Goal: Task Accomplishment & Management: Manage account settings

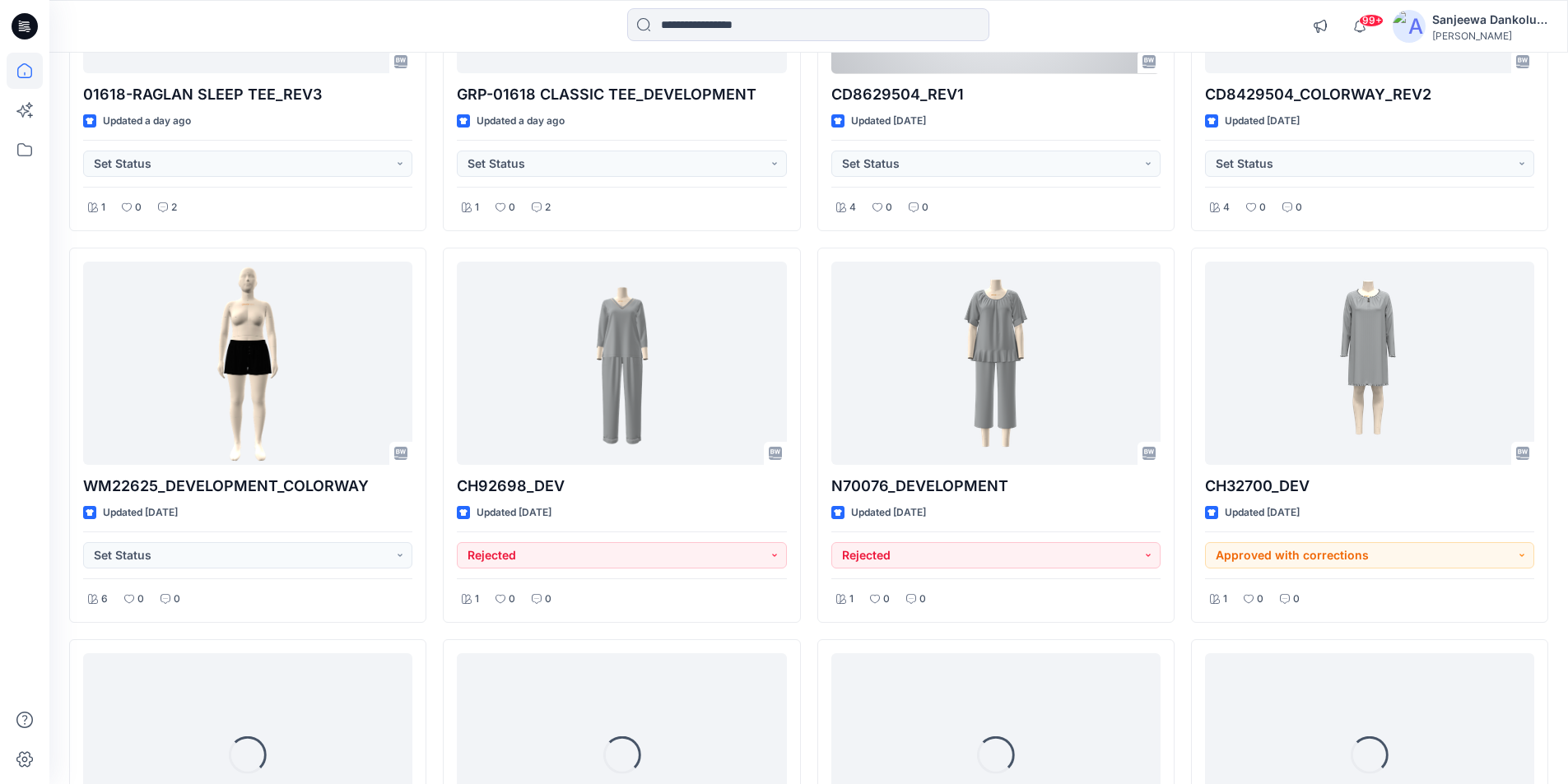
scroll to position [2352, 0]
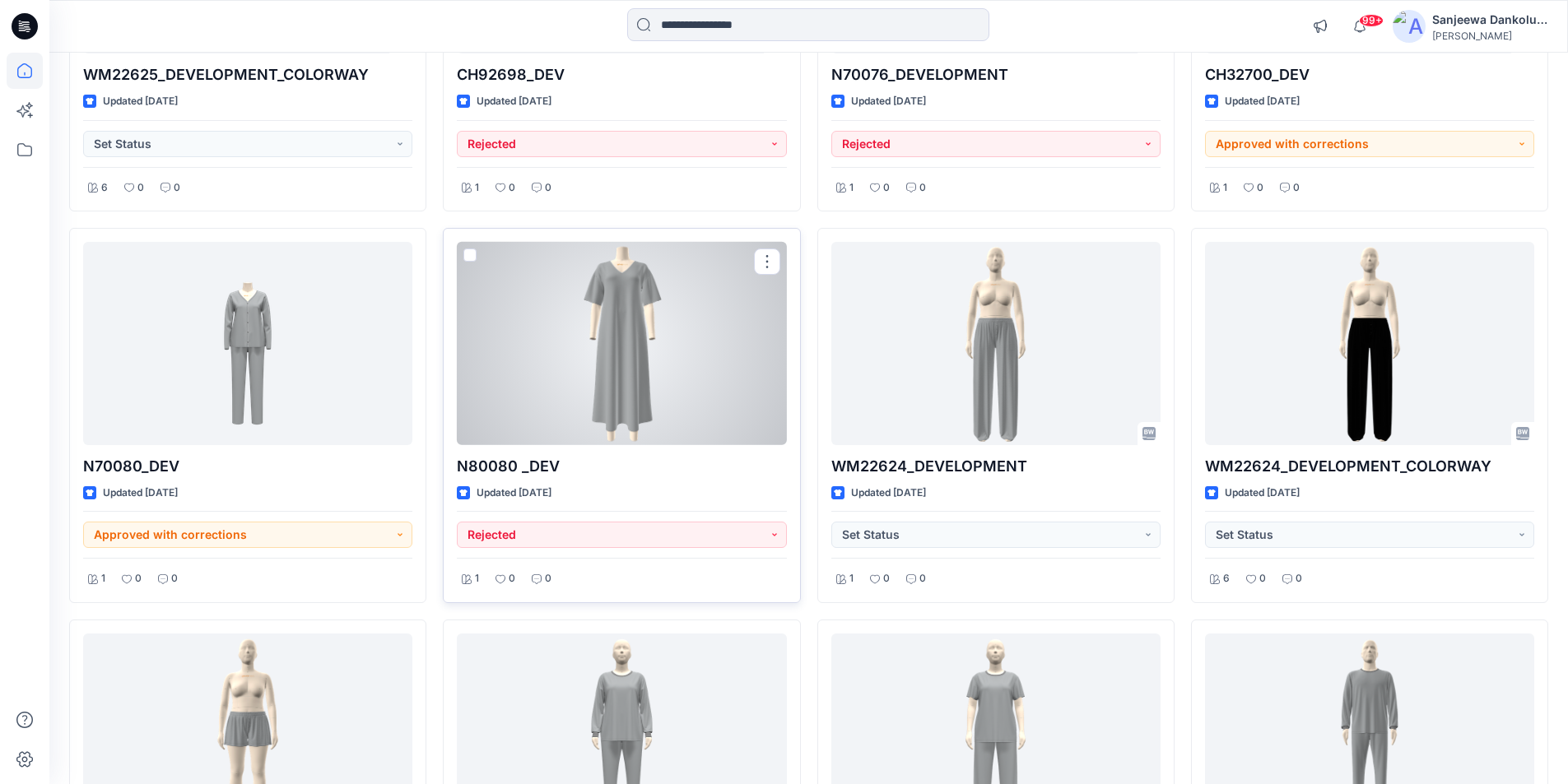
click at [653, 375] on div at bounding box center [621, 343] width 329 height 203
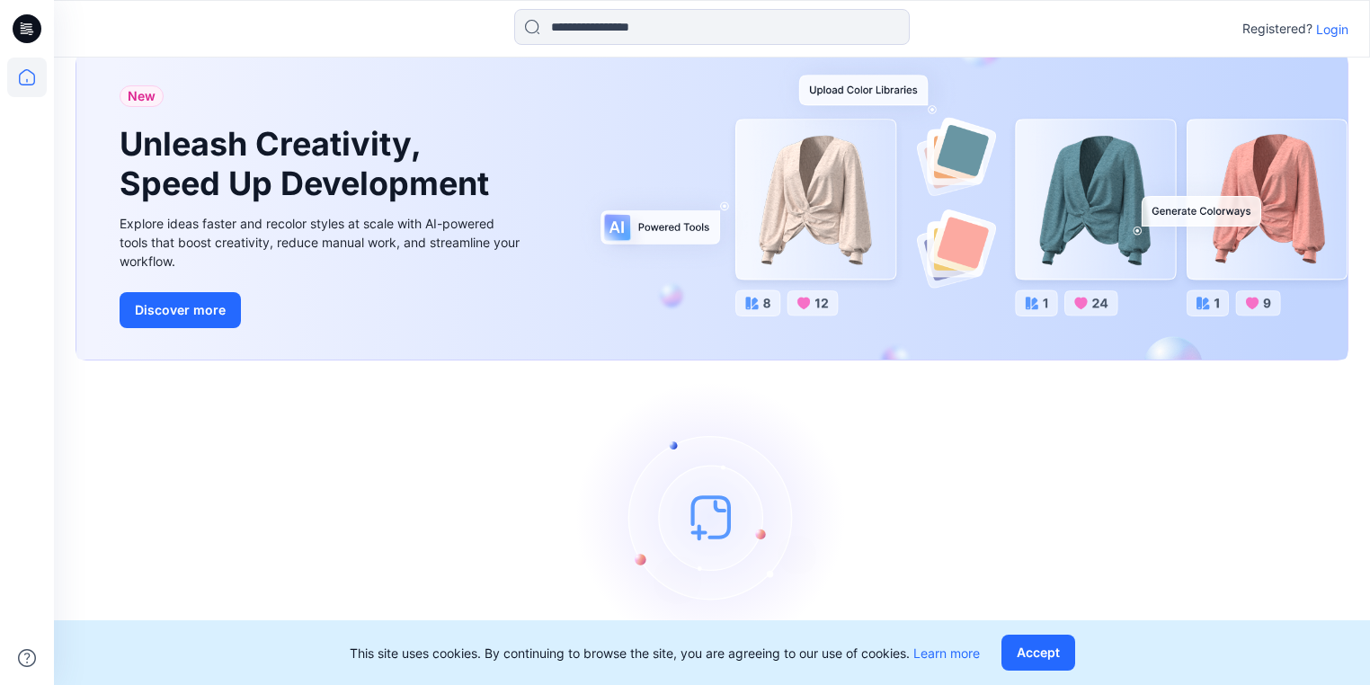
scroll to position [82, 0]
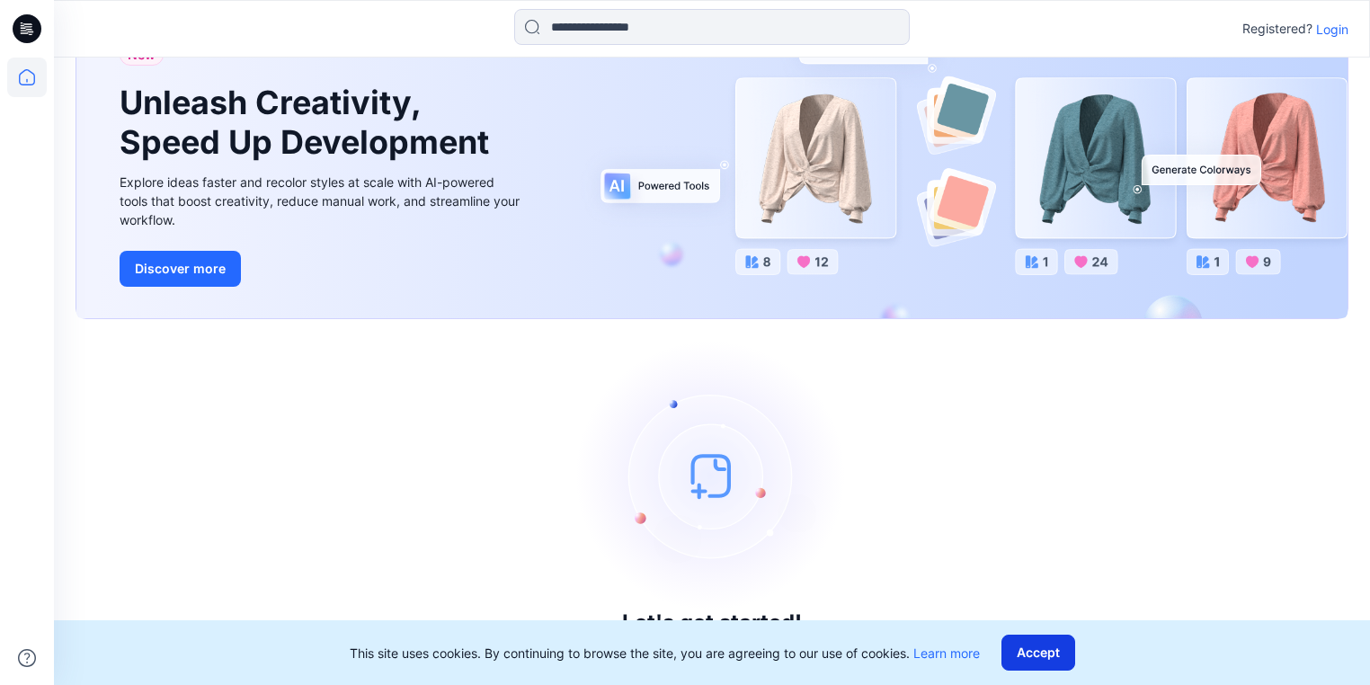
click at [1046, 655] on button "Accept" at bounding box center [1038, 652] width 74 height 36
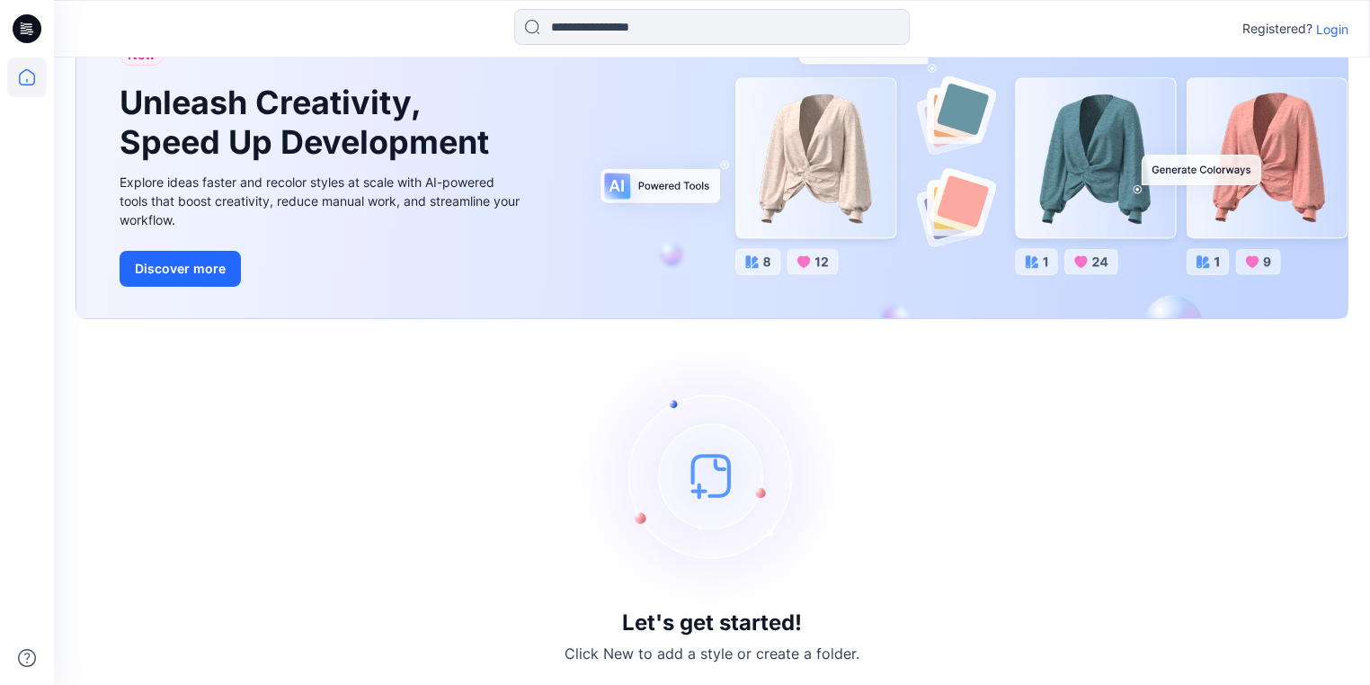
click at [1331, 22] on p "Login" at bounding box center [1332, 29] width 32 height 19
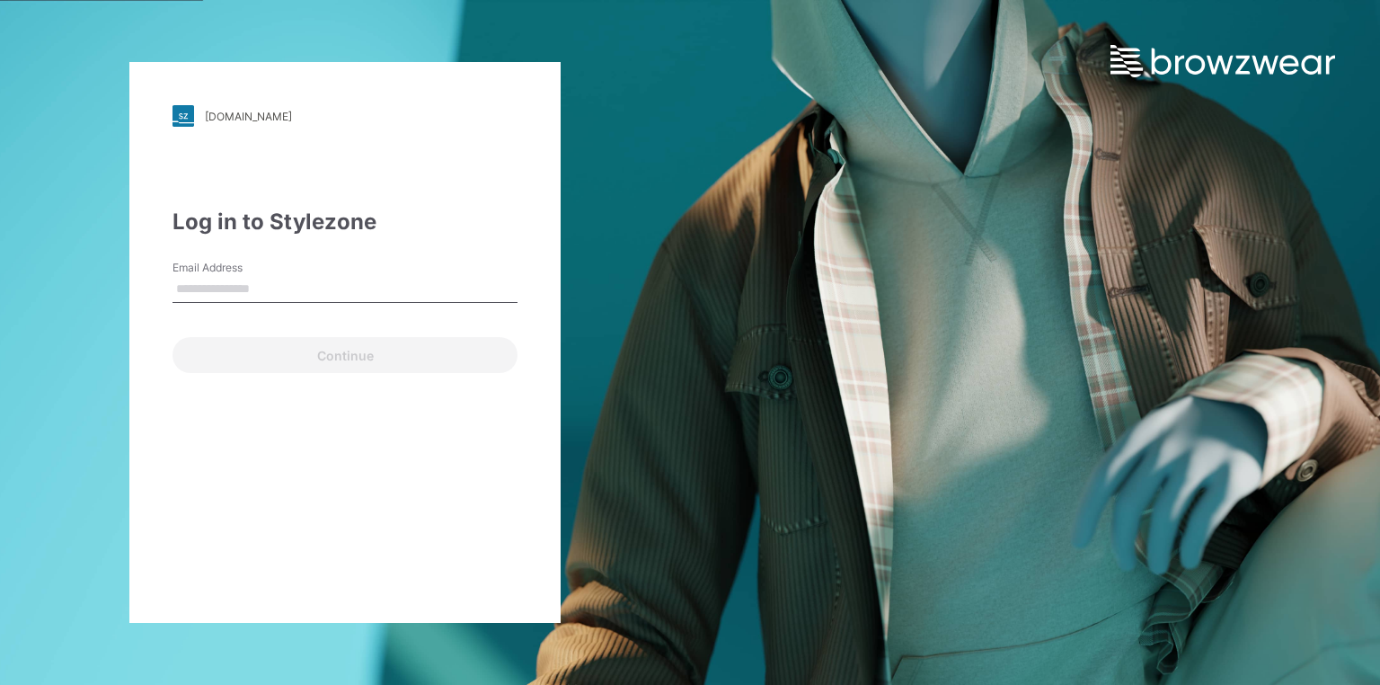
click at [221, 289] on input "Email Address" at bounding box center [345, 289] width 345 height 27
type input "**********"
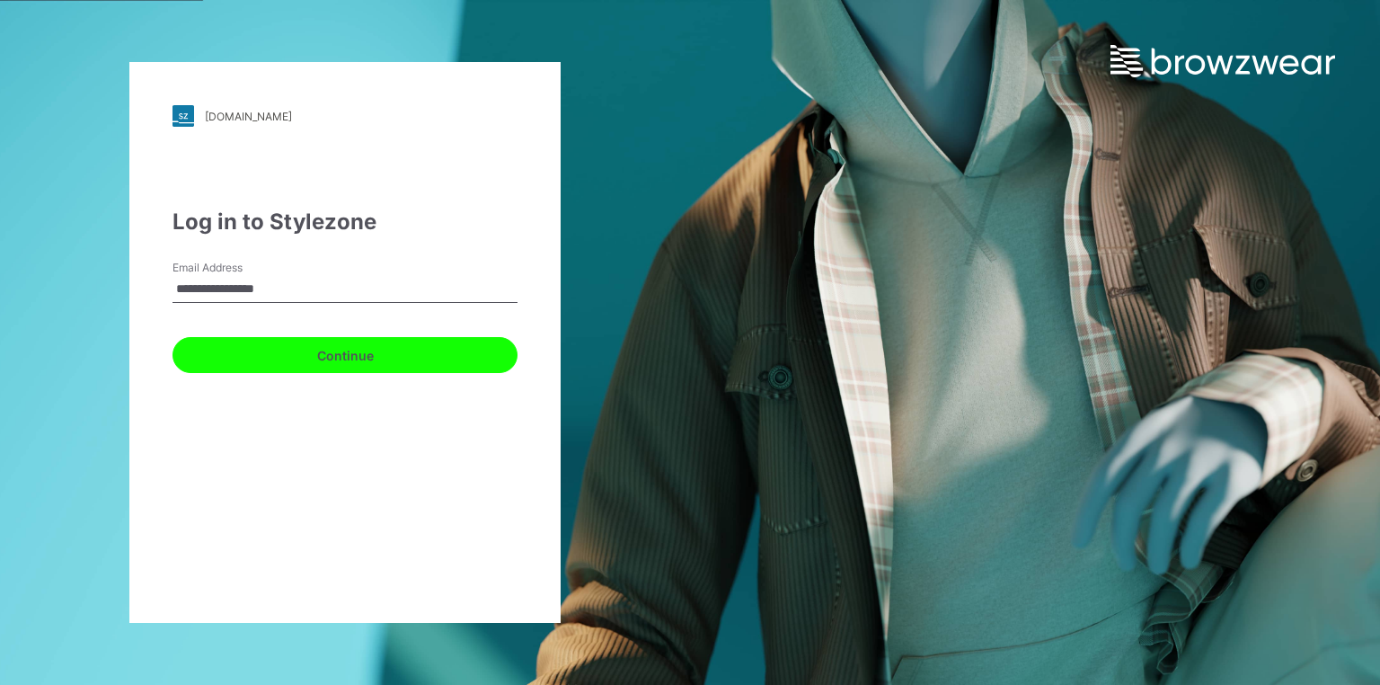
click at [318, 356] on button "Continue" at bounding box center [345, 355] width 345 height 36
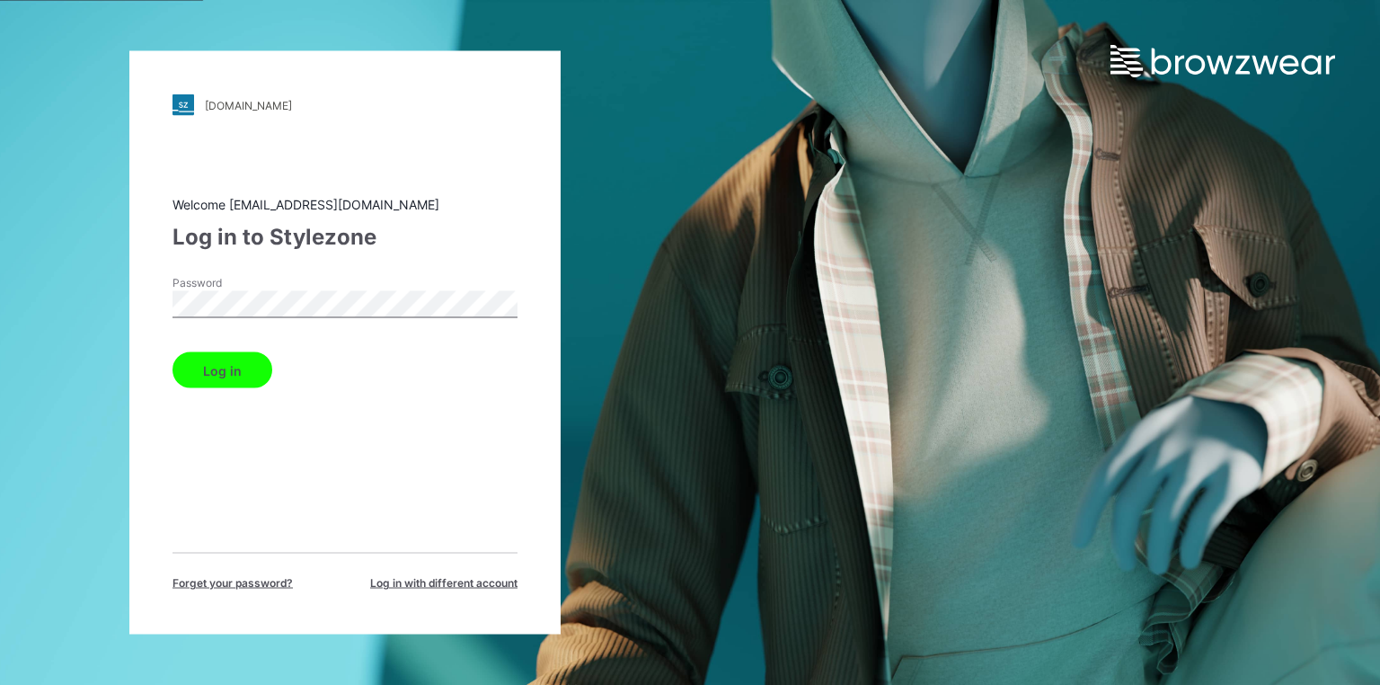
click at [229, 364] on button "Log in" at bounding box center [223, 370] width 100 height 36
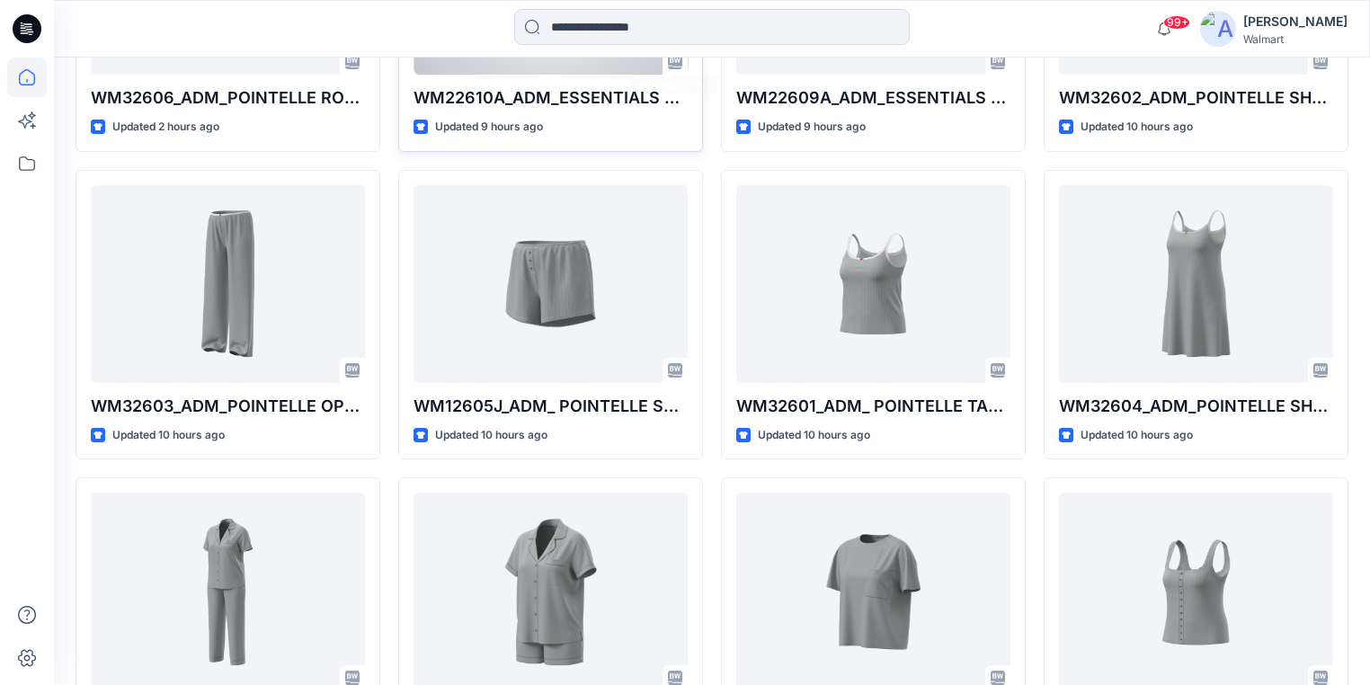
scroll to position [1150, 0]
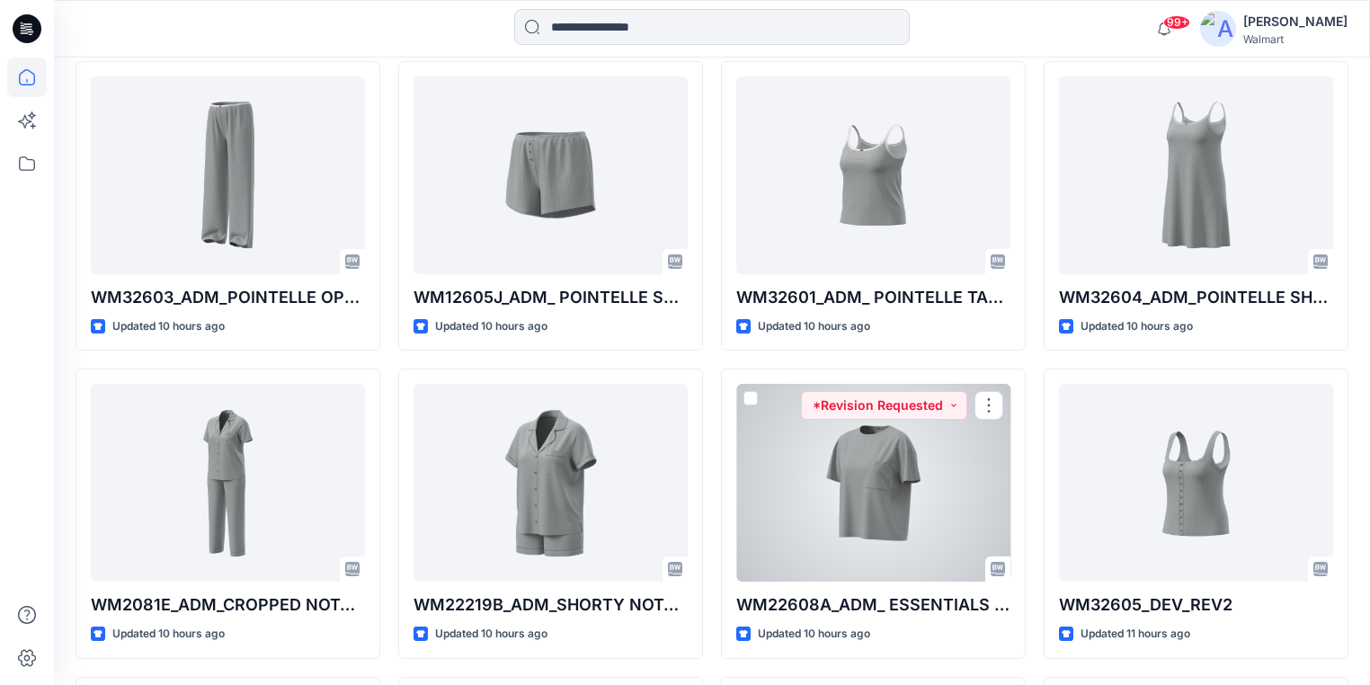
click at [820, 511] on div at bounding box center [873, 483] width 274 height 198
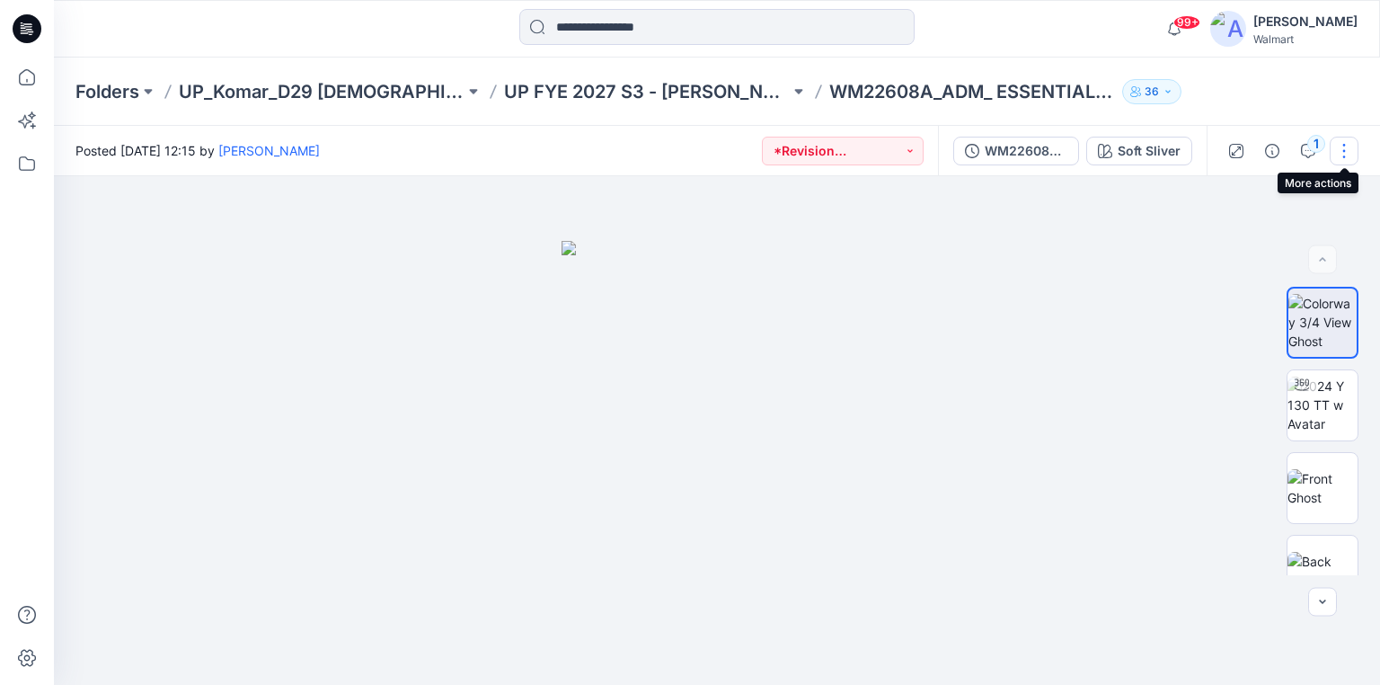
click at [1338, 144] on button "button" at bounding box center [1344, 151] width 29 height 29
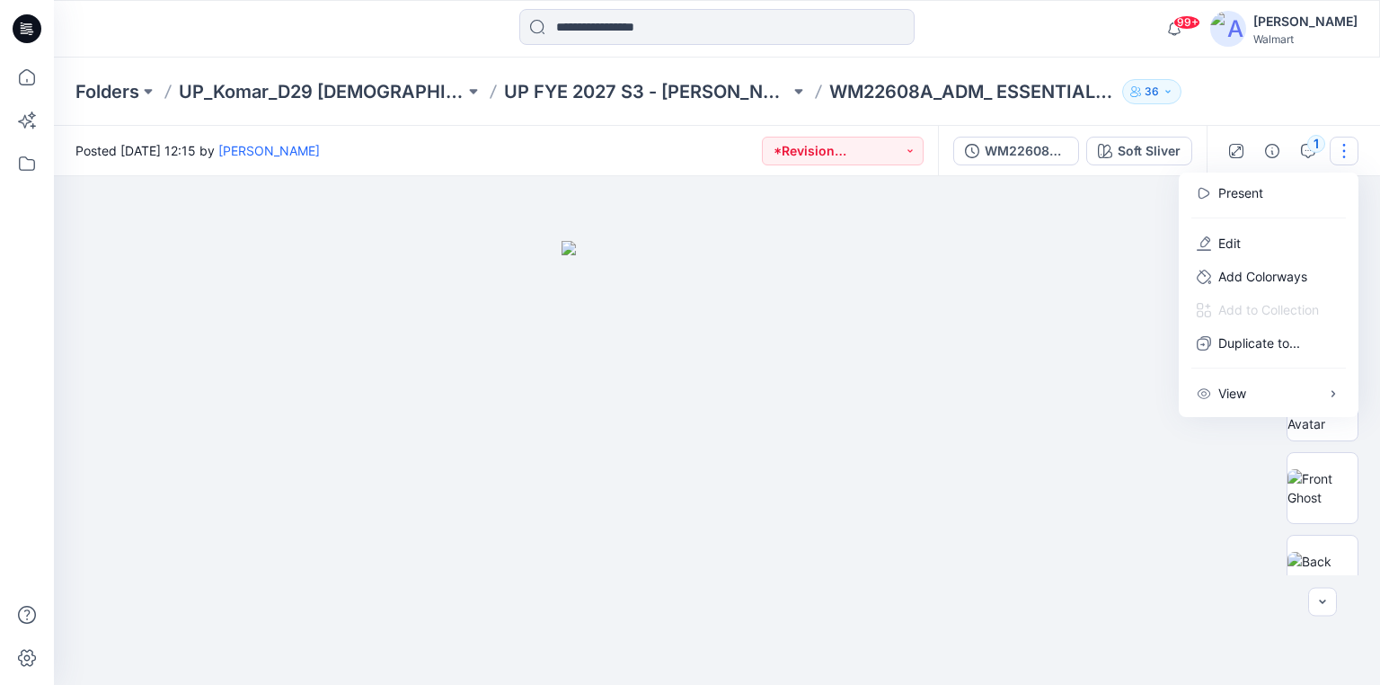
click at [1077, 267] on div at bounding box center [717, 430] width 1326 height 509
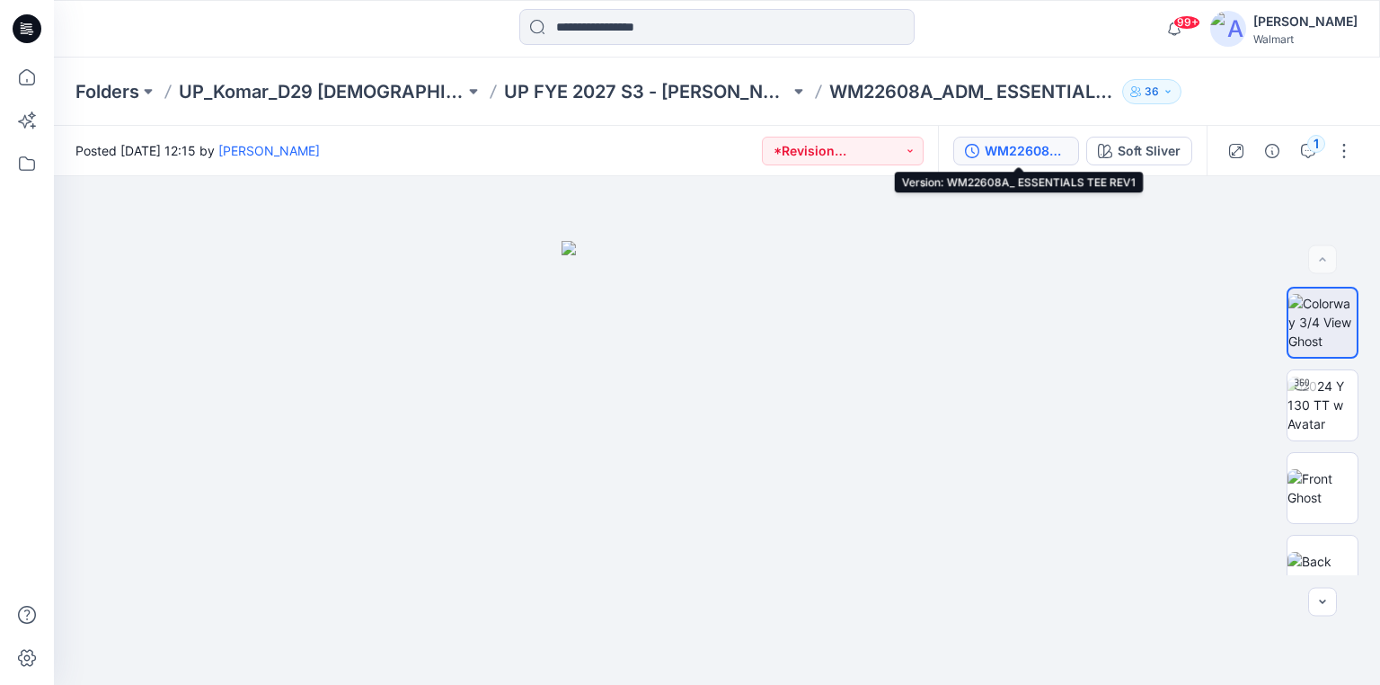
click at [1032, 146] on div "WM22608A_ ESSENTIALS TEE REV1" at bounding box center [1026, 151] width 83 height 20
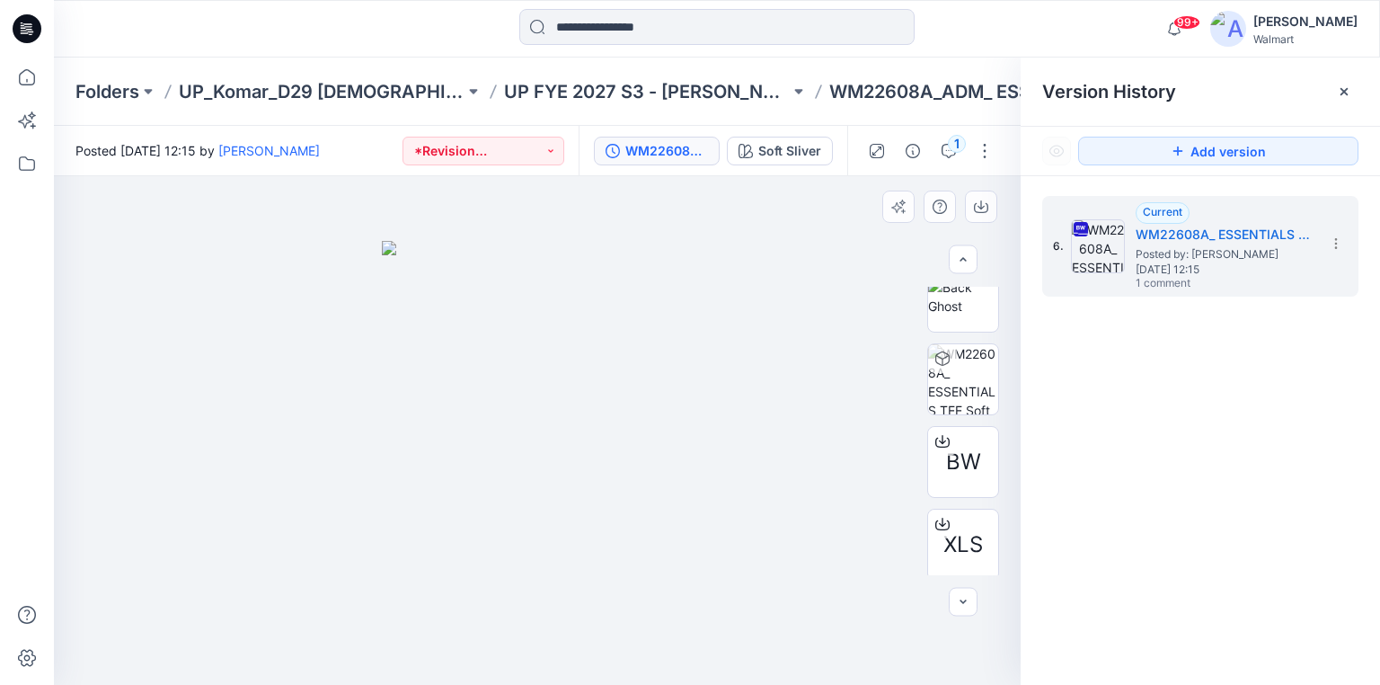
scroll to position [279, 0]
click at [954, 464] on span "BW" at bounding box center [963, 457] width 35 height 32
click at [943, 514] on icon at bounding box center [943, 519] width 14 height 14
click at [25, 22] on icon at bounding box center [27, 28] width 29 height 29
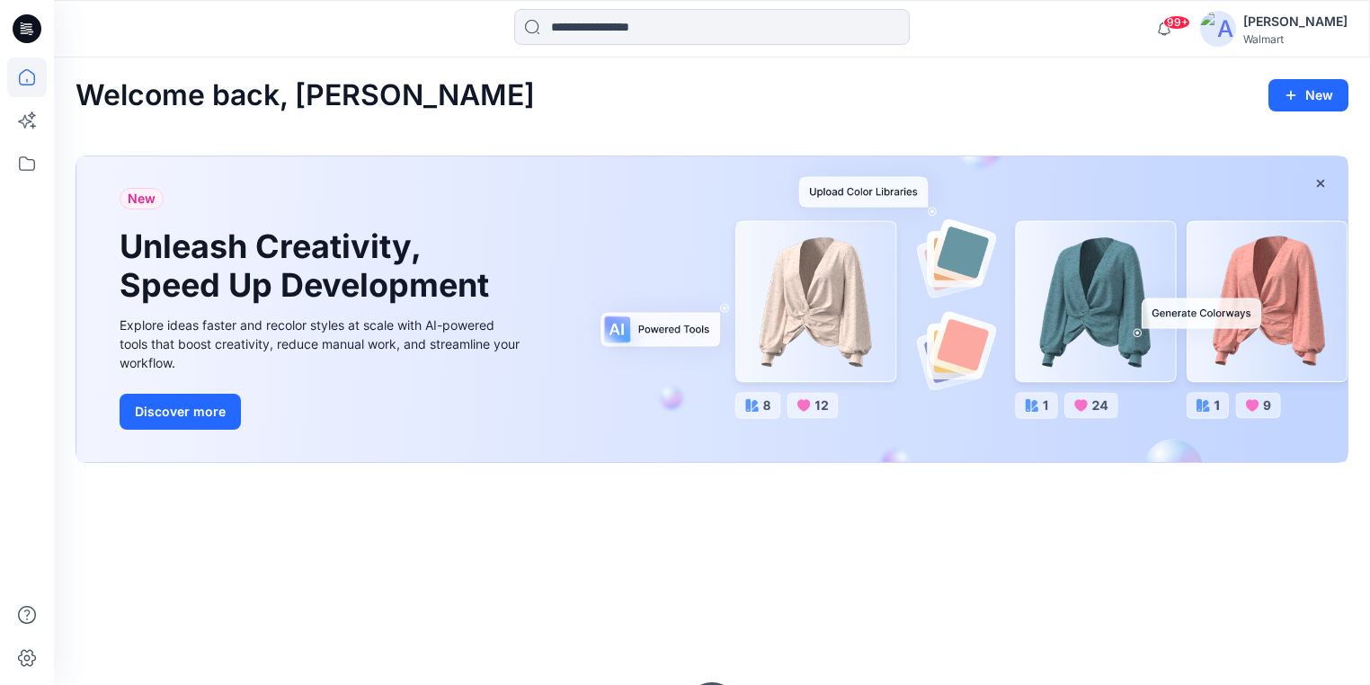
click at [29, 21] on icon at bounding box center [27, 28] width 29 height 29
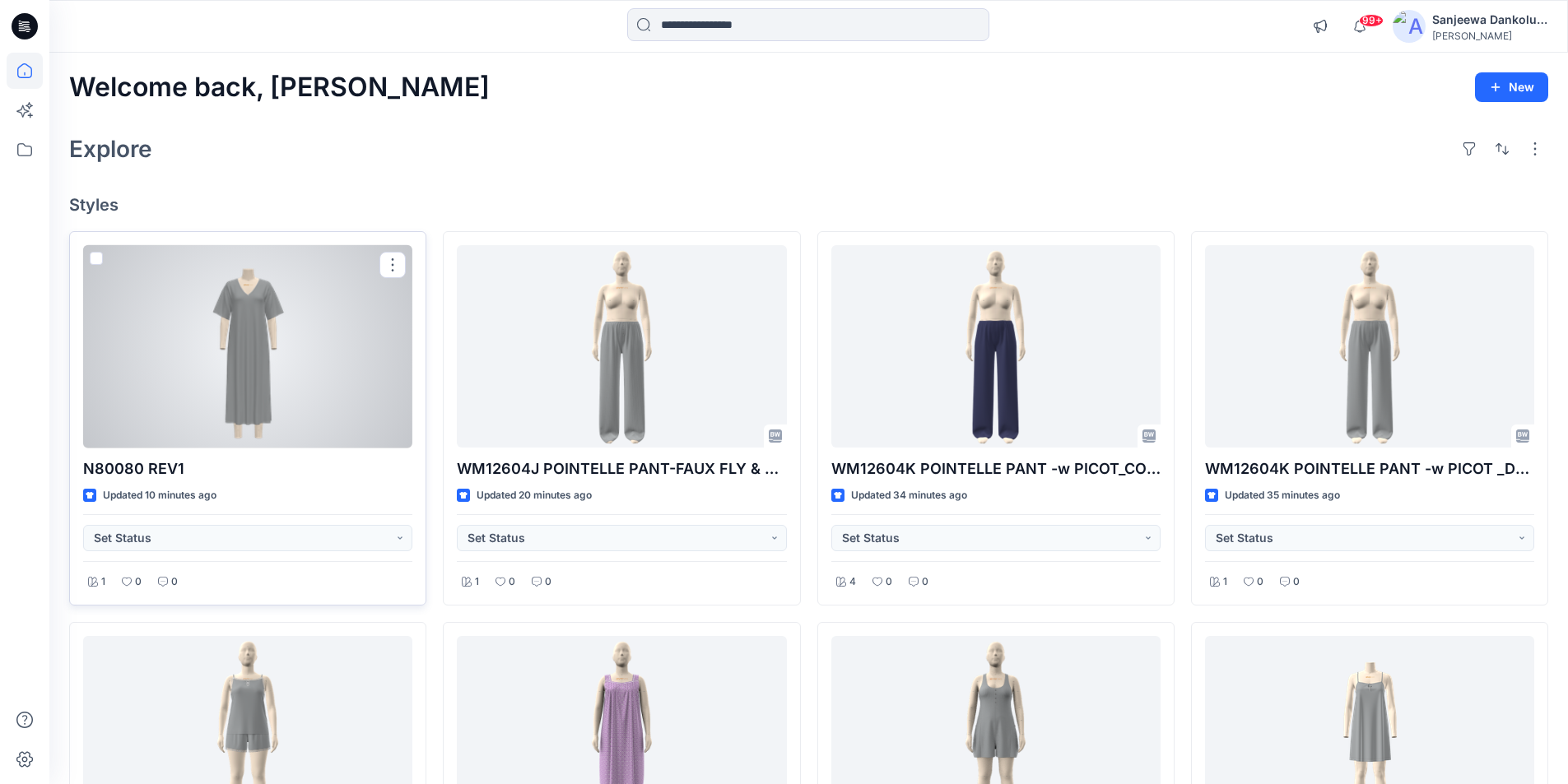
click at [345, 373] on div at bounding box center [247, 347] width 329 height 203
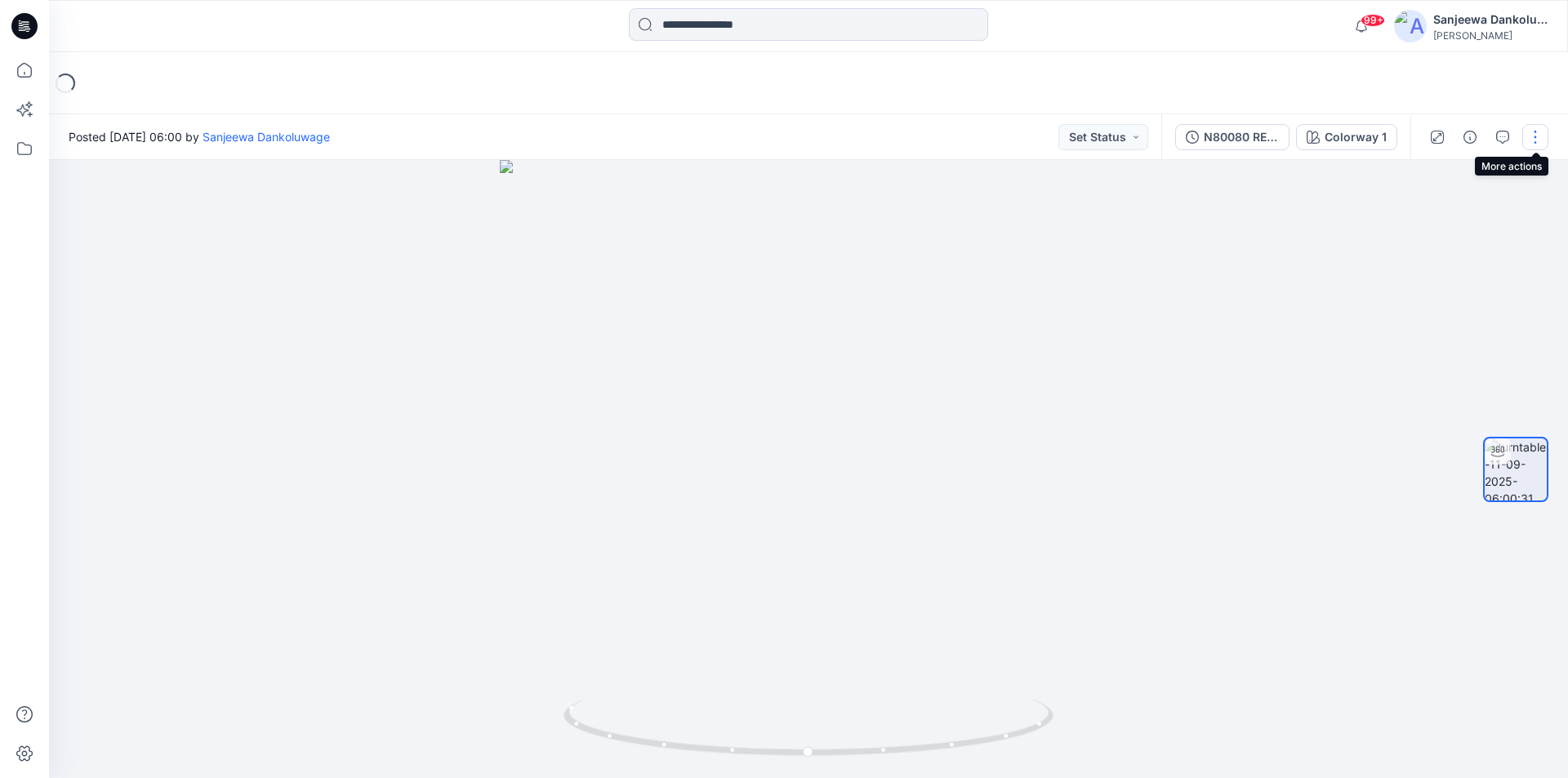
click at [1541, 143] on button "button" at bounding box center [1535, 137] width 26 height 26
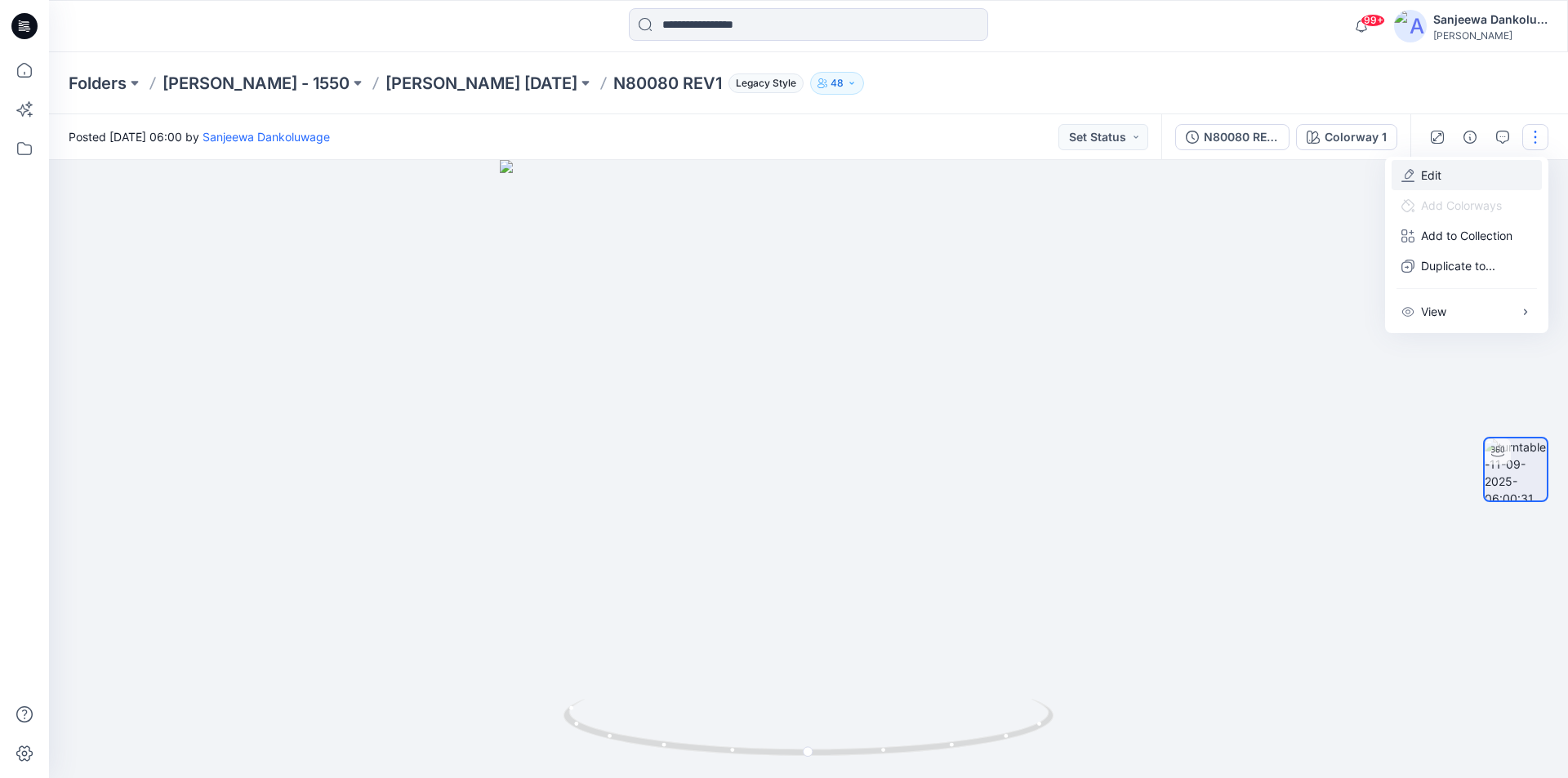
click at [1459, 183] on button "Edit" at bounding box center [1466, 175] width 150 height 30
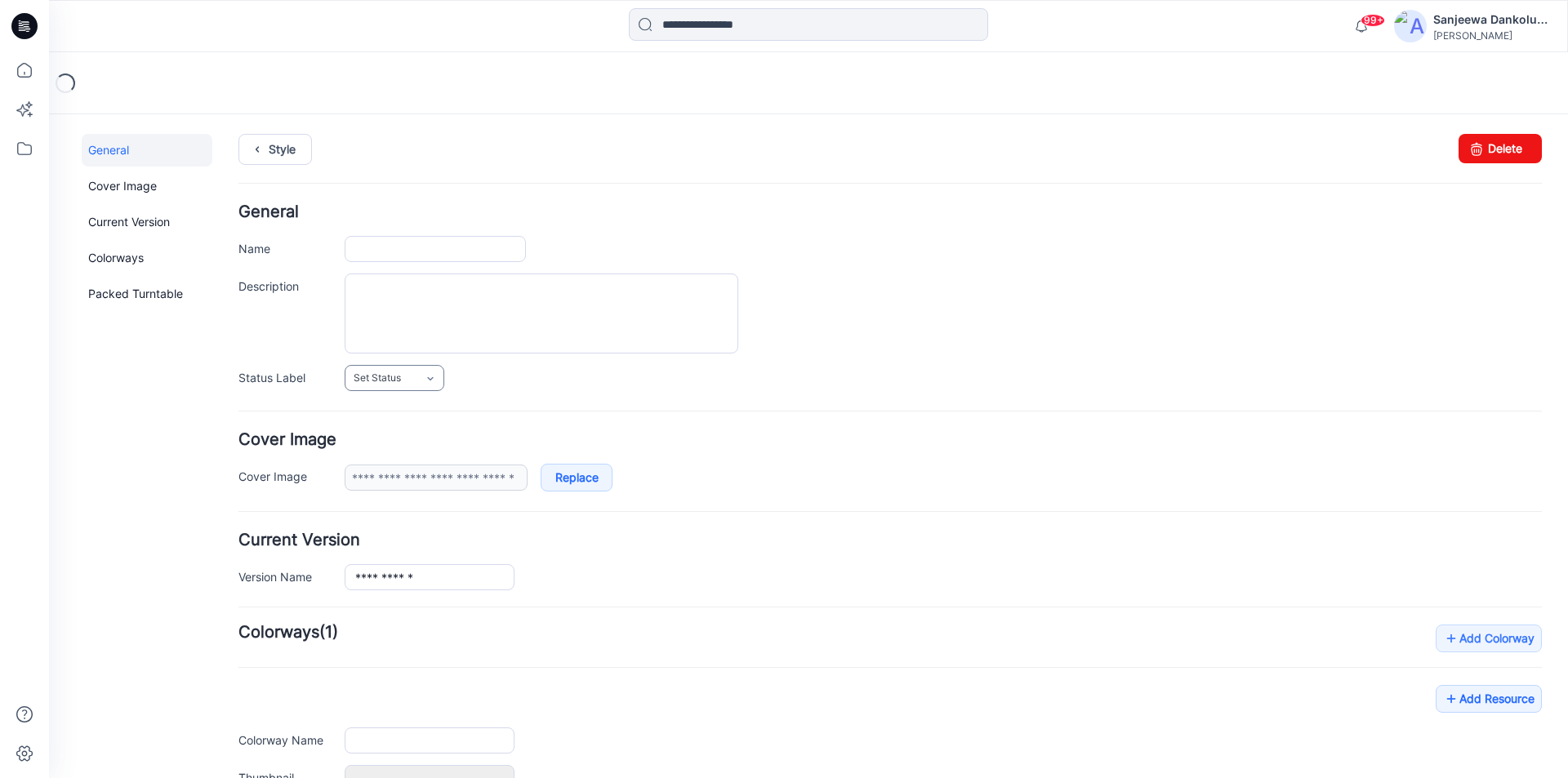
type input "**********"
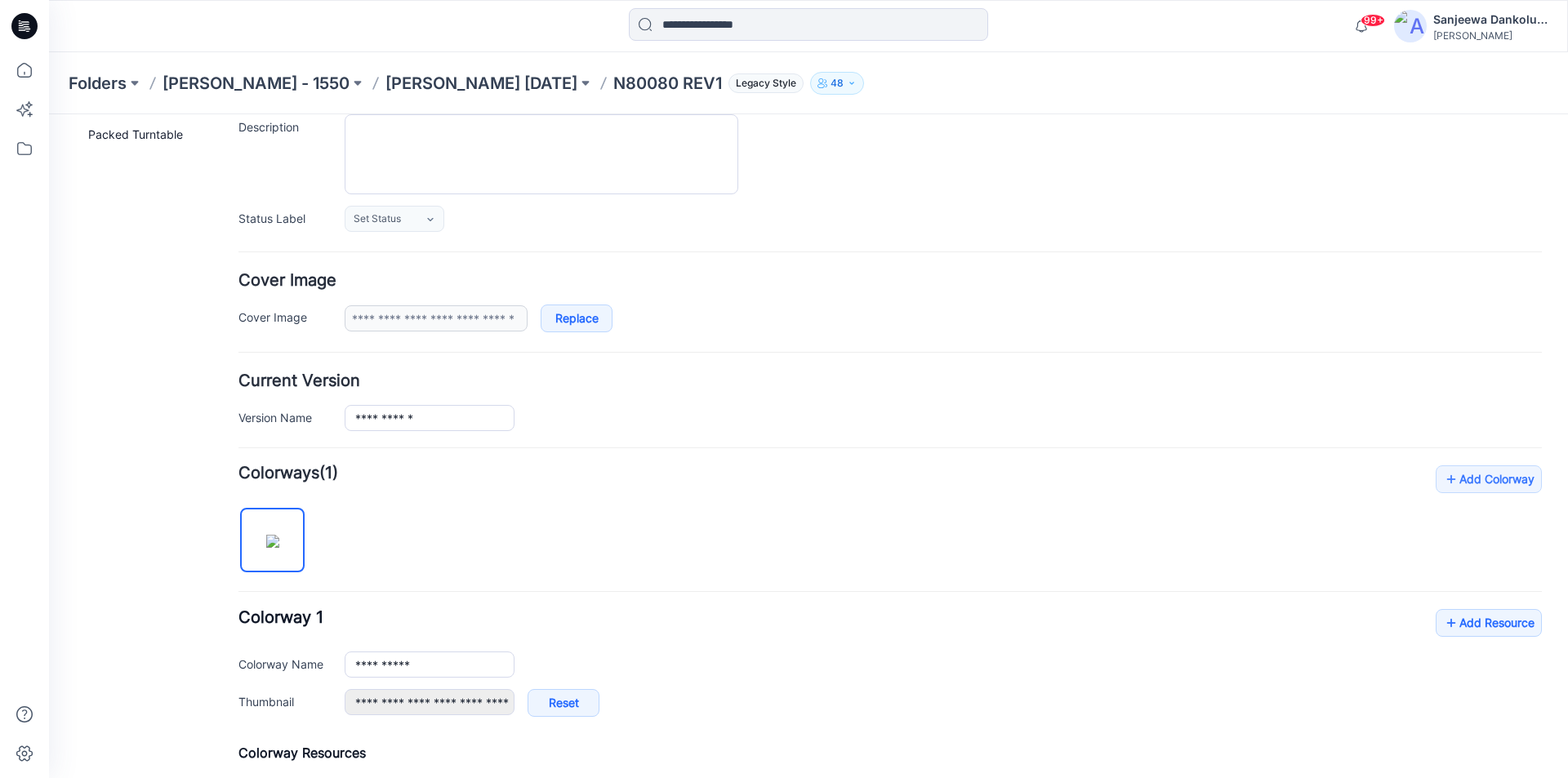
scroll to position [164, 0]
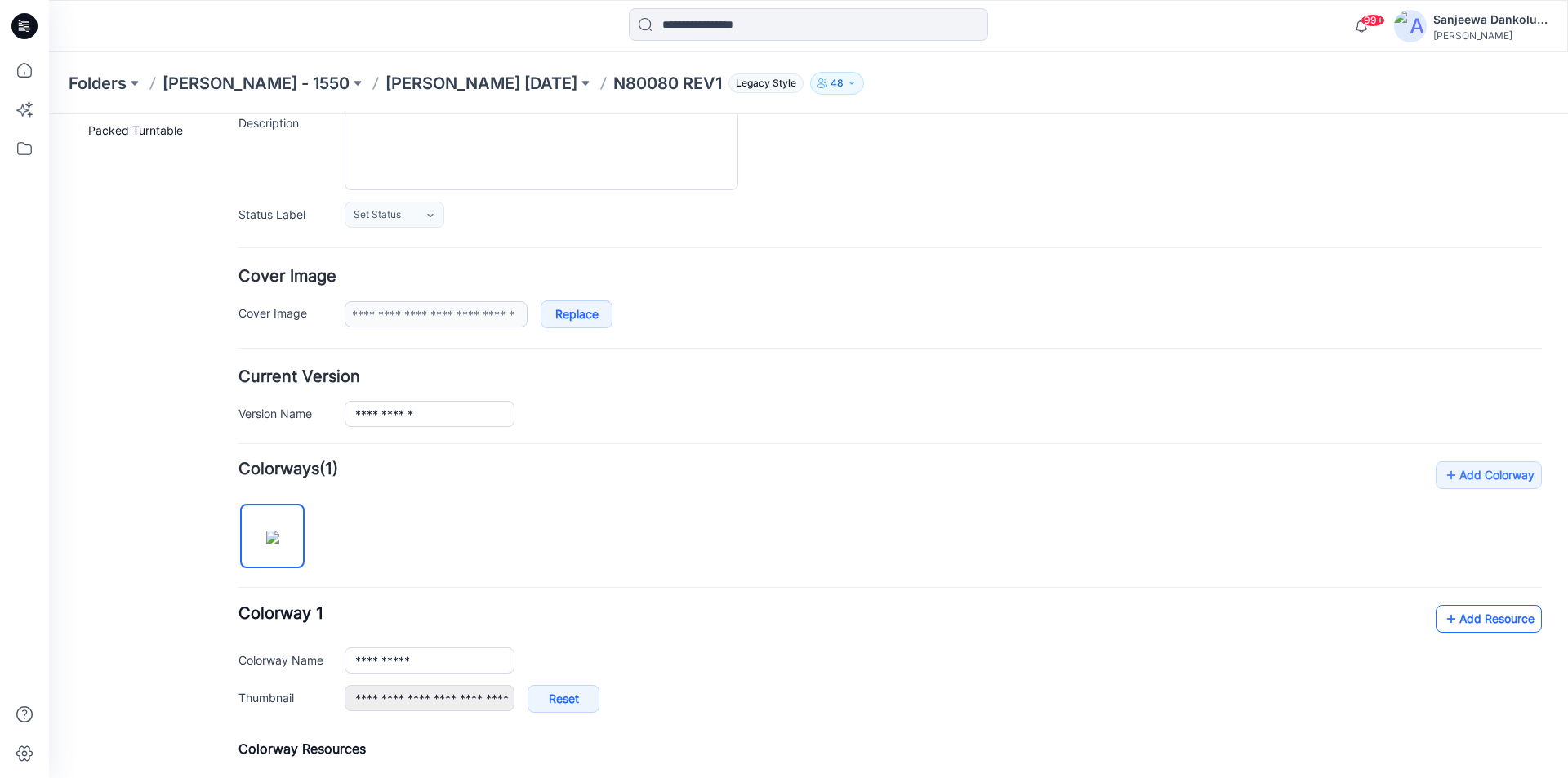
click at [1474, 617] on link "Add Resource" at bounding box center [1489, 619] width 106 height 28
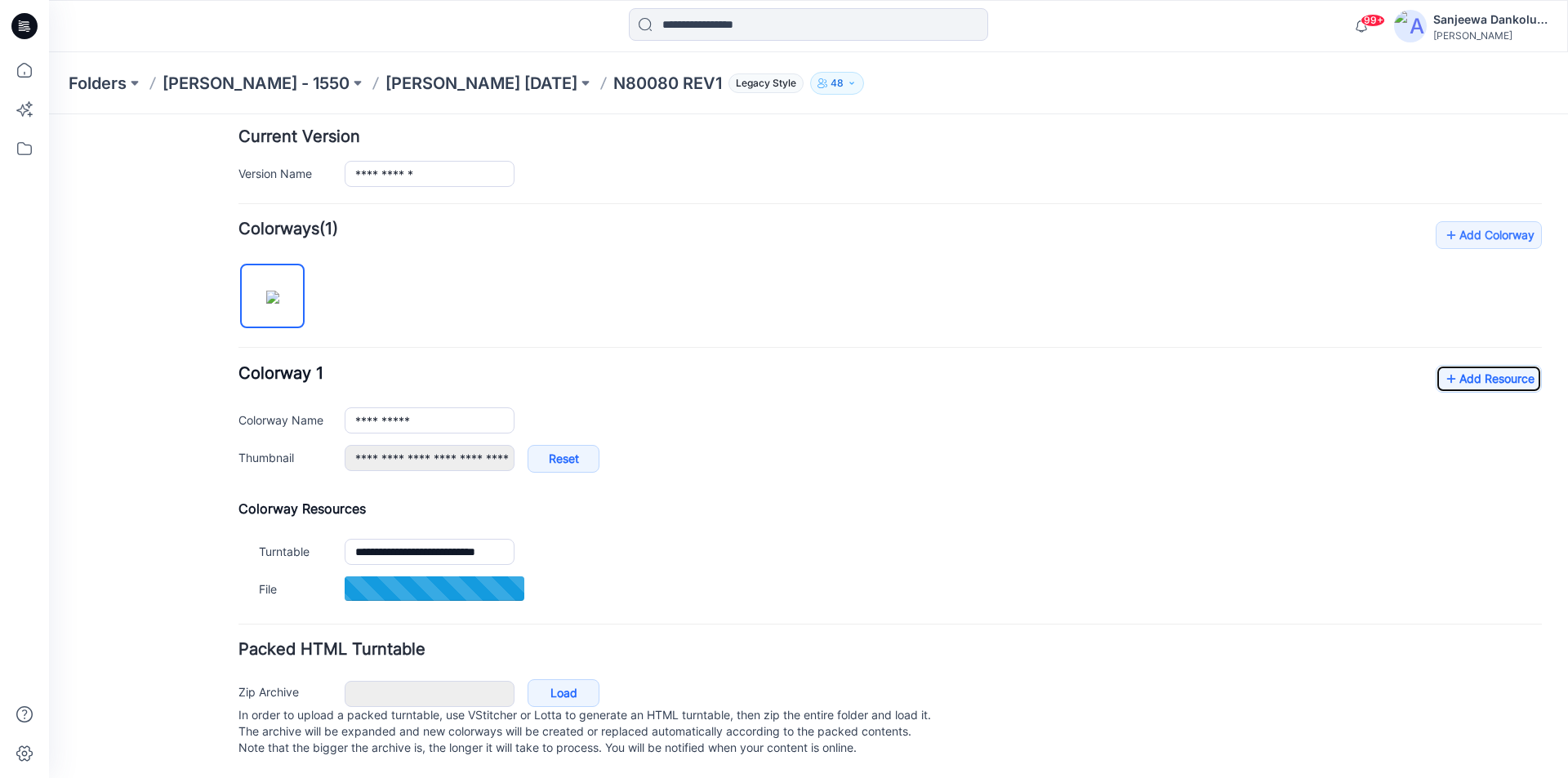
scroll to position [408, 0]
click at [1510, 379] on link "Add Resource" at bounding box center [1489, 379] width 106 height 28
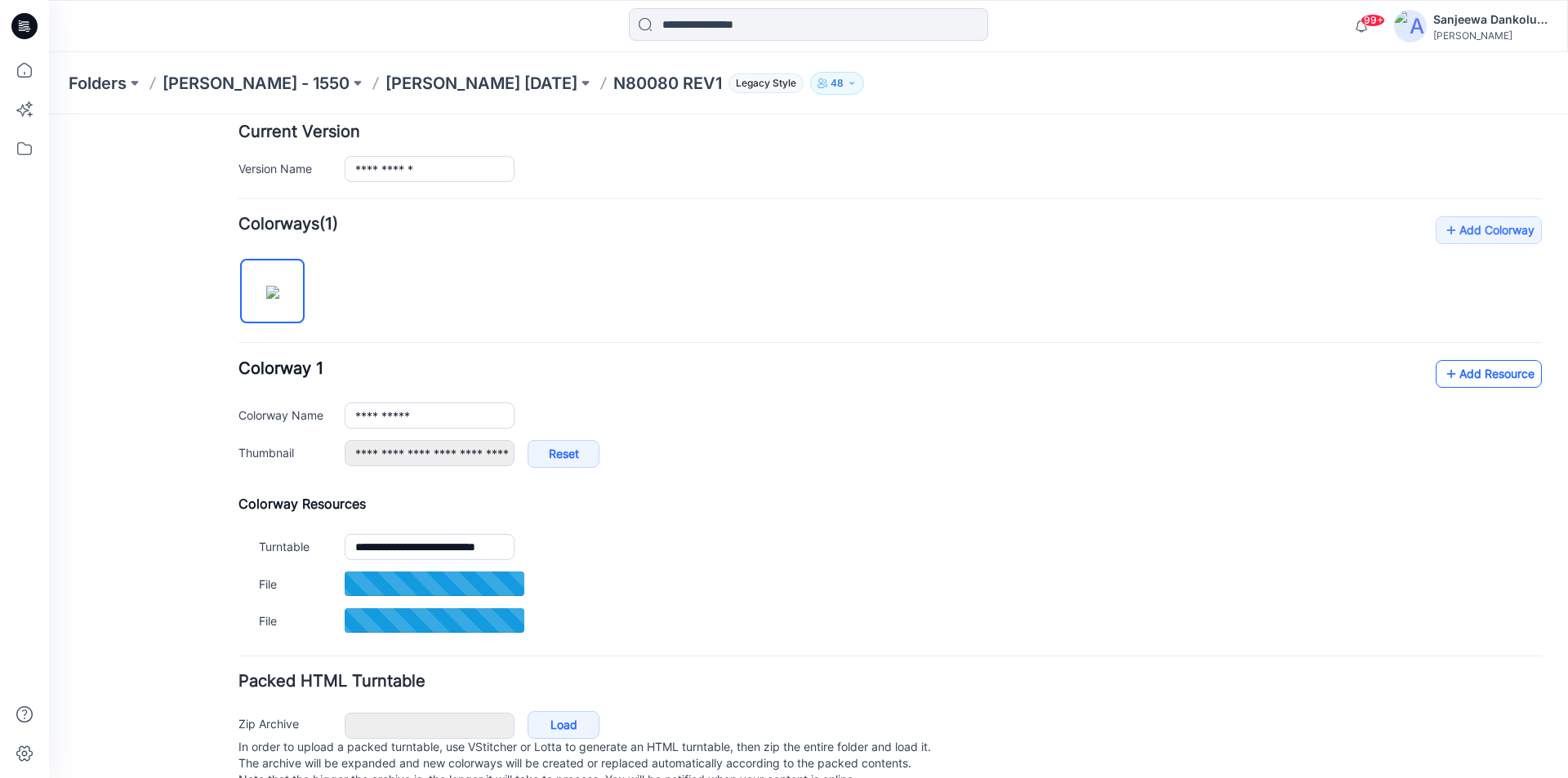
click at [1497, 371] on link "Add Resource" at bounding box center [1489, 374] width 106 height 28
click at [1472, 367] on link "Add Resource" at bounding box center [1489, 374] width 106 height 28
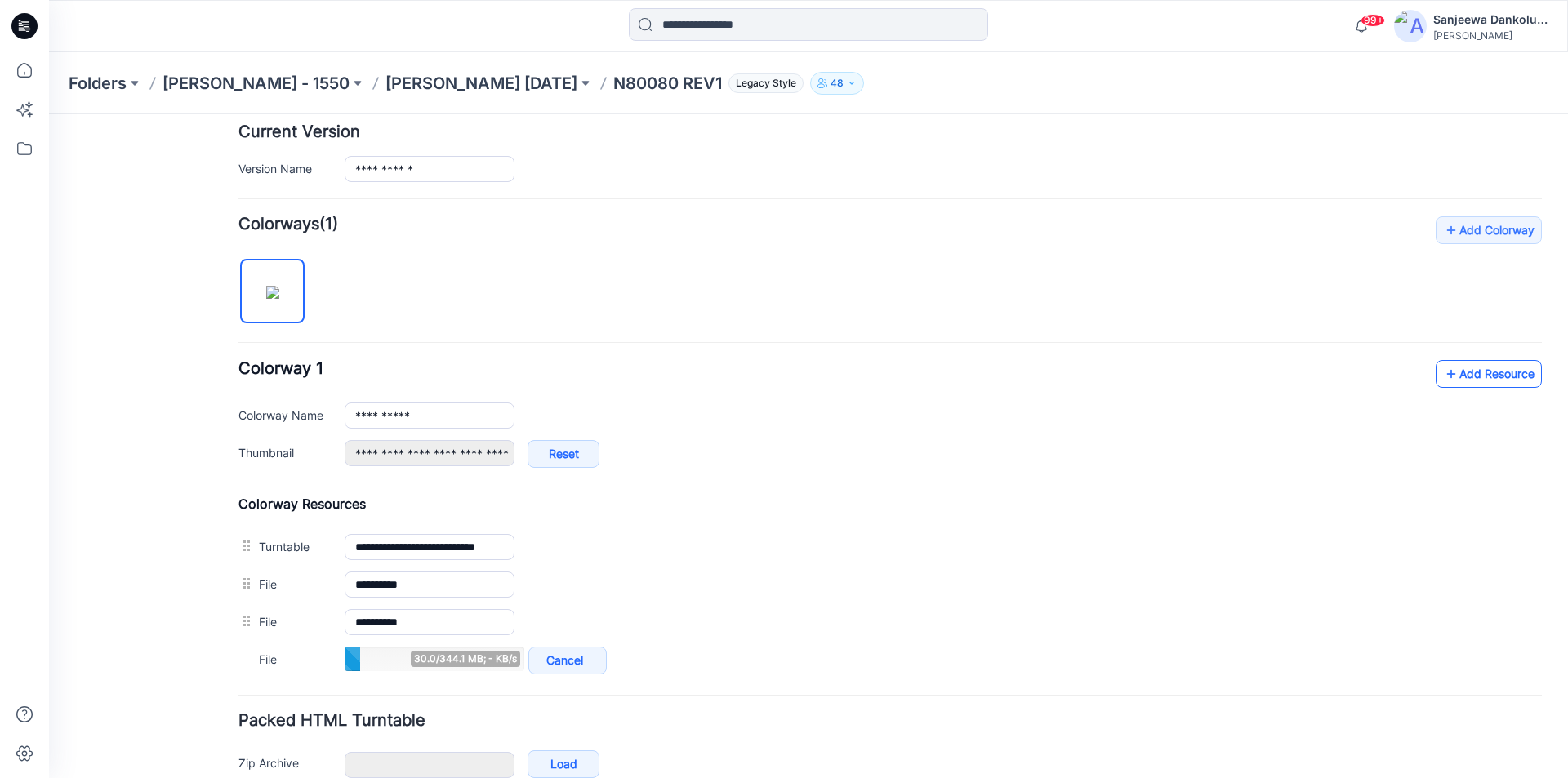
click at [1496, 376] on link "Add Resource" at bounding box center [1489, 374] width 106 height 28
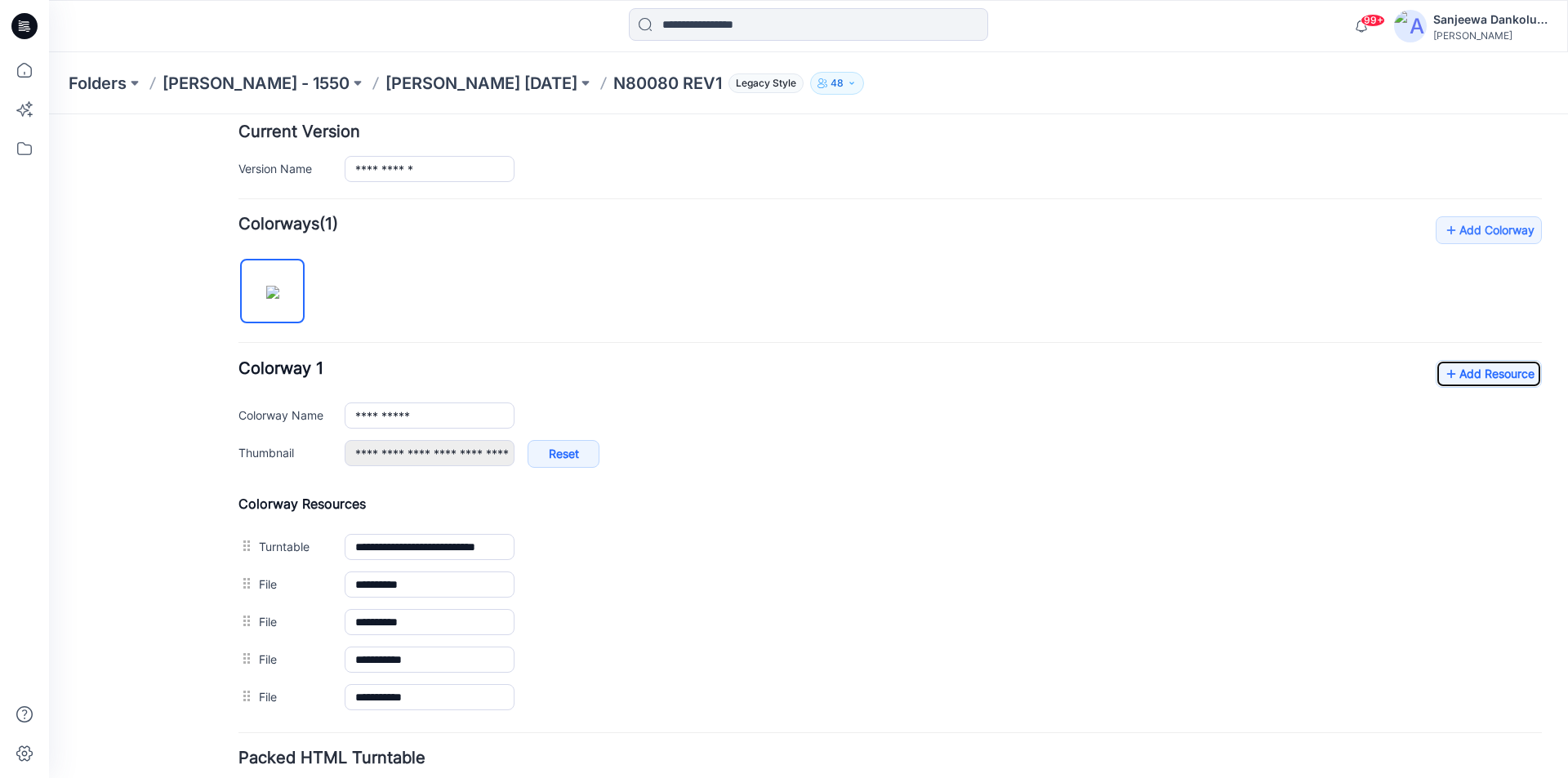
click at [18, 23] on icon at bounding box center [25, 25] width 26 height 26
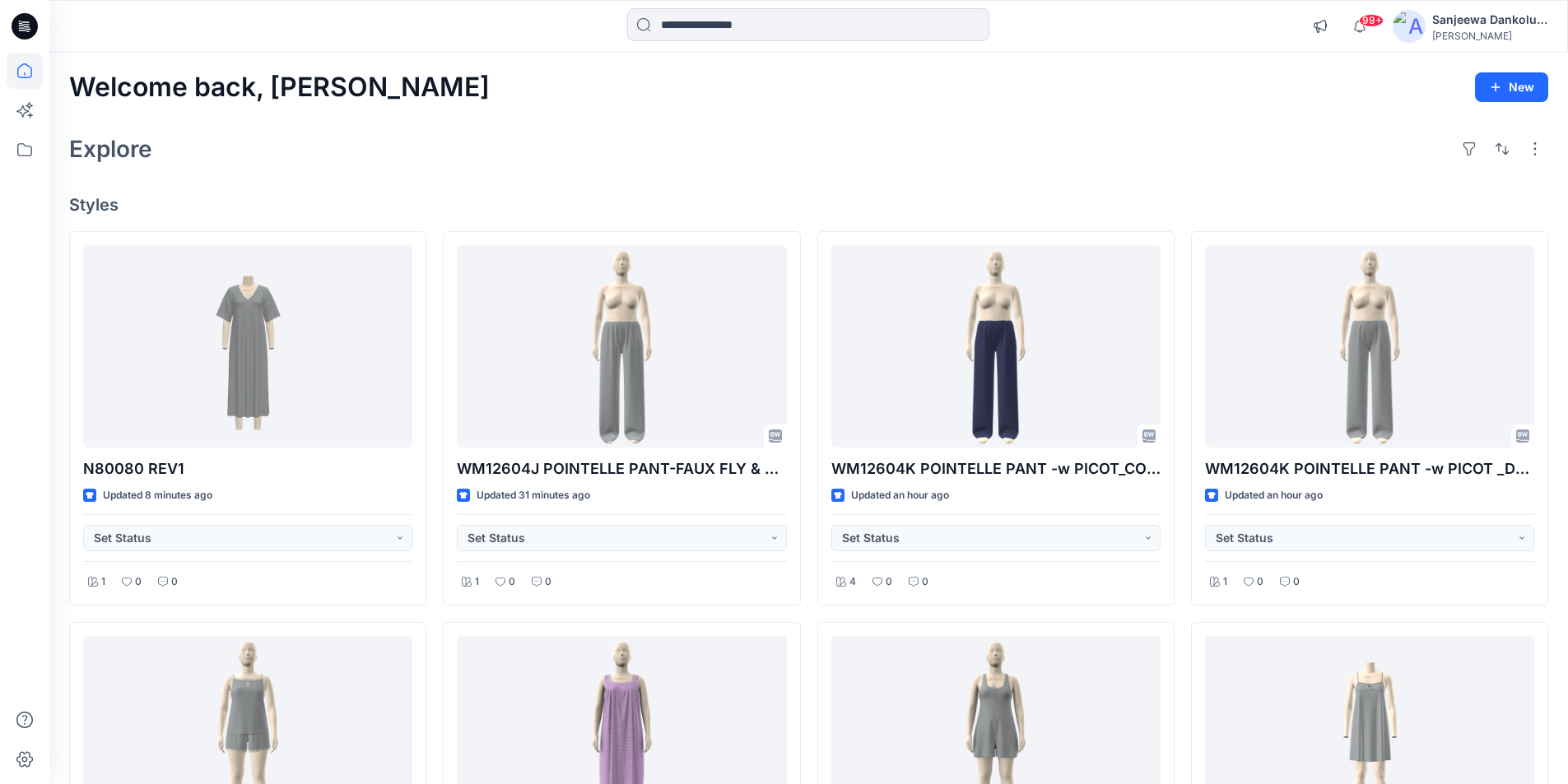
drag, startPoint x: 1518, startPoint y: 0, endPoint x: 1231, endPoint y: 95, distance: 302.3
click at [1231, 95] on div "Welcome back, Sanjeewa New" at bounding box center [808, 87] width 1479 height 30
click at [1414, 28] on img at bounding box center [1410, 27] width 33 height 33
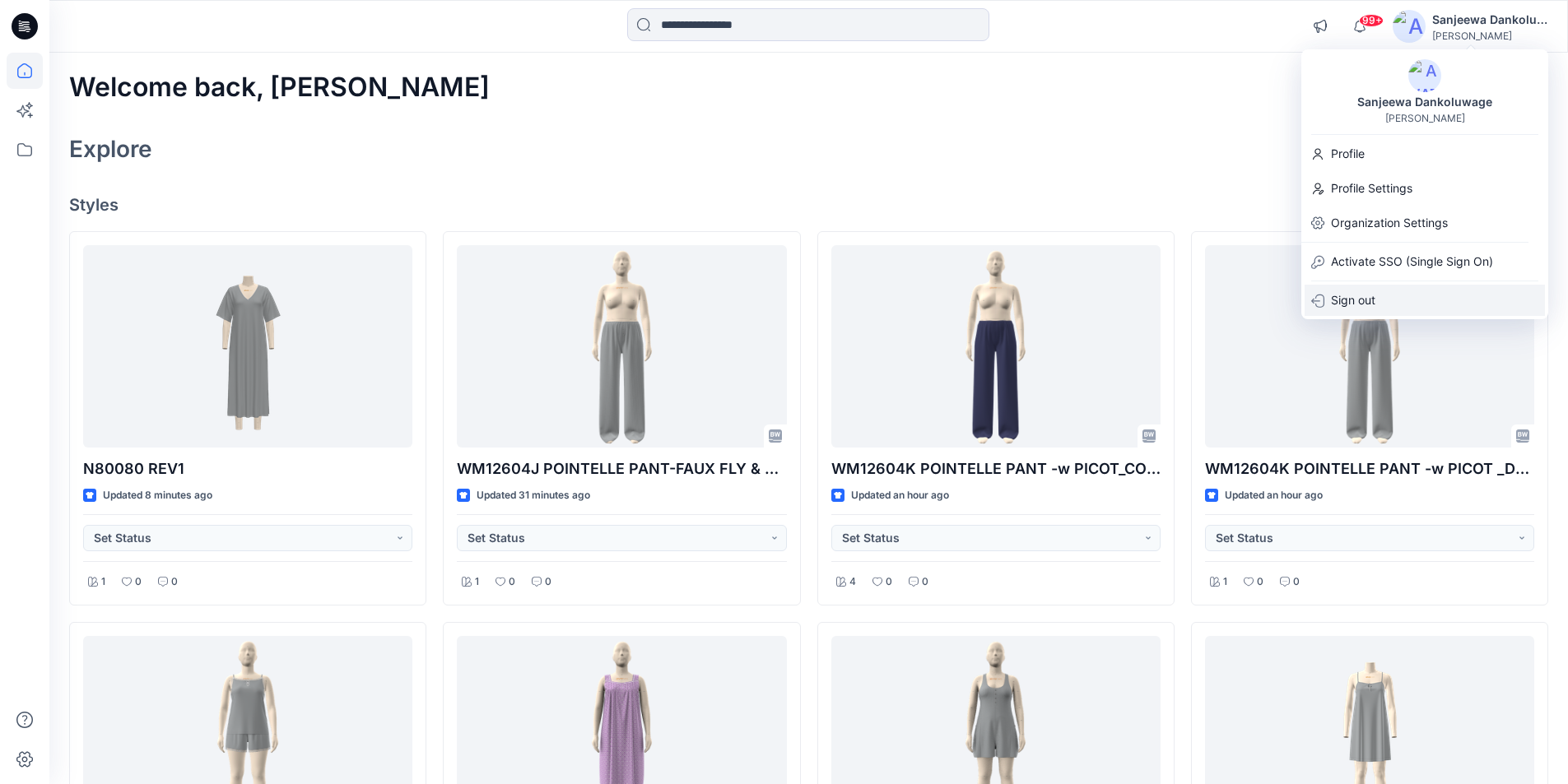
click at [1368, 292] on p "Sign out" at bounding box center [1353, 300] width 45 height 31
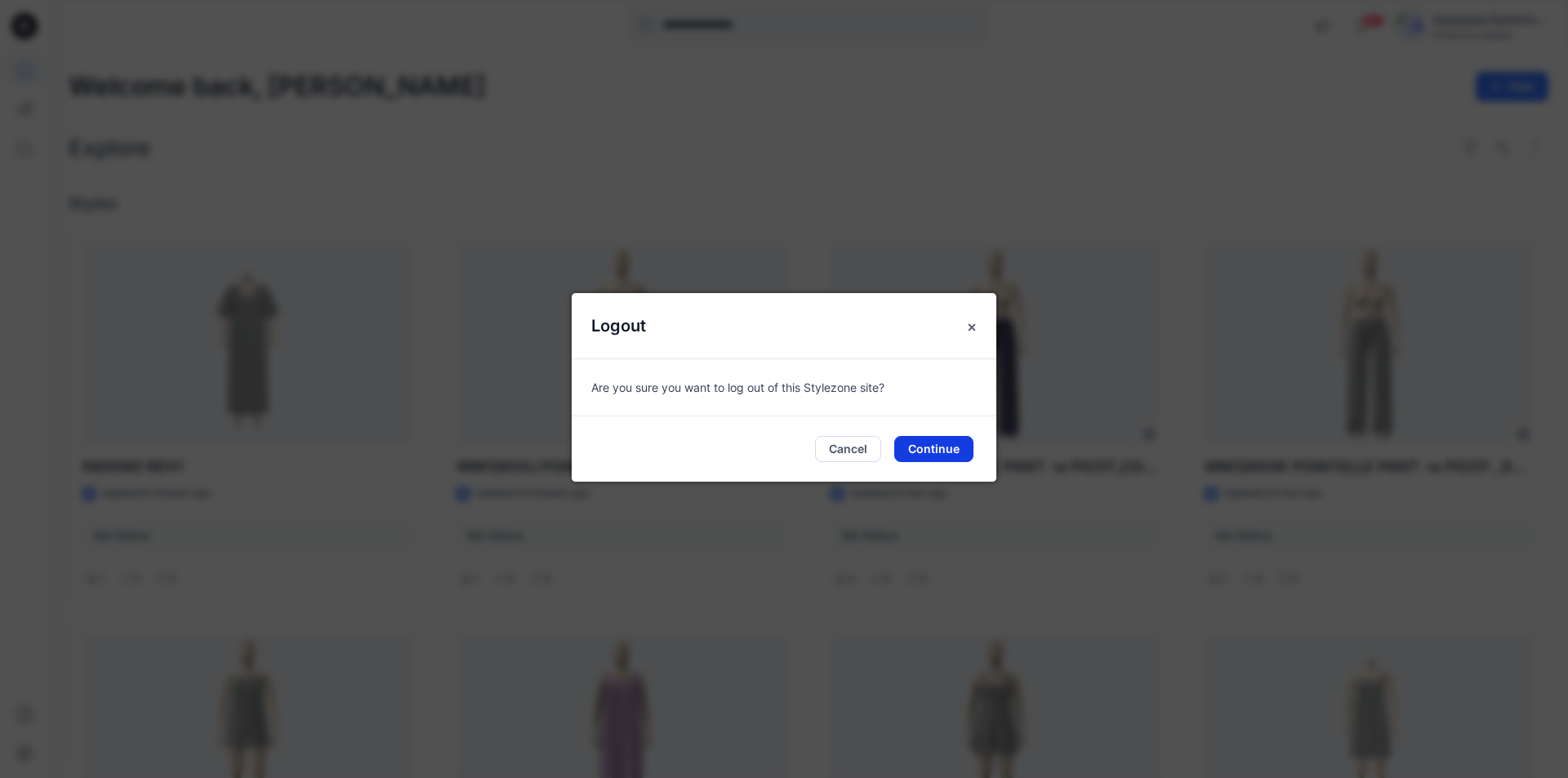
click at [930, 448] on button "Continue" at bounding box center [934, 449] width 79 height 26
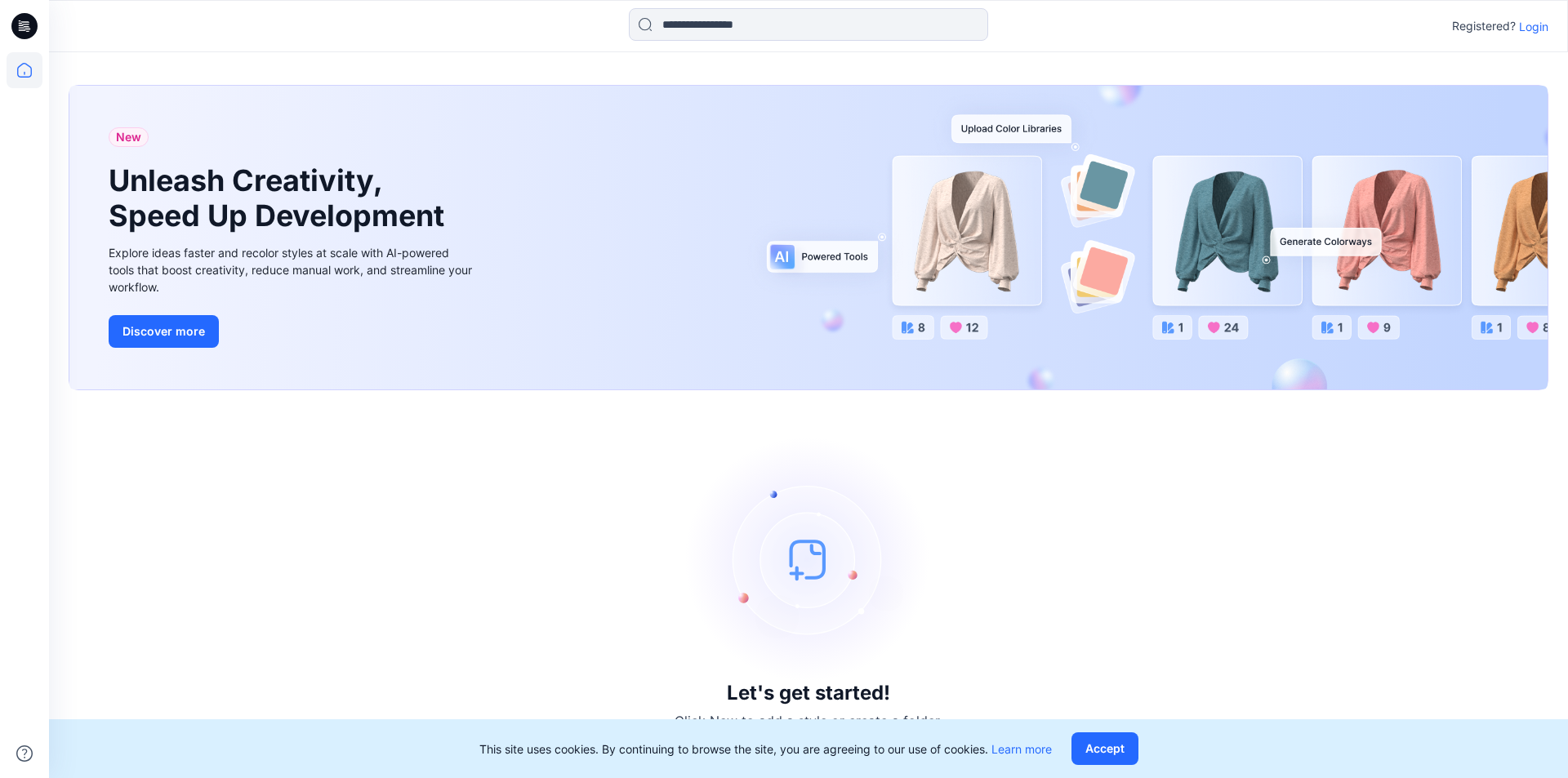
click at [1538, 23] on p "Login" at bounding box center [1534, 26] width 29 height 17
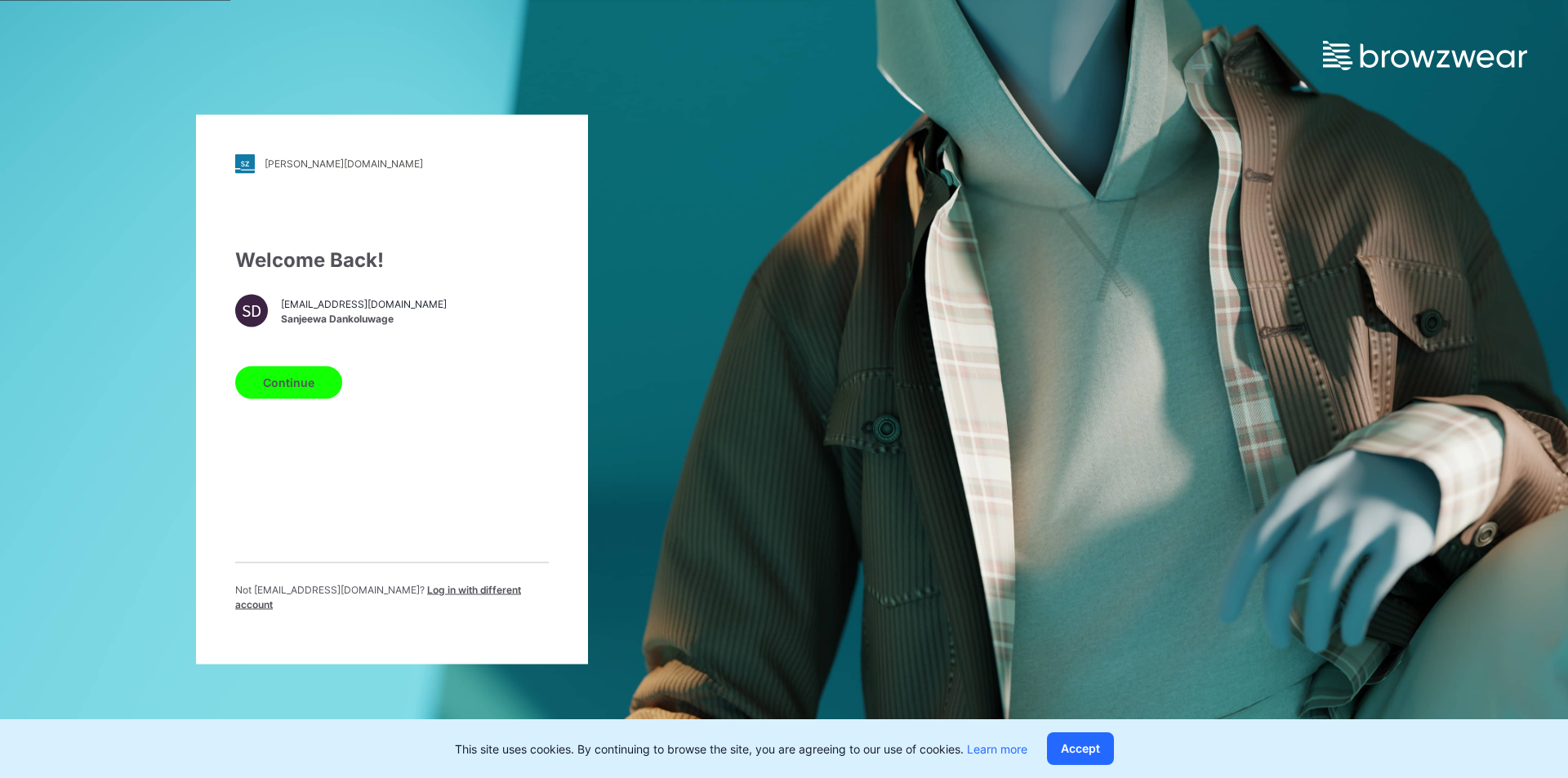
click at [335, 324] on span "Sanjeewa Dankoluwage" at bounding box center [364, 319] width 165 height 15
click at [424, 594] on span "Log in with different account" at bounding box center [378, 597] width 286 height 27
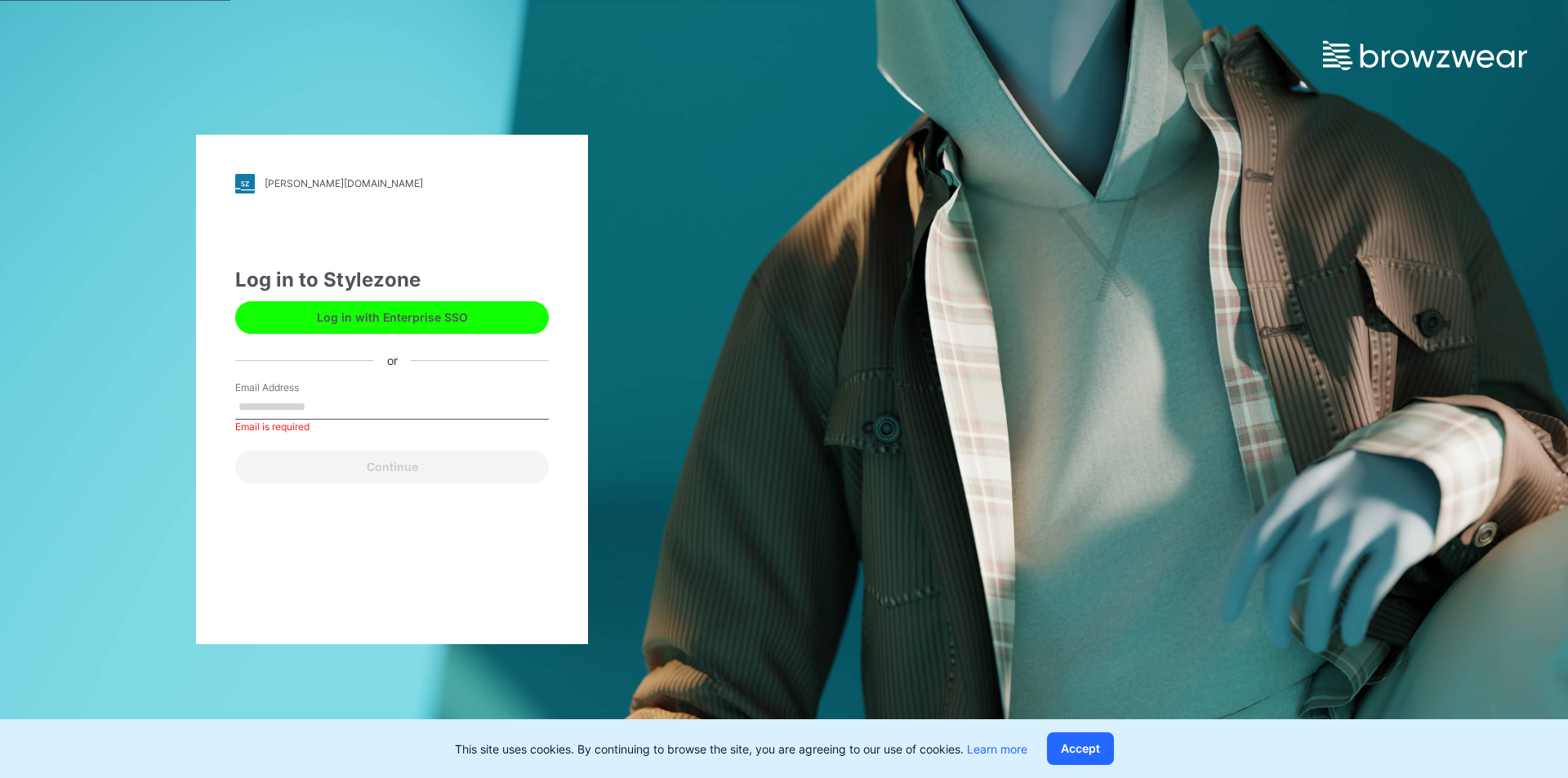
click at [295, 396] on input "Email Address" at bounding box center [392, 407] width 314 height 25
paste input "**********"
type input "**********"
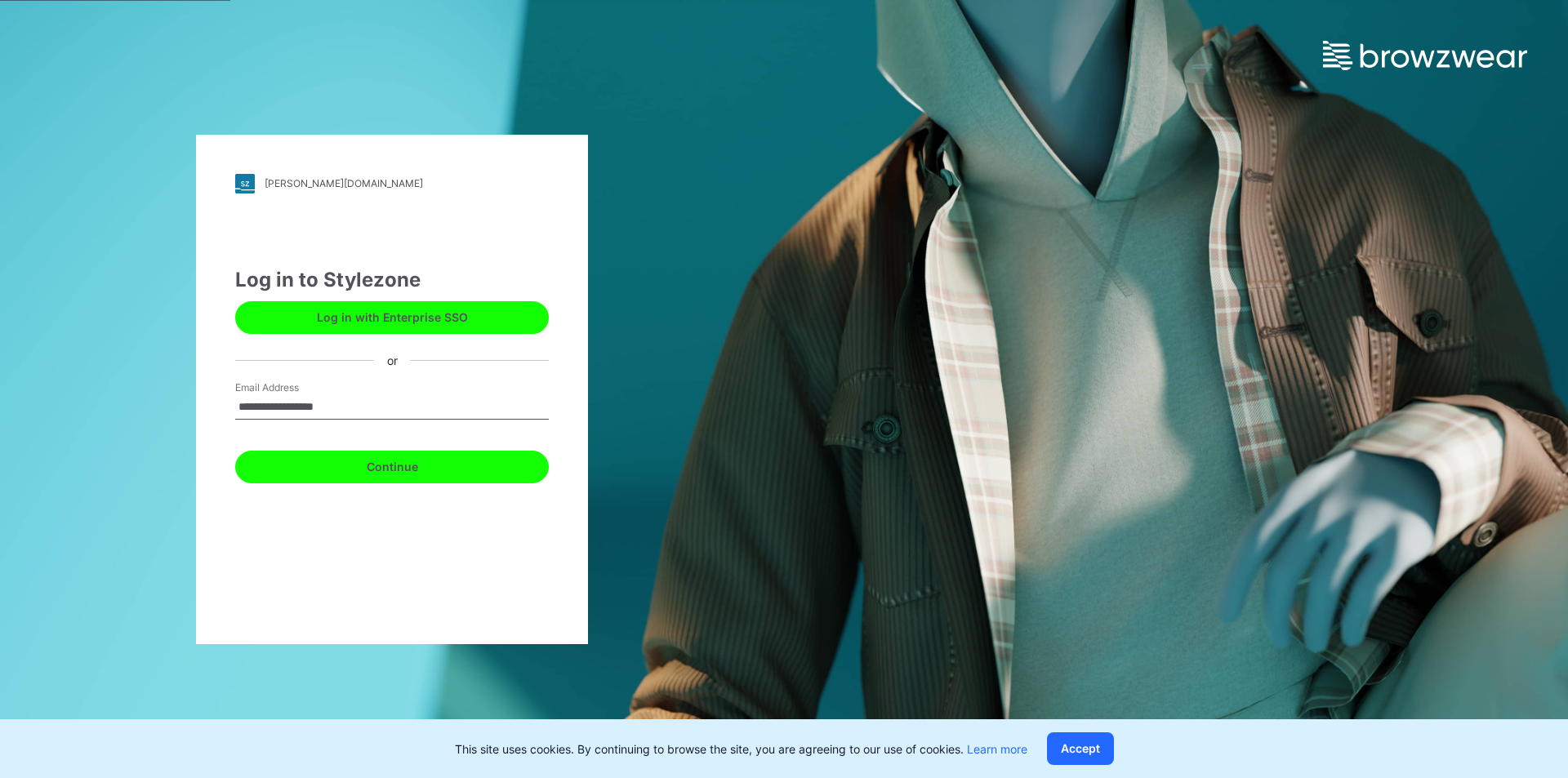
click at [366, 463] on button "Continue" at bounding box center [392, 467] width 314 height 33
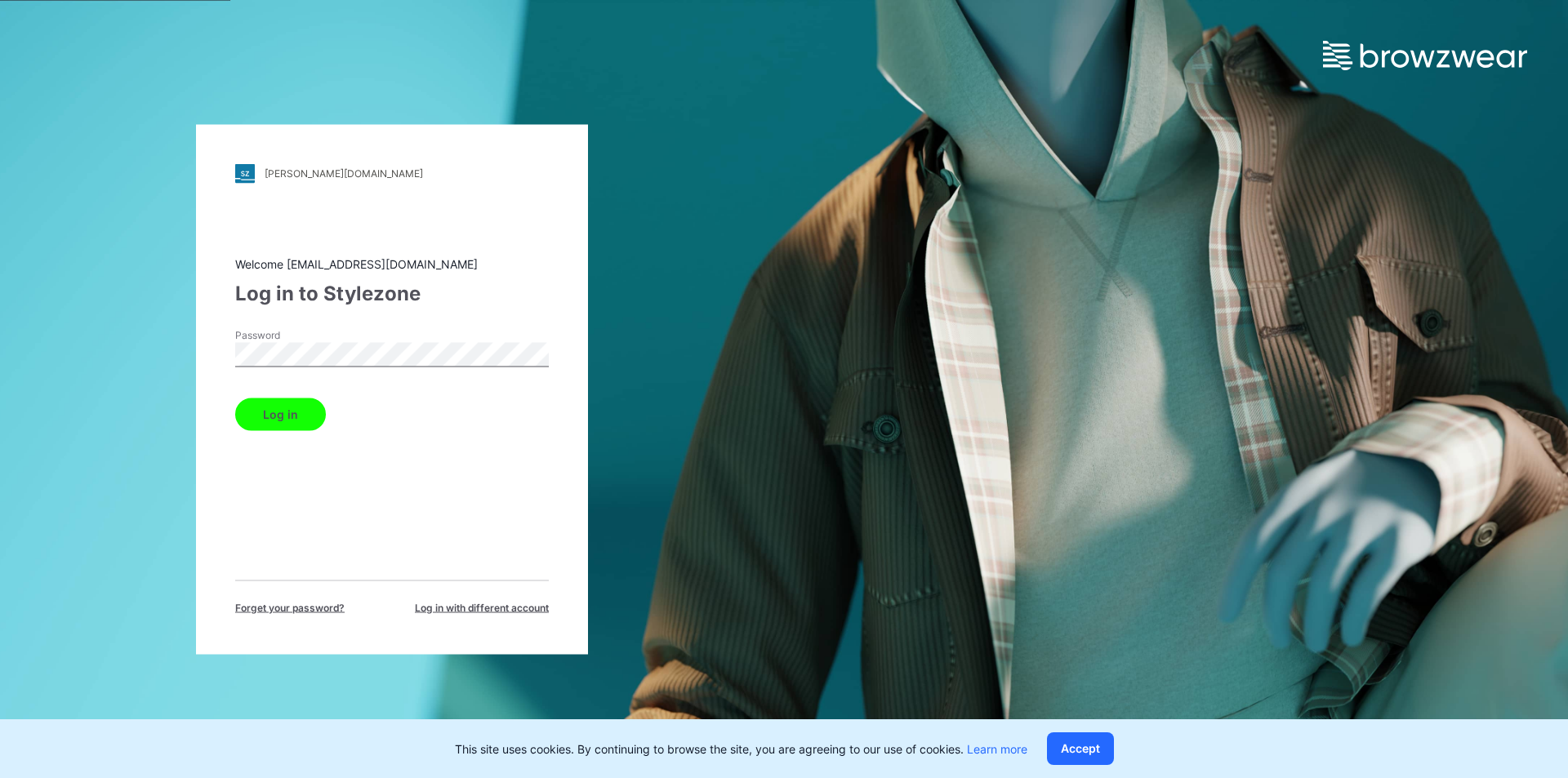
click at [277, 406] on button "Log in" at bounding box center [281, 414] width 91 height 33
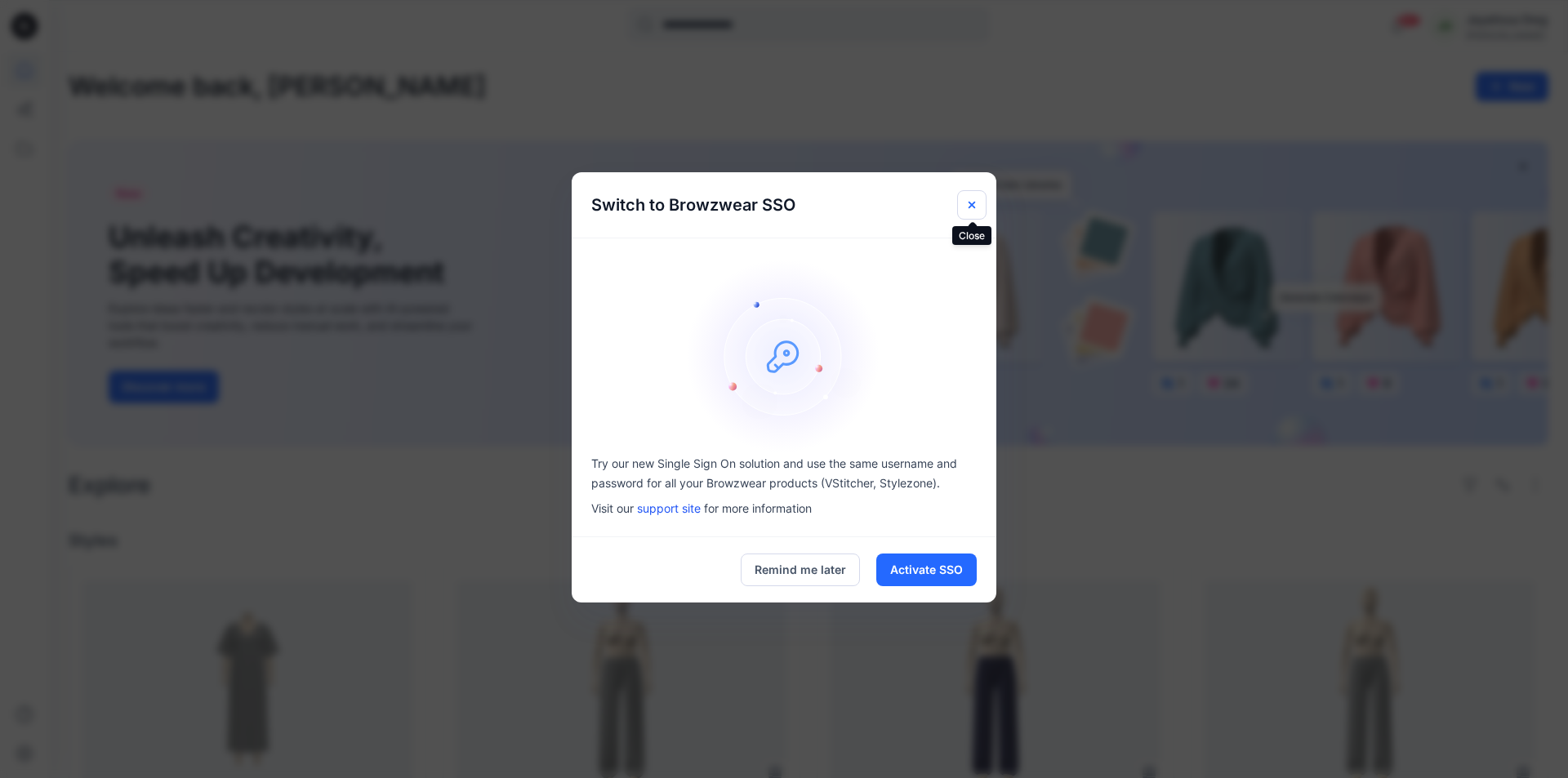
click at [968, 208] on icon "Close" at bounding box center [972, 204] width 13 height 13
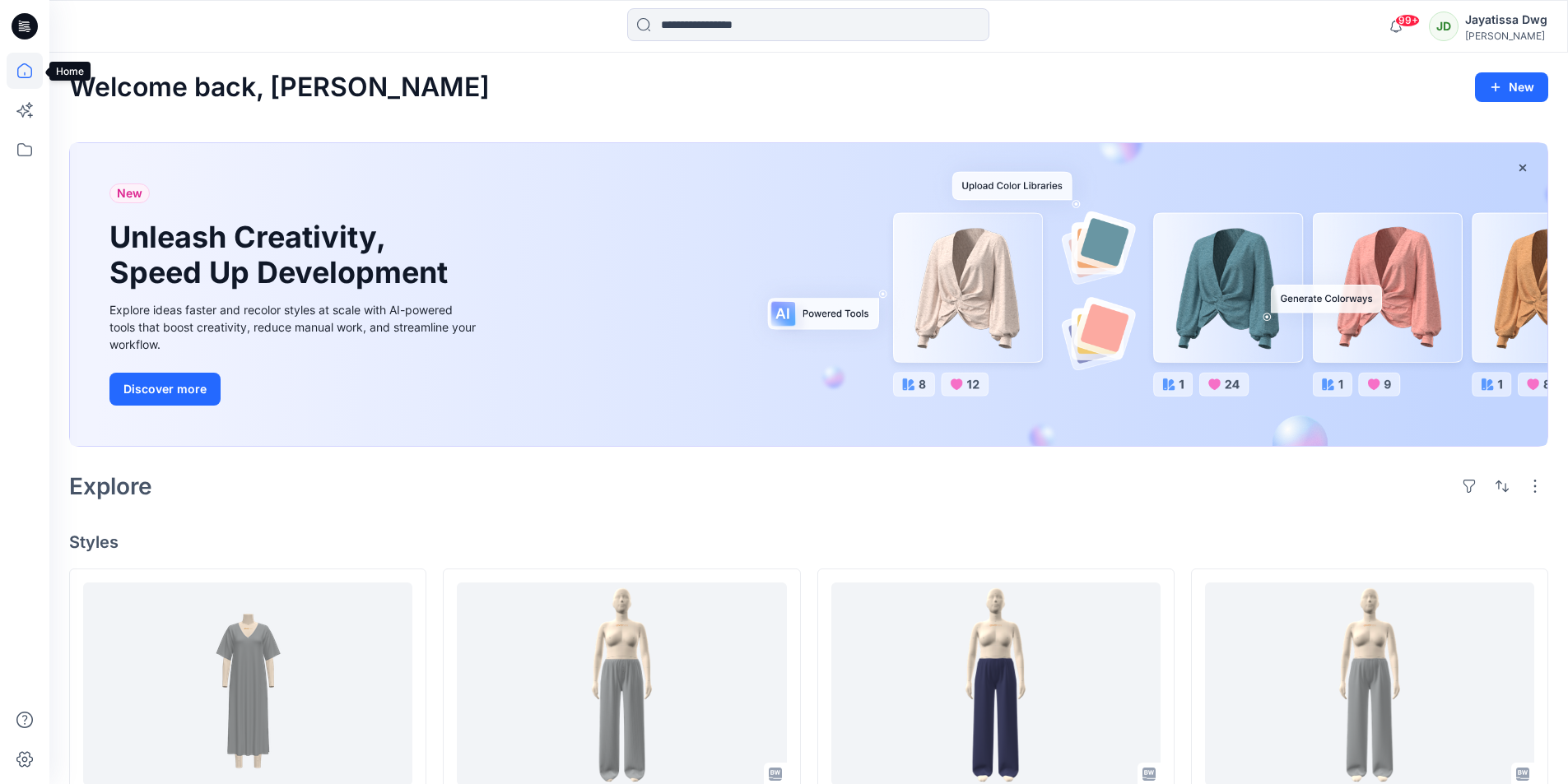
click at [22, 66] on icon at bounding box center [25, 71] width 37 height 37
click at [1443, 33] on div "JD" at bounding box center [1443, 27] width 29 height 29
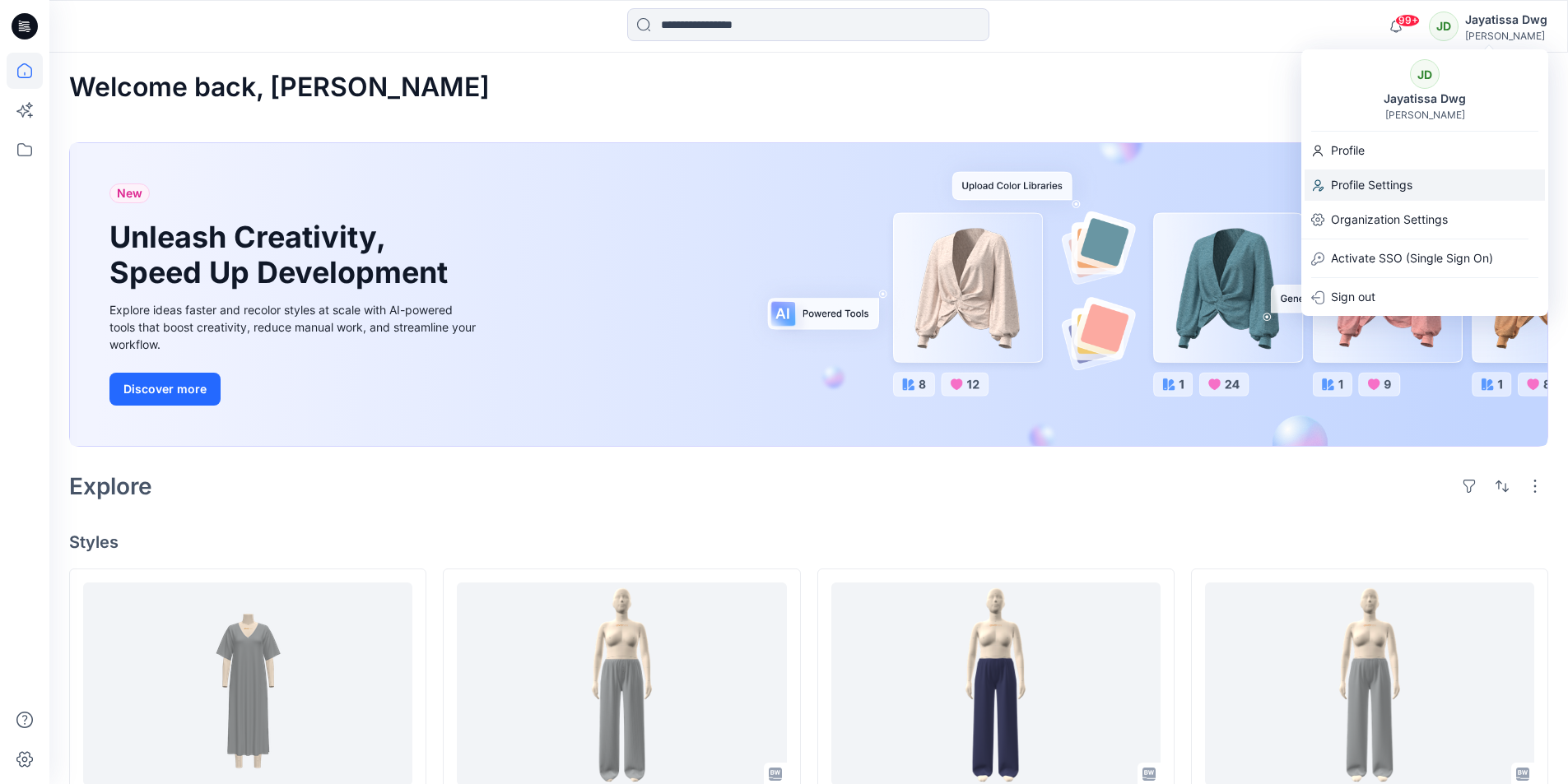
click at [1378, 199] on p "Profile Settings" at bounding box center [1371, 185] width 82 height 31
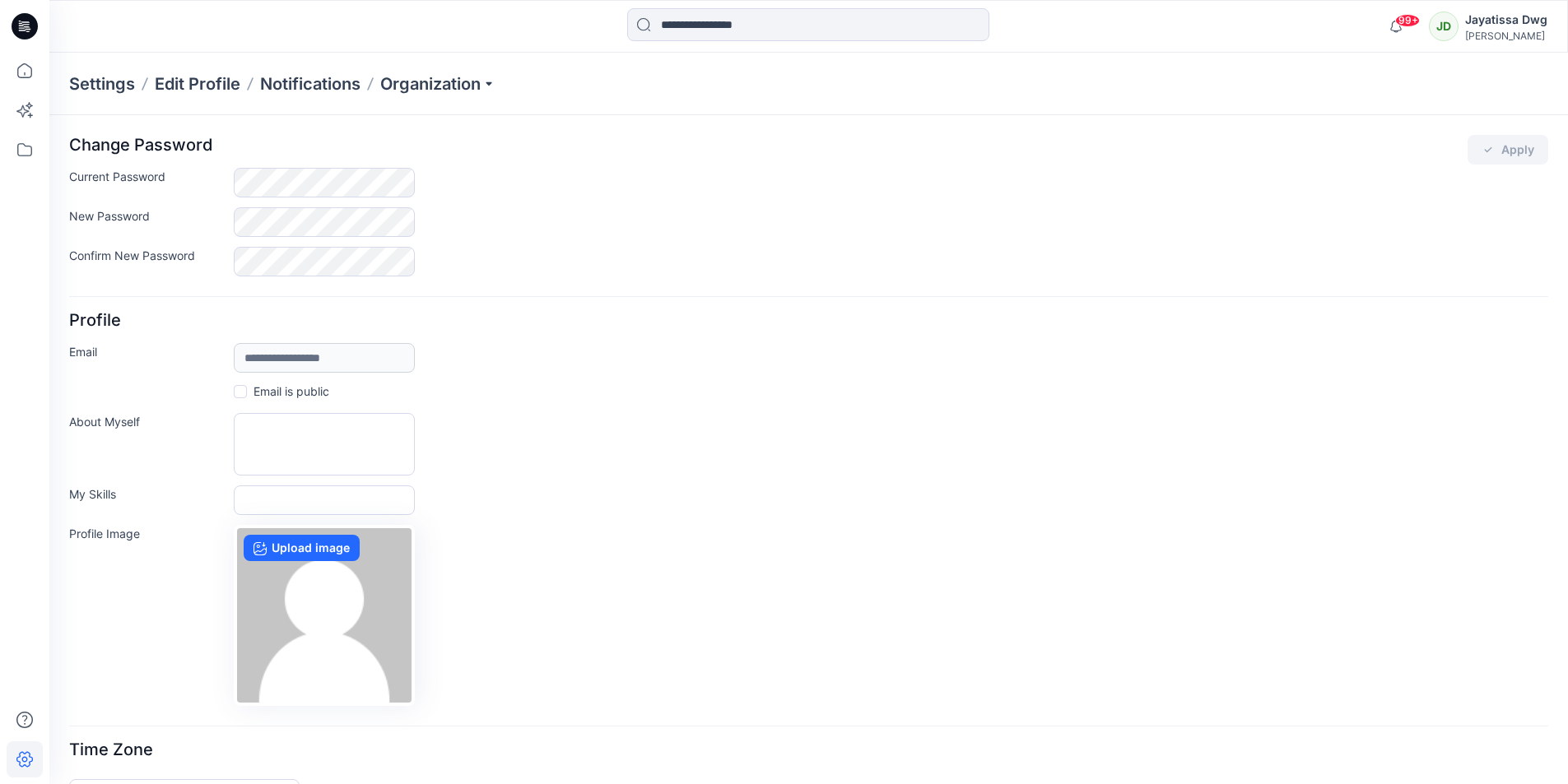
click at [1443, 30] on div "JD" at bounding box center [1443, 27] width 29 height 29
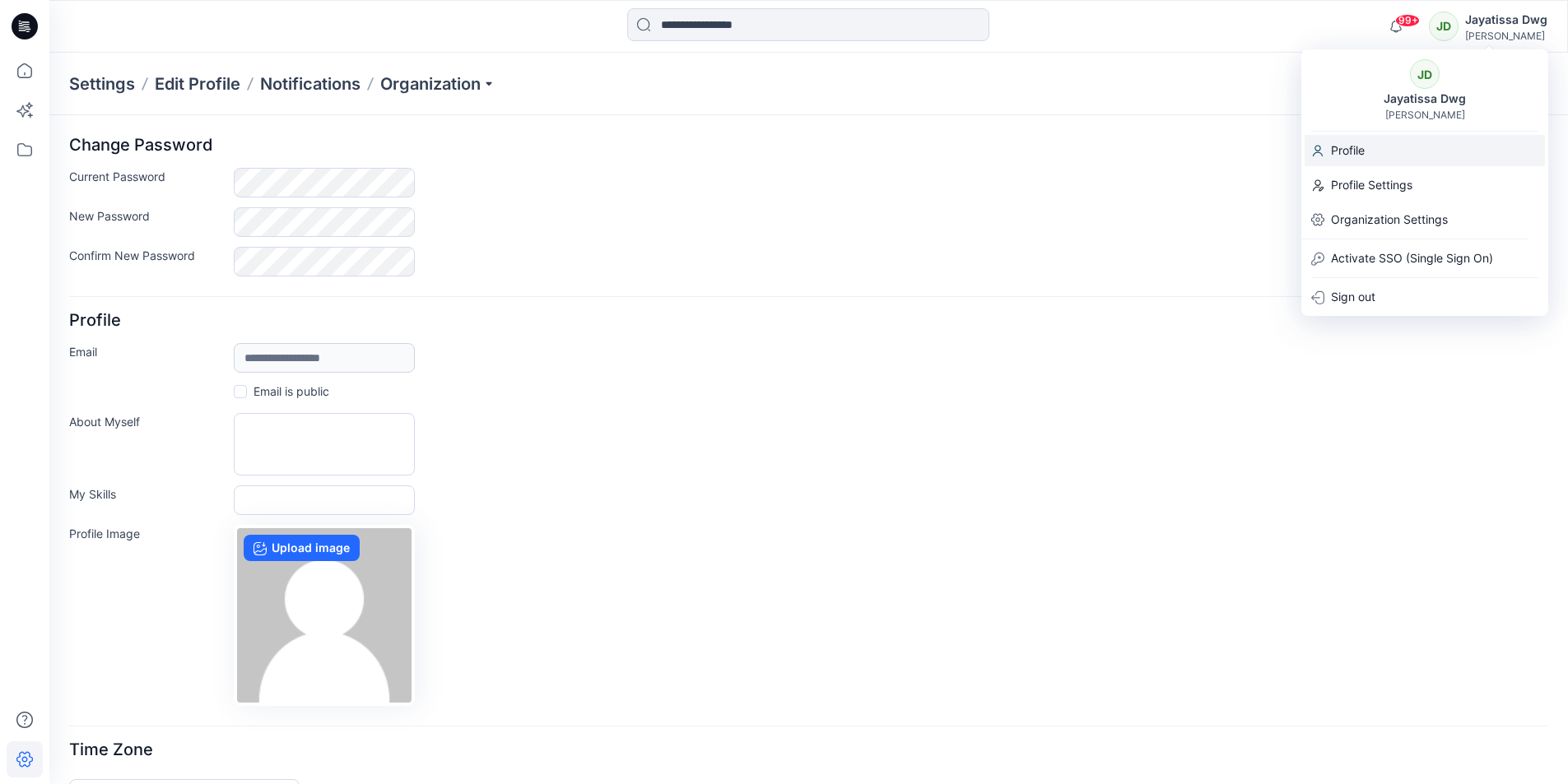
click at [1356, 155] on p "Profile" at bounding box center [1347, 150] width 34 height 31
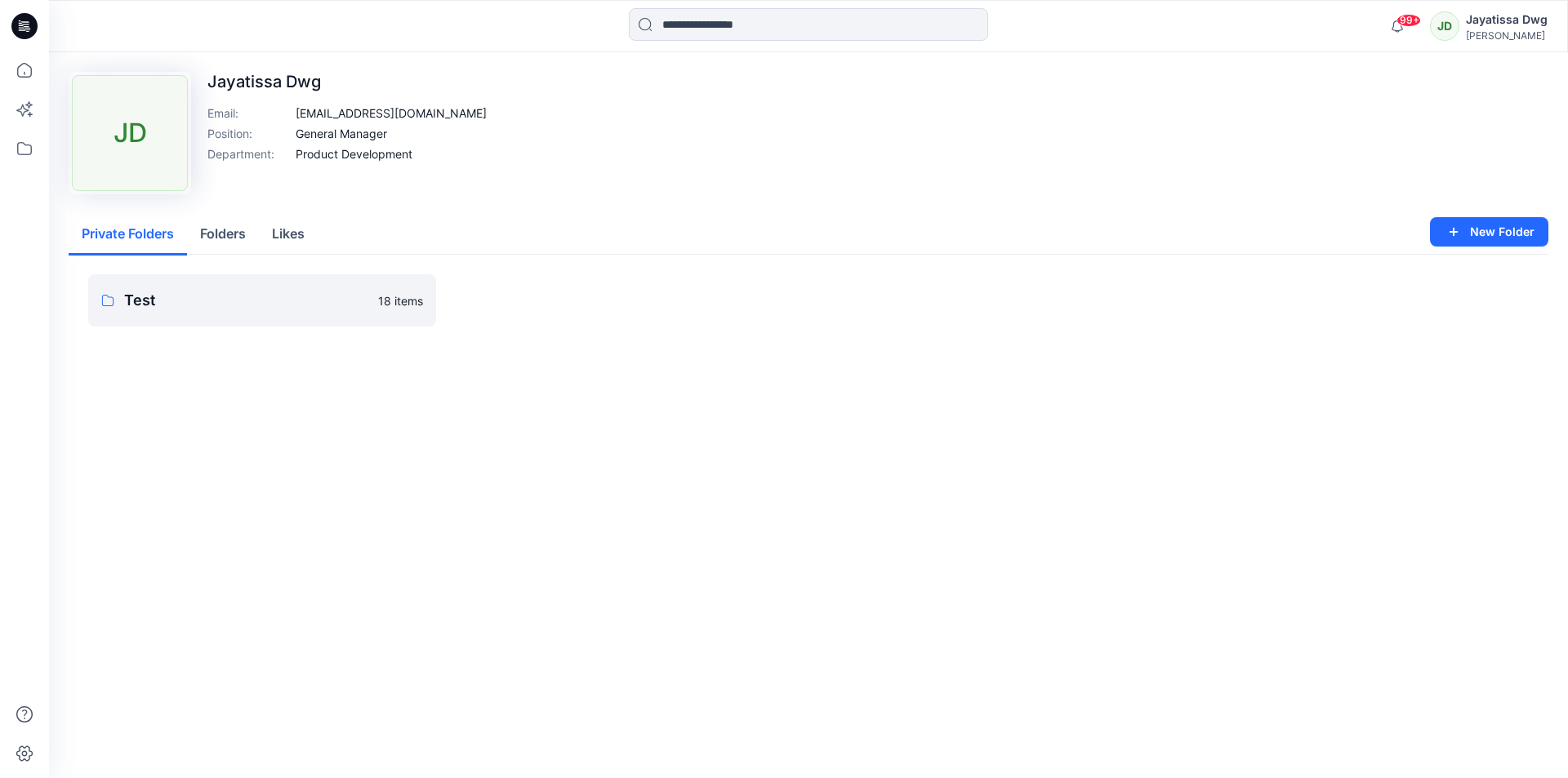
click at [1451, 25] on div "JD" at bounding box center [1445, 26] width 29 height 29
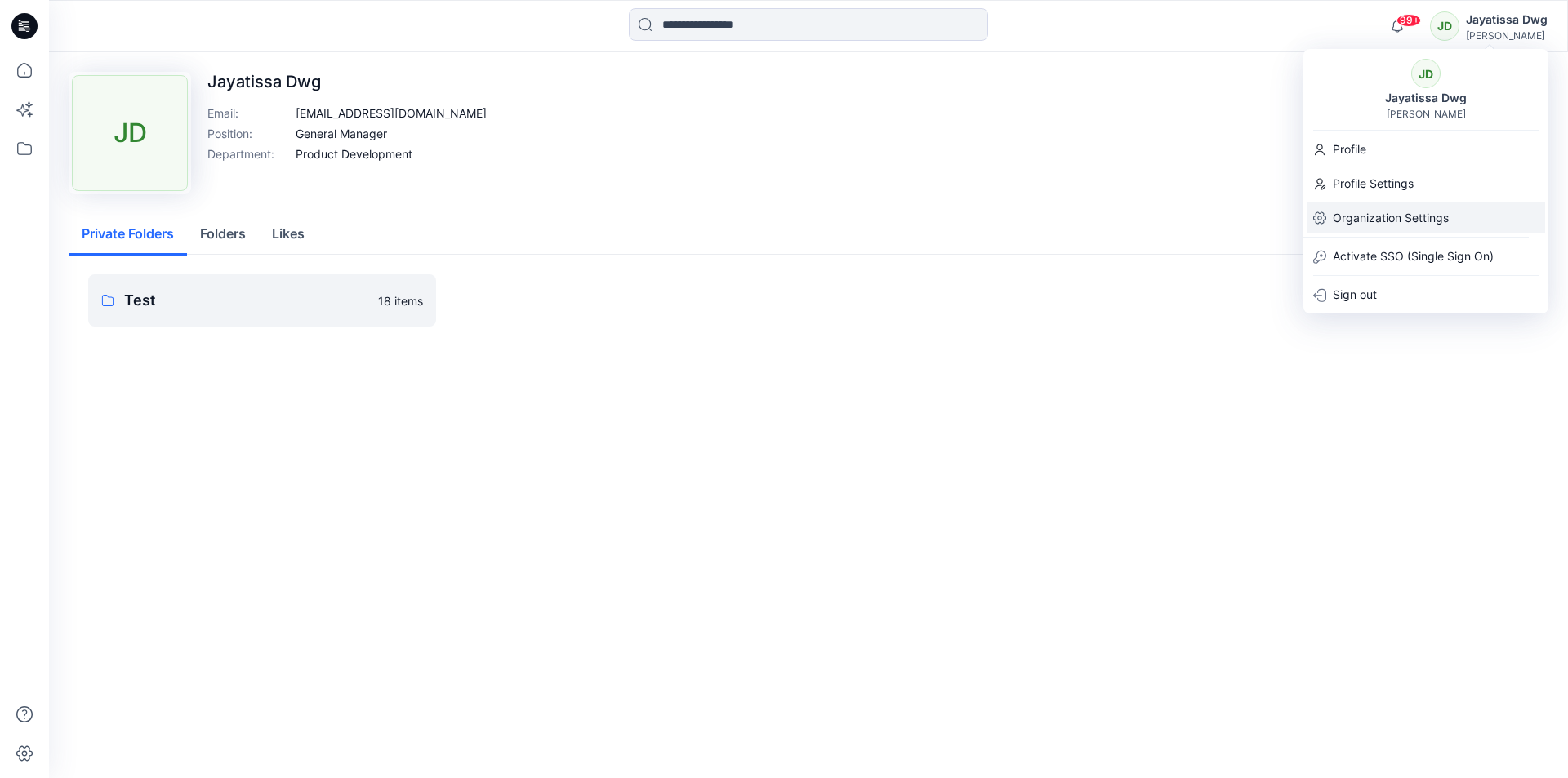
click at [1386, 210] on p "Organization Settings" at bounding box center [1392, 218] width 116 height 31
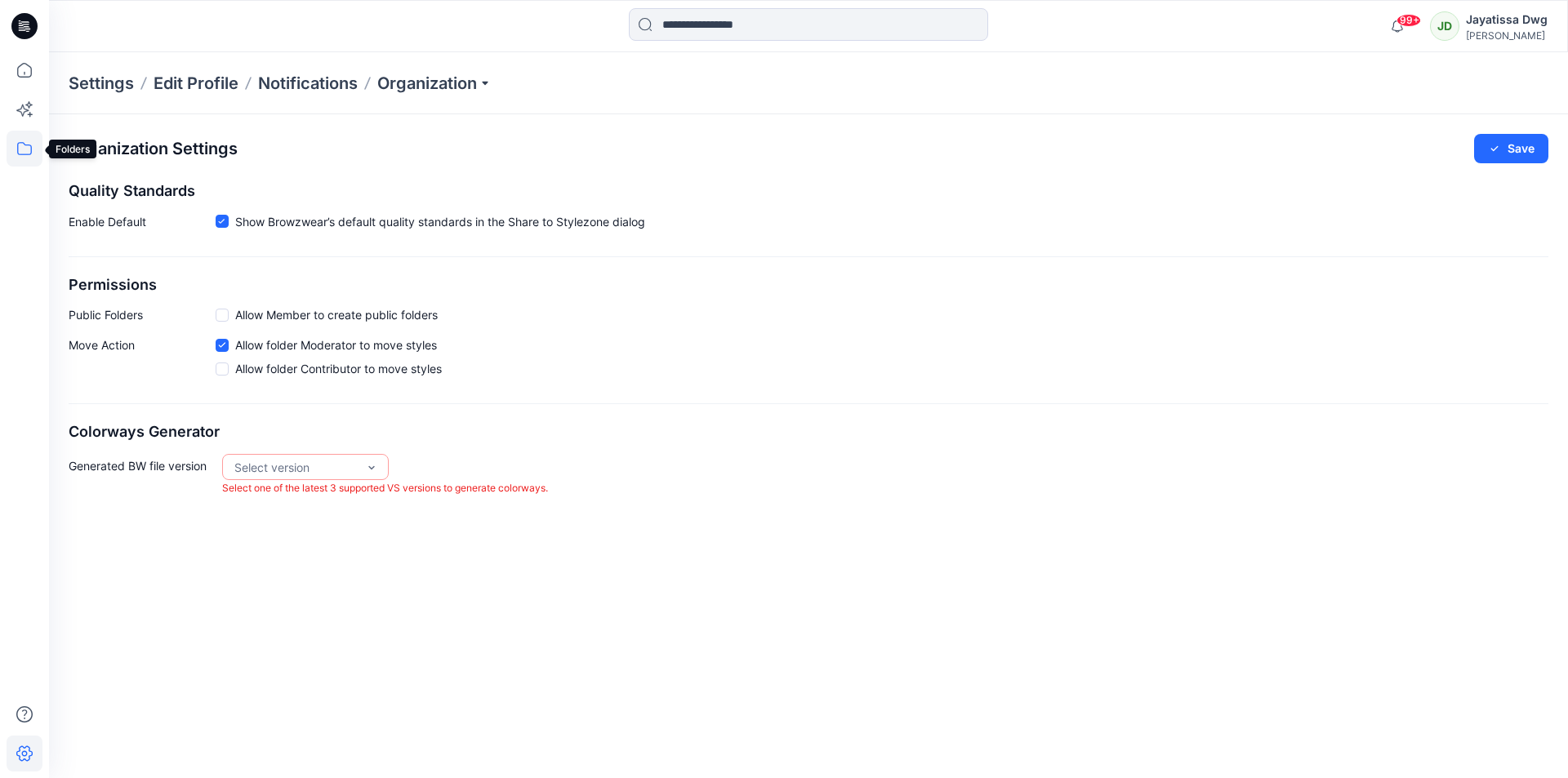
click at [17, 149] on icon at bounding box center [25, 149] width 36 height 36
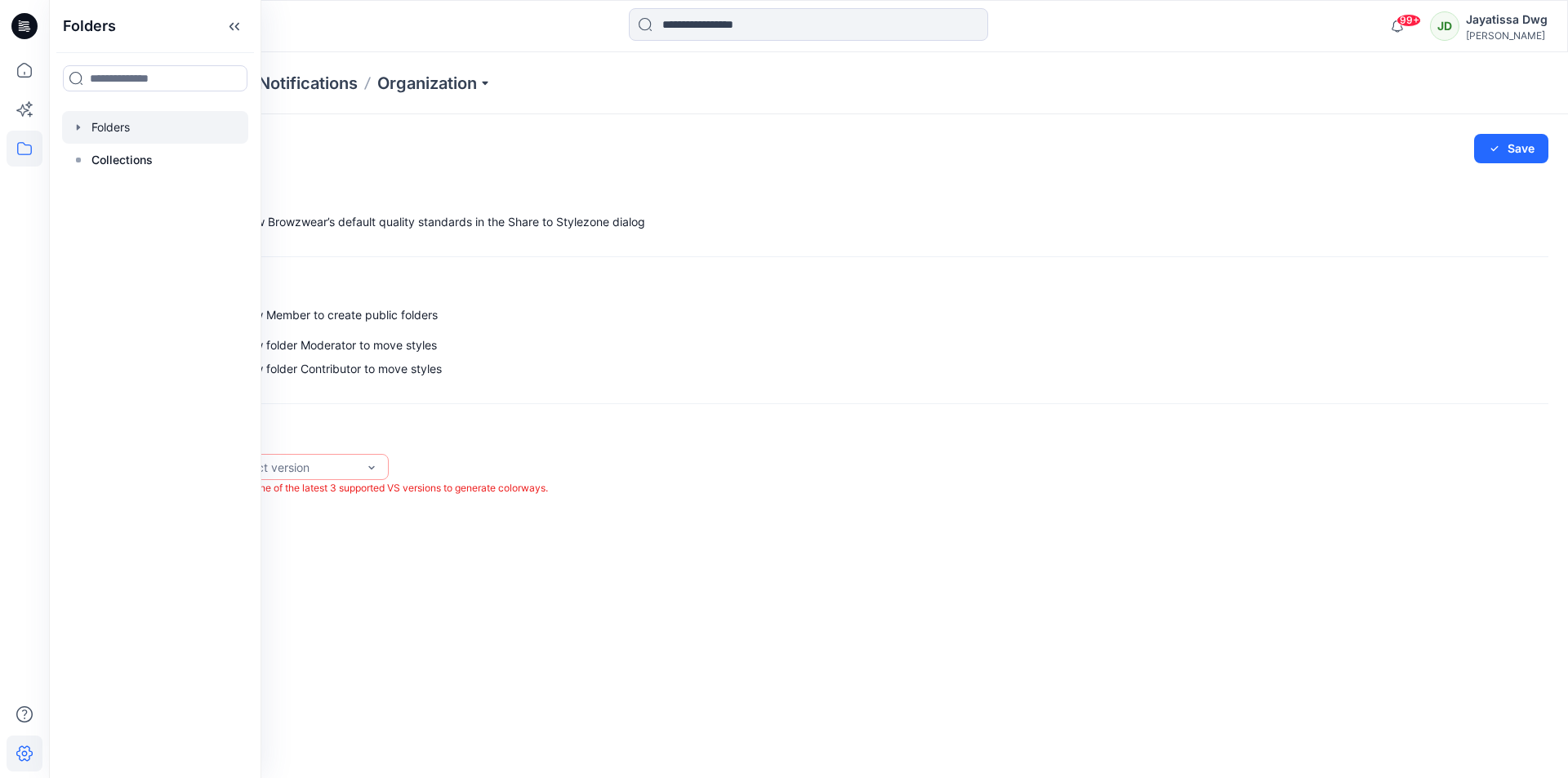
click at [93, 132] on div at bounding box center [155, 127] width 186 height 33
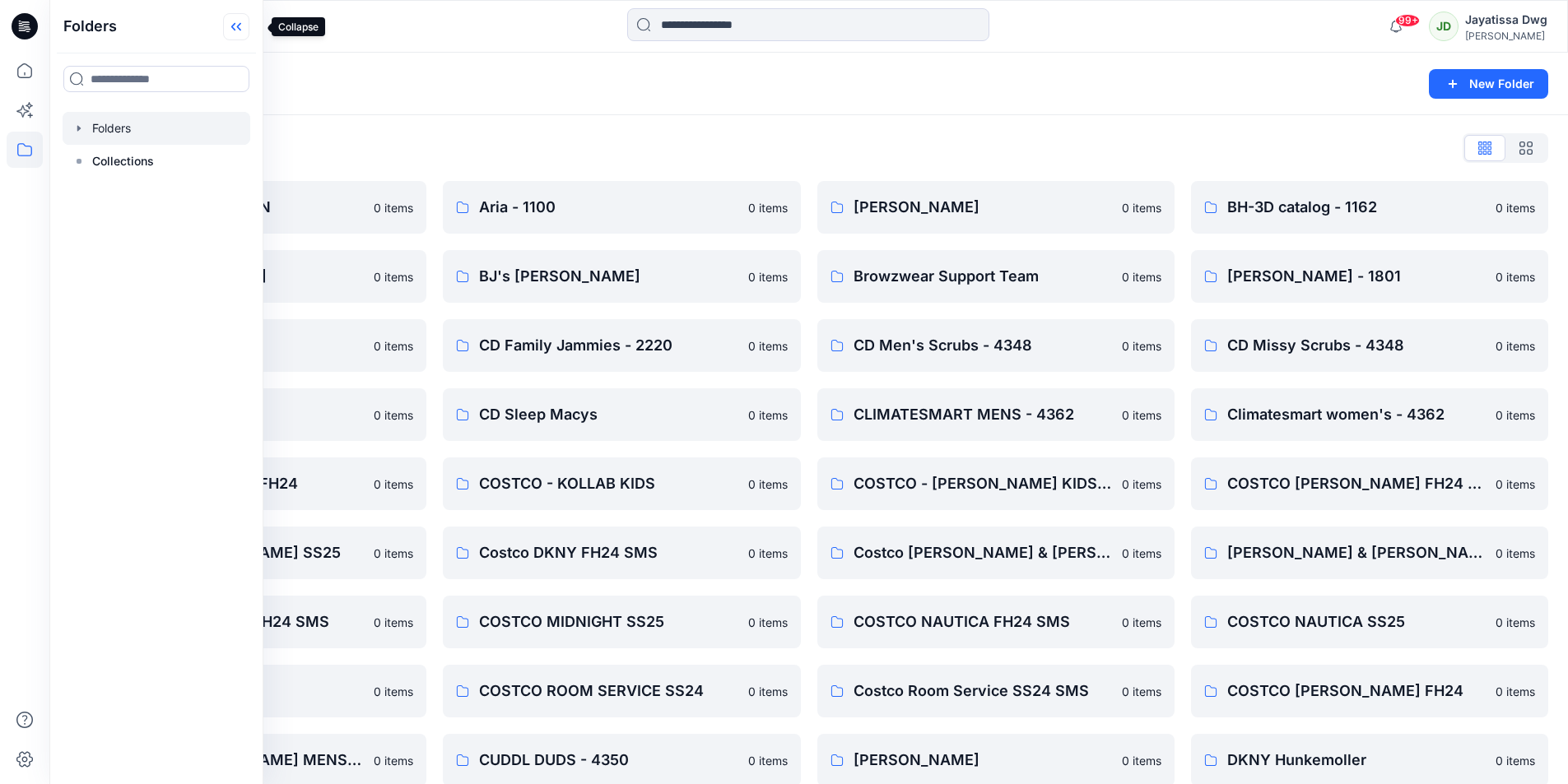
click at [245, 31] on icon at bounding box center [236, 27] width 27 height 27
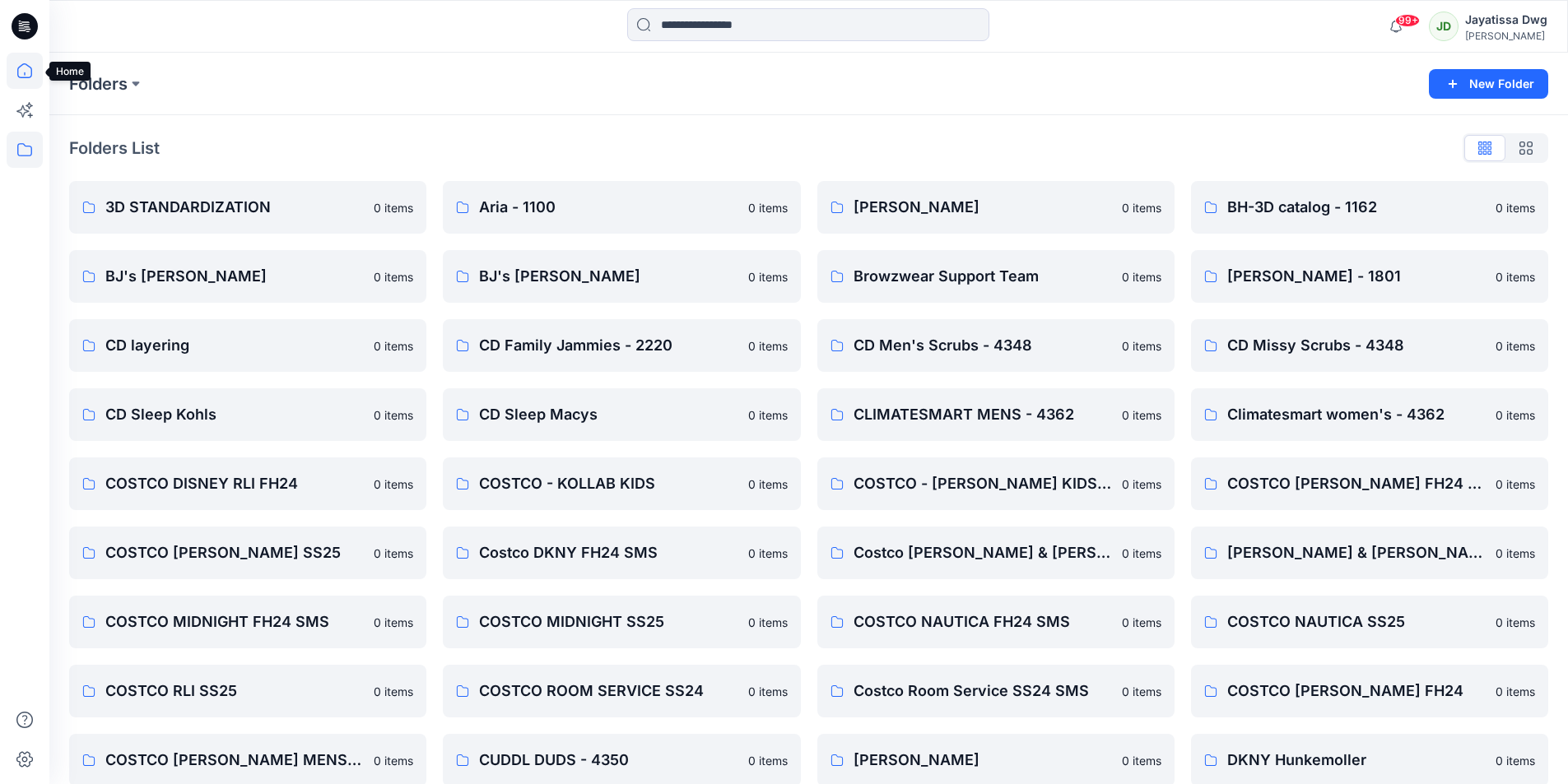
click at [24, 67] on icon at bounding box center [25, 71] width 37 height 37
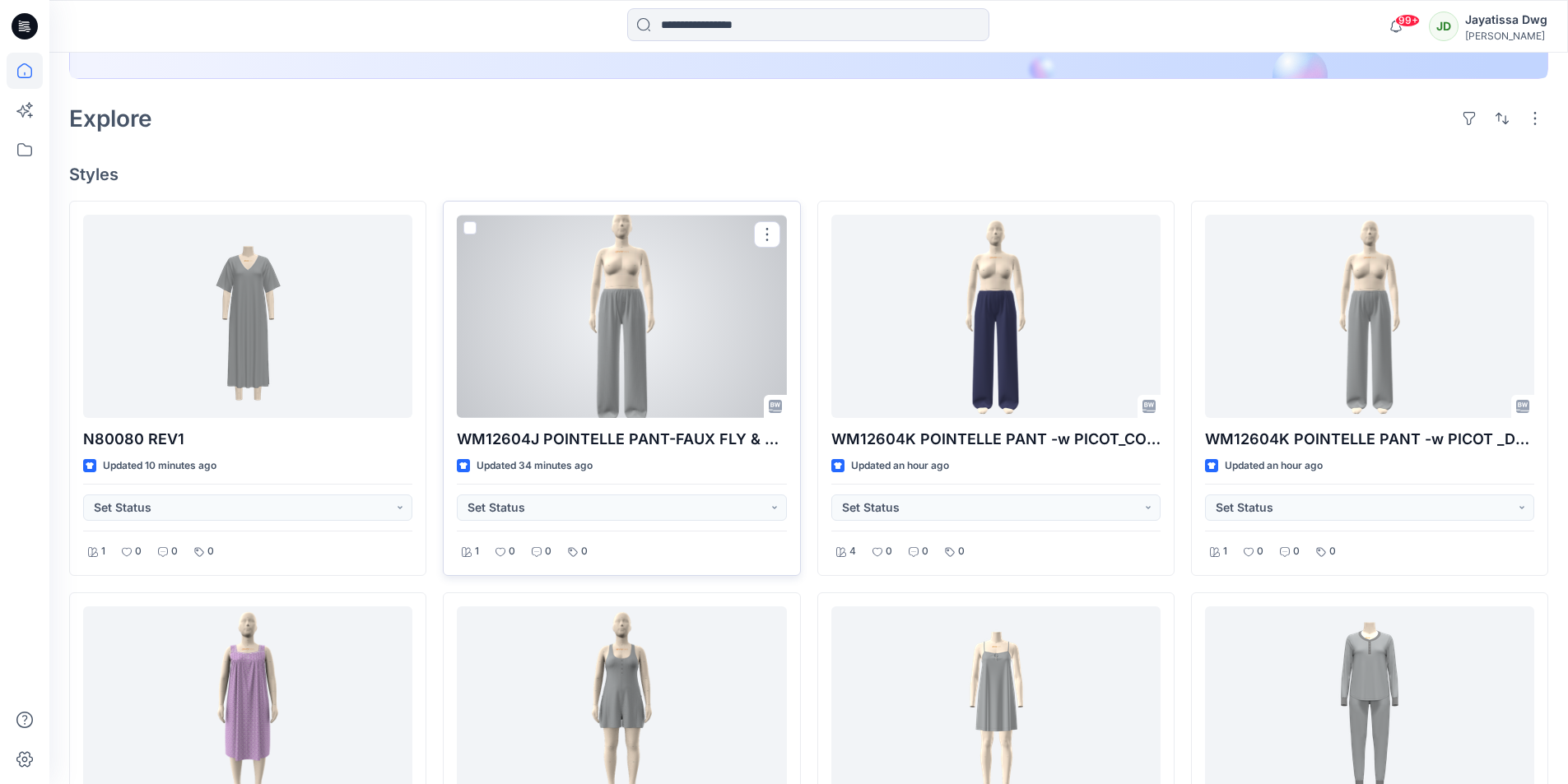
scroll to position [411, 0]
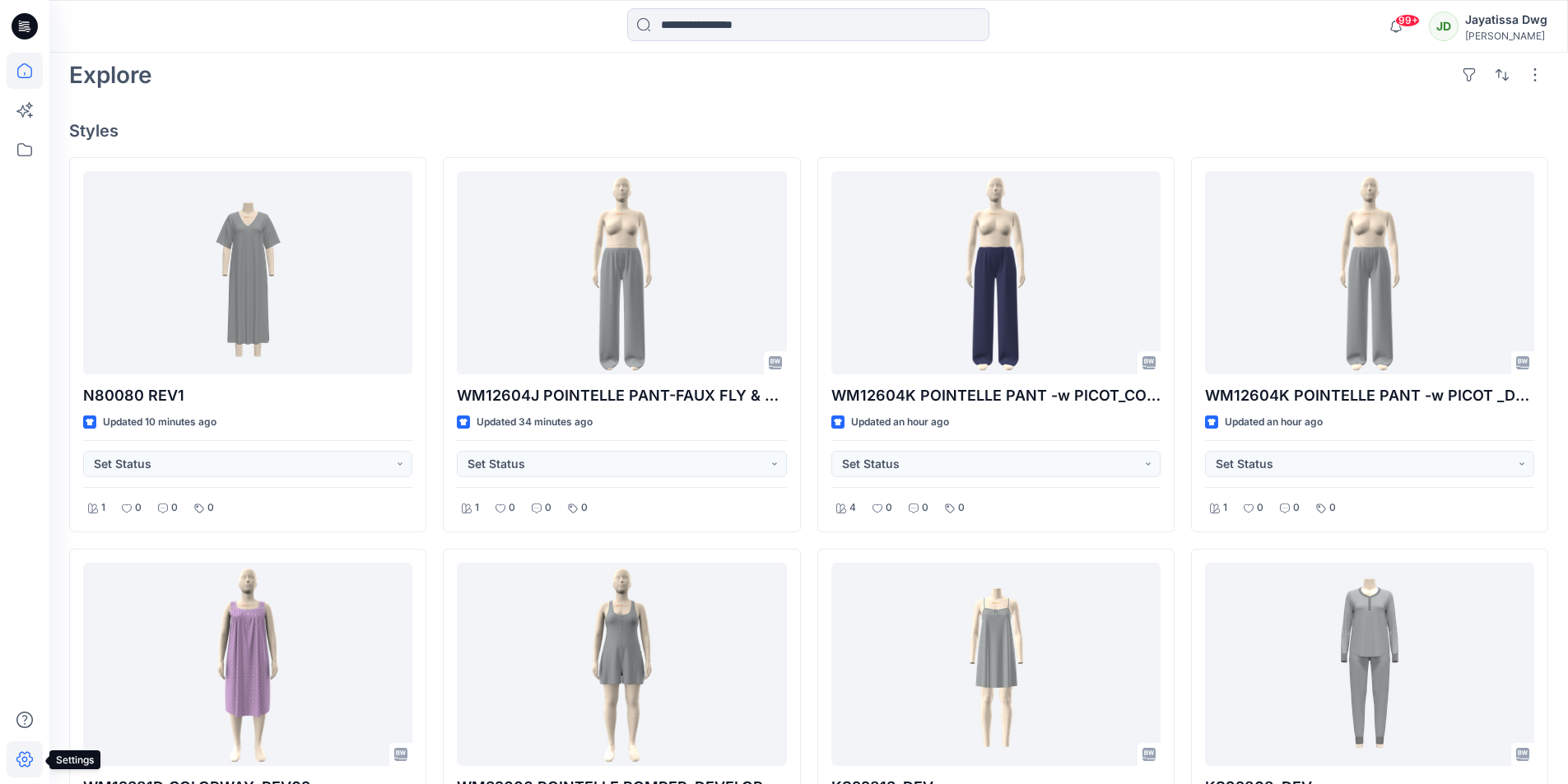
click at [23, 759] on icon at bounding box center [25, 760] width 5 height 5
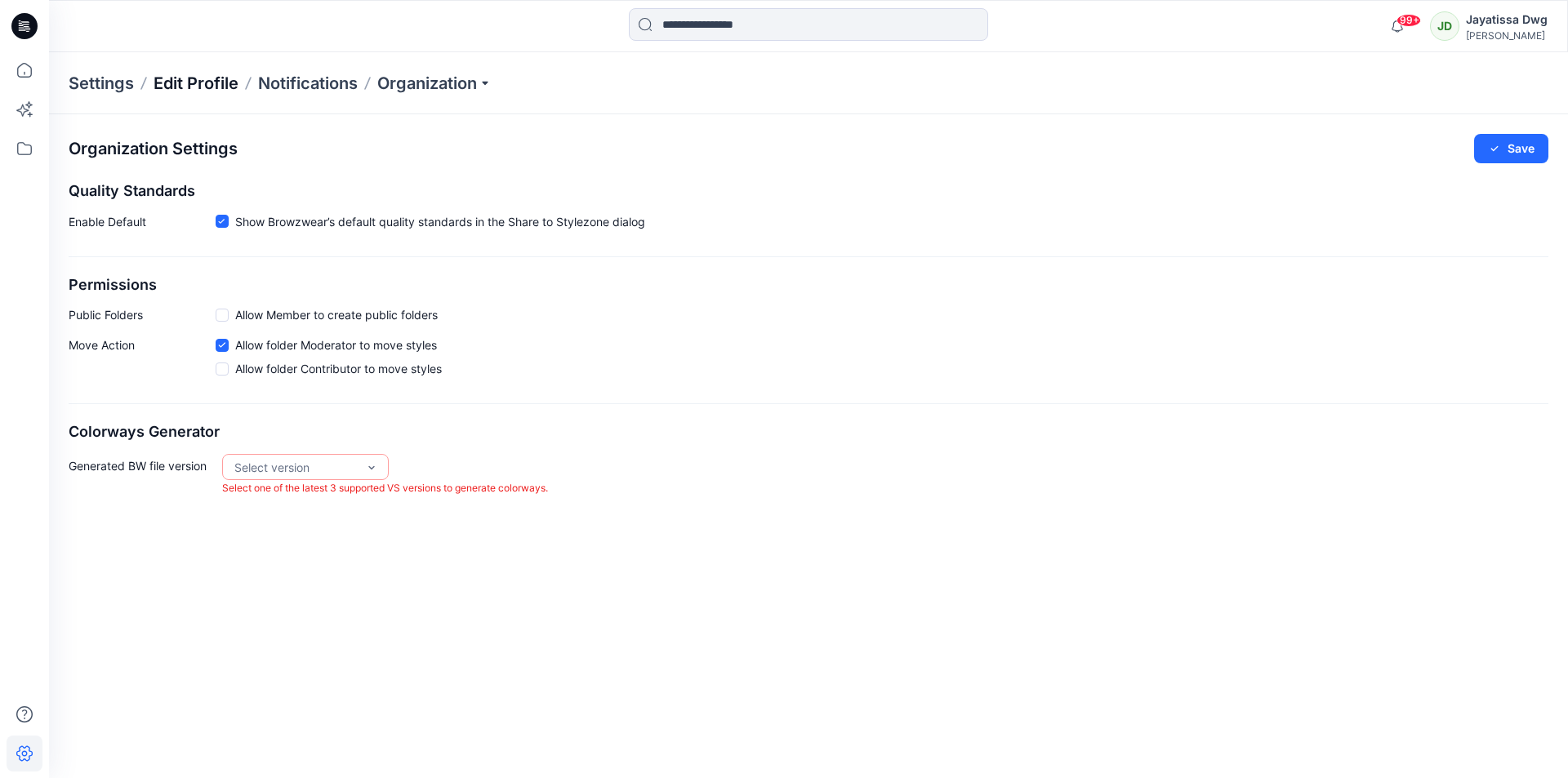
click at [175, 83] on p "Edit Profile" at bounding box center [195, 83] width 85 height 23
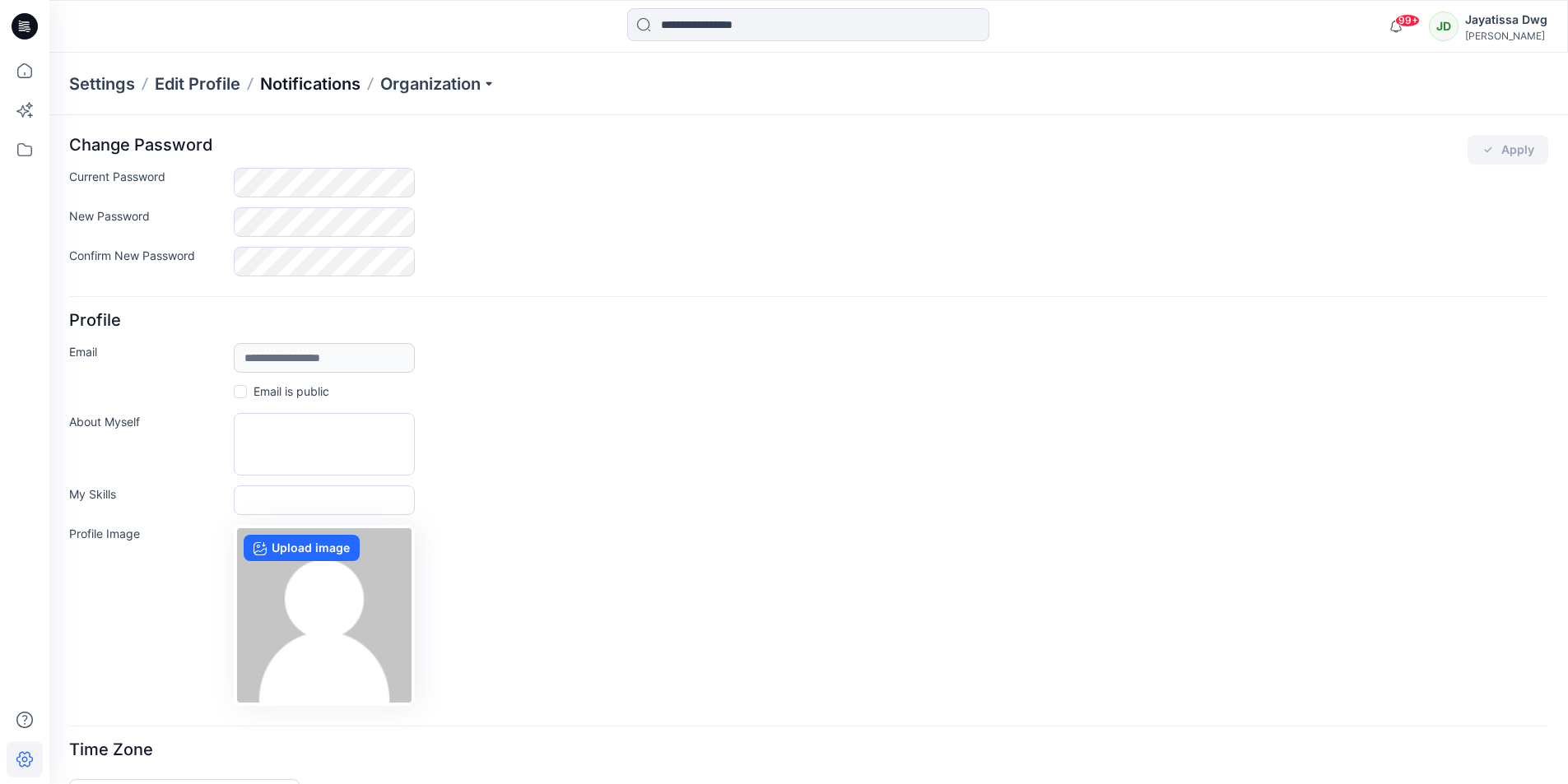
click at [291, 78] on p "Notifications" at bounding box center [310, 83] width 101 height 23
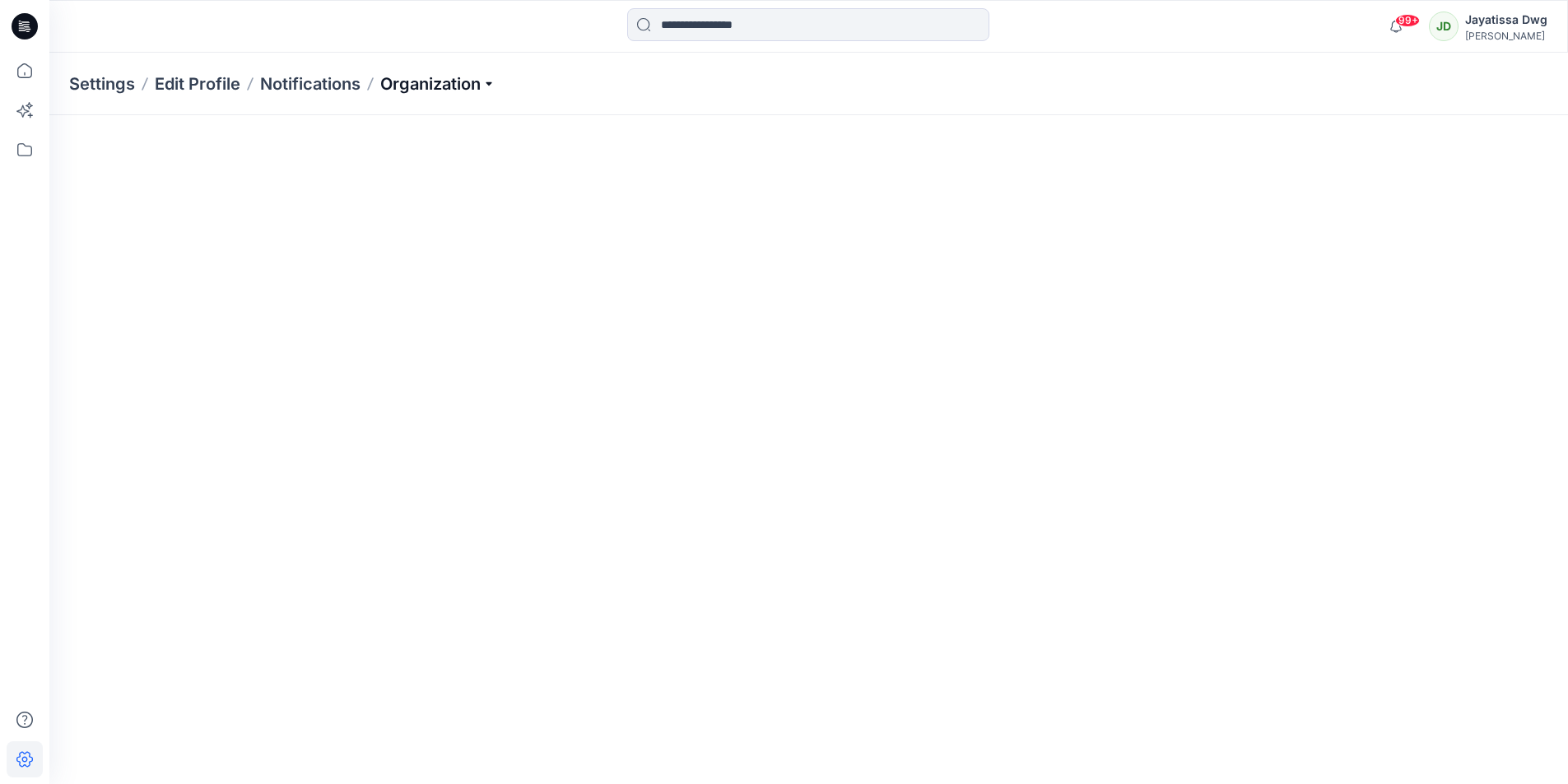
click at [427, 91] on p "Organization" at bounding box center [438, 83] width 115 height 23
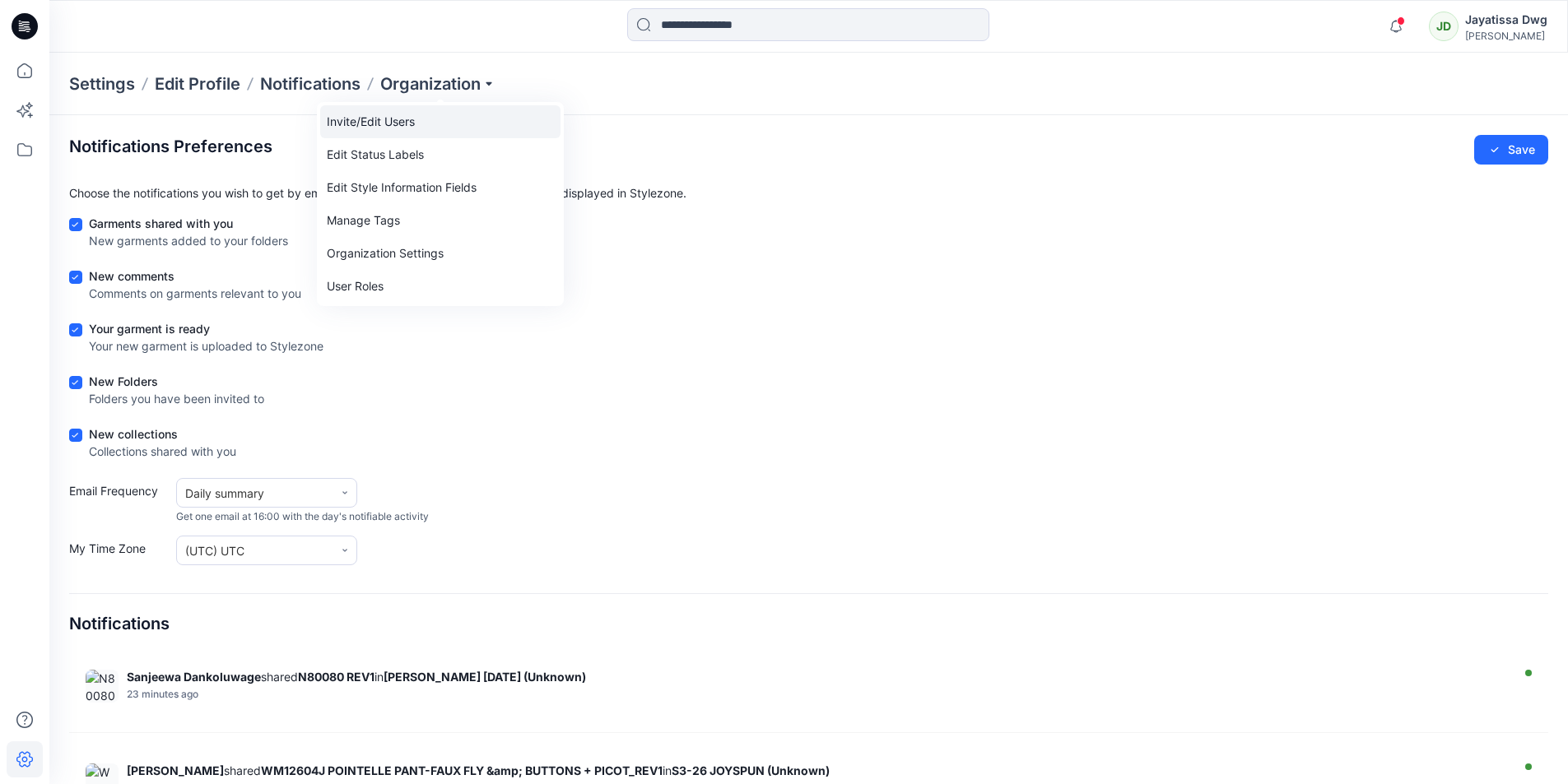
click at [371, 118] on link "Invite/Edit Users" at bounding box center [441, 122] width 240 height 33
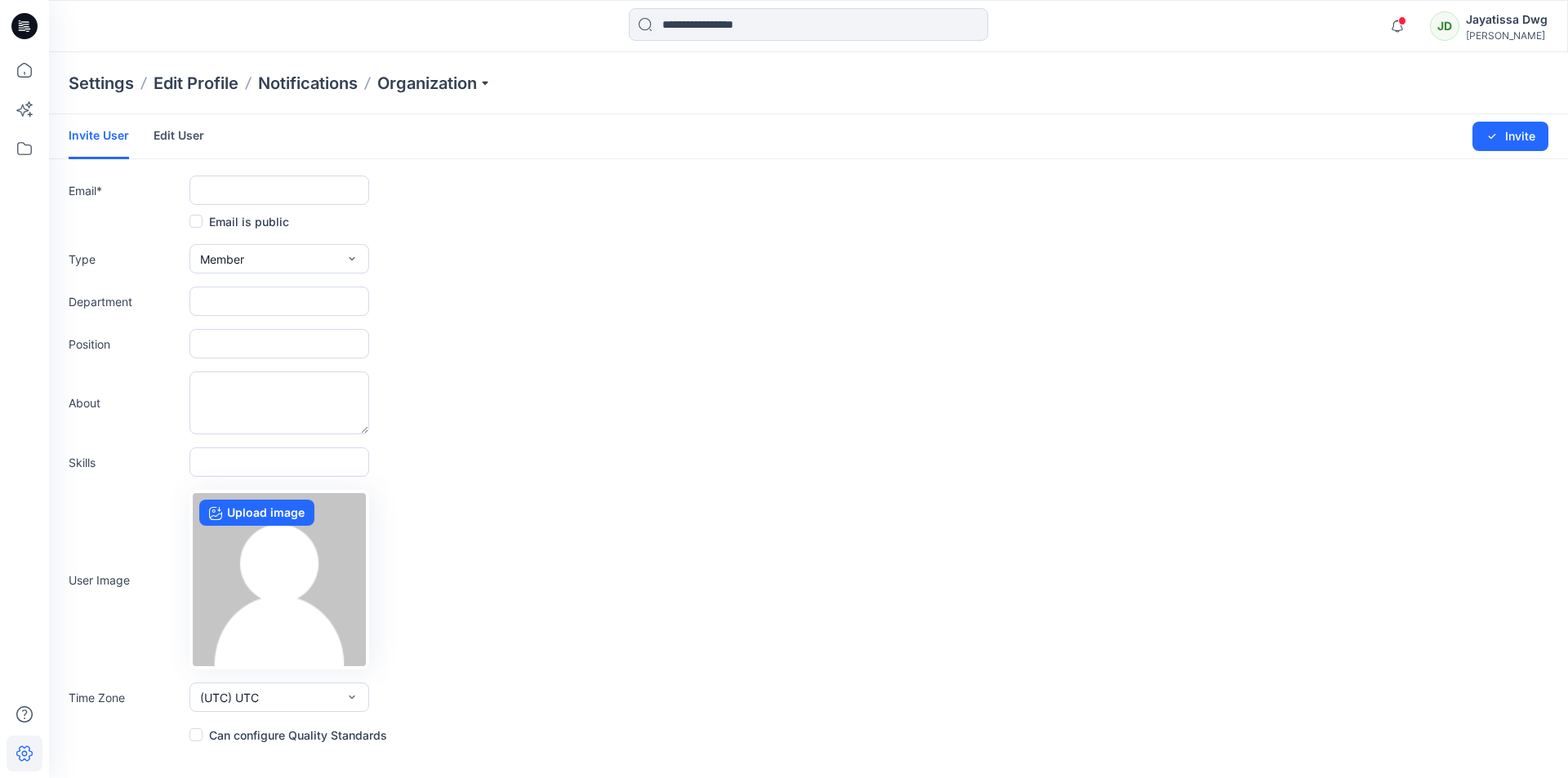
click at [171, 135] on link "Edit User" at bounding box center [179, 135] width 51 height 43
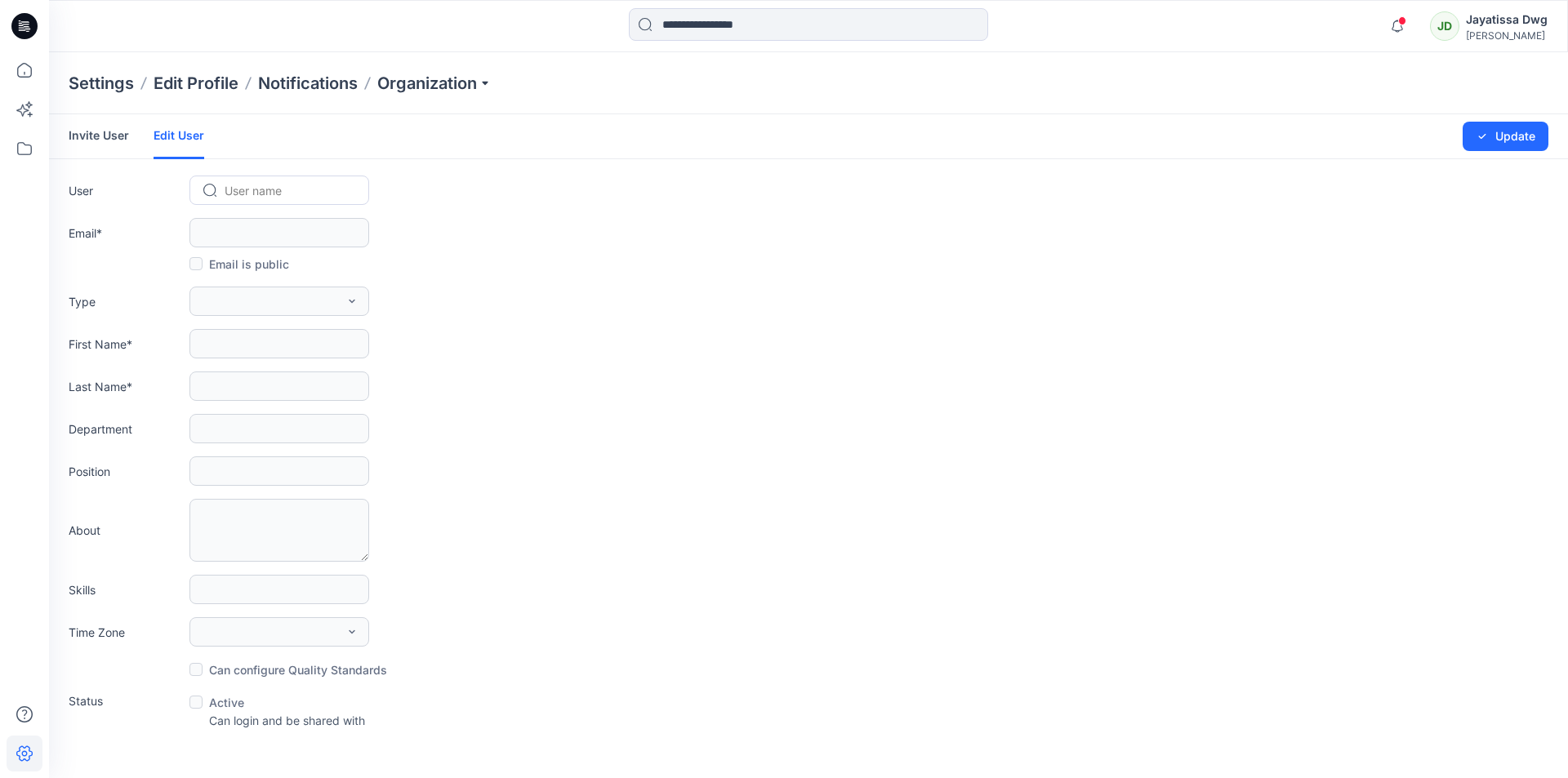
click at [104, 137] on link "Invite User" at bounding box center [98, 135] width 61 height 43
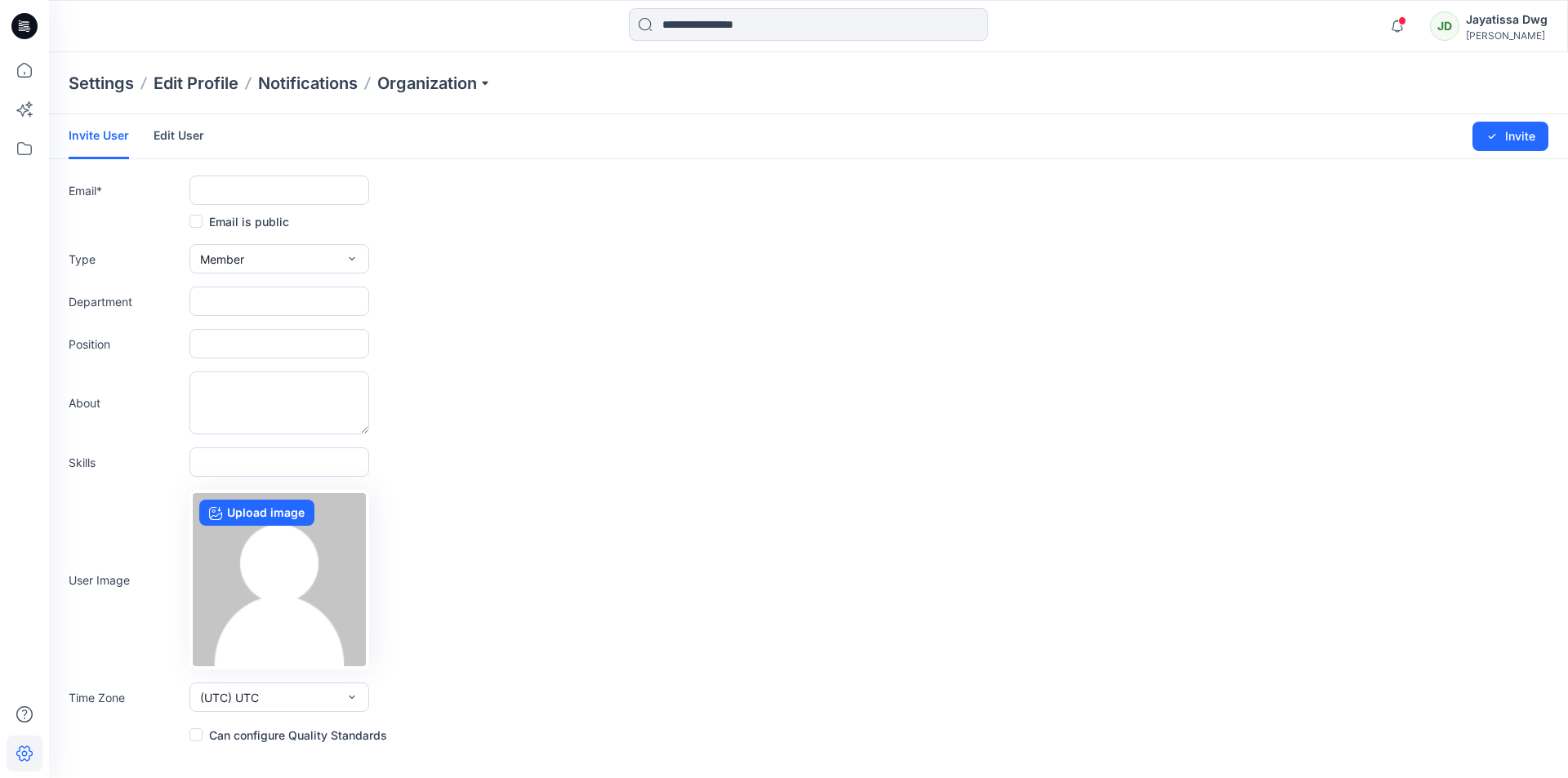
click at [167, 135] on link "Edit User" at bounding box center [179, 135] width 51 height 43
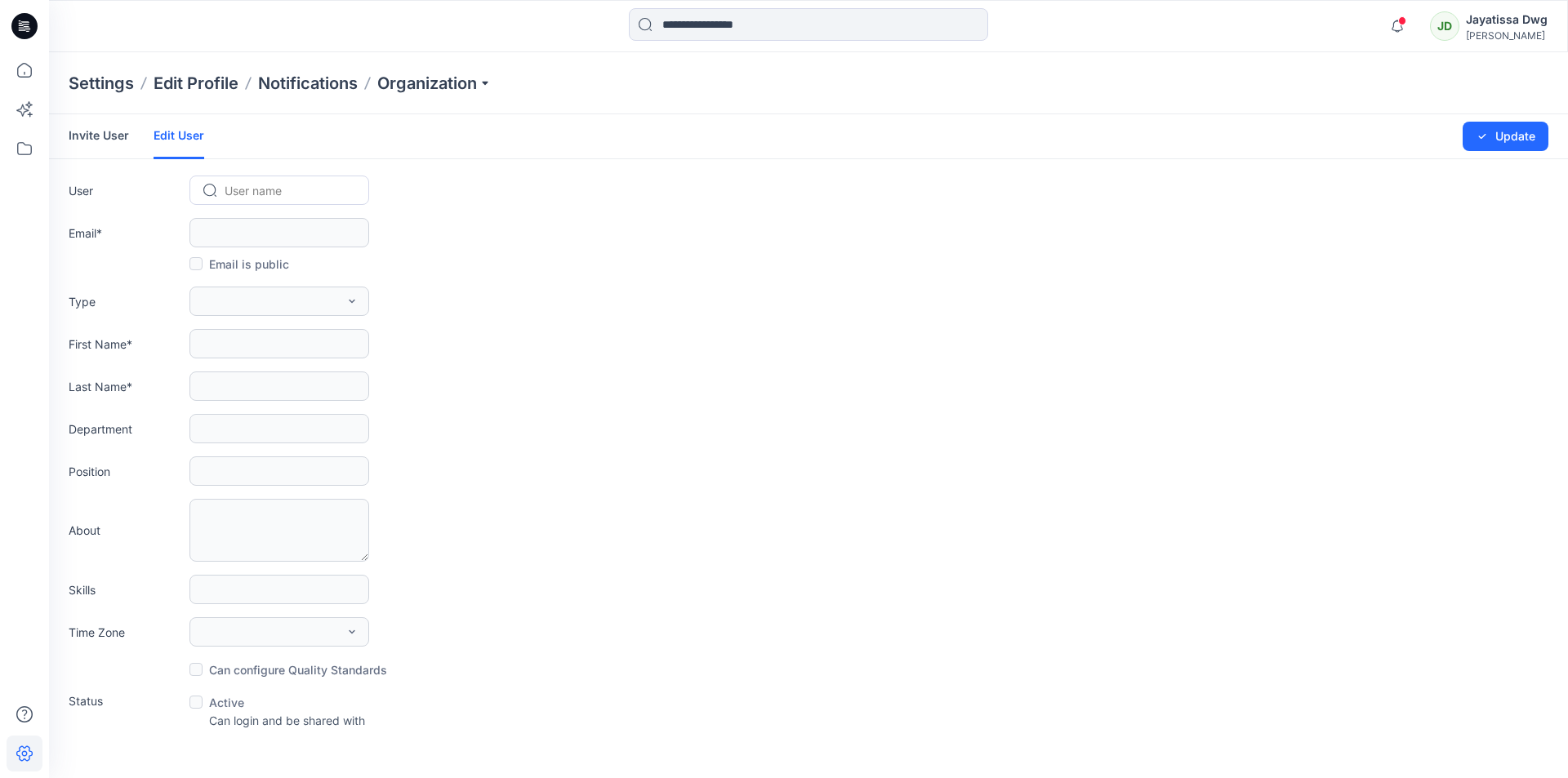
click at [104, 139] on link "Invite User" at bounding box center [98, 135] width 61 height 43
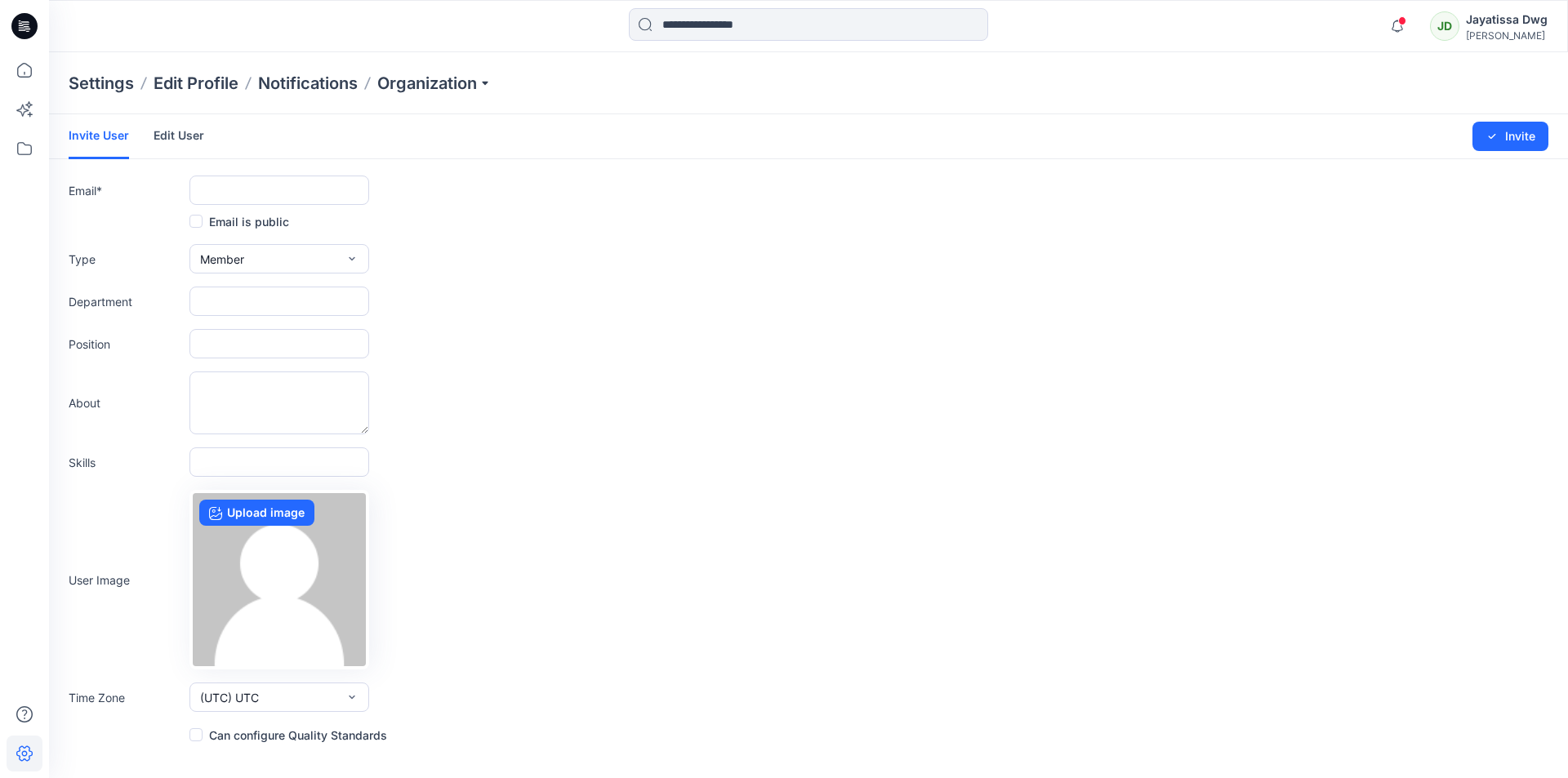
click at [174, 139] on link "Edit User" at bounding box center [179, 135] width 51 height 43
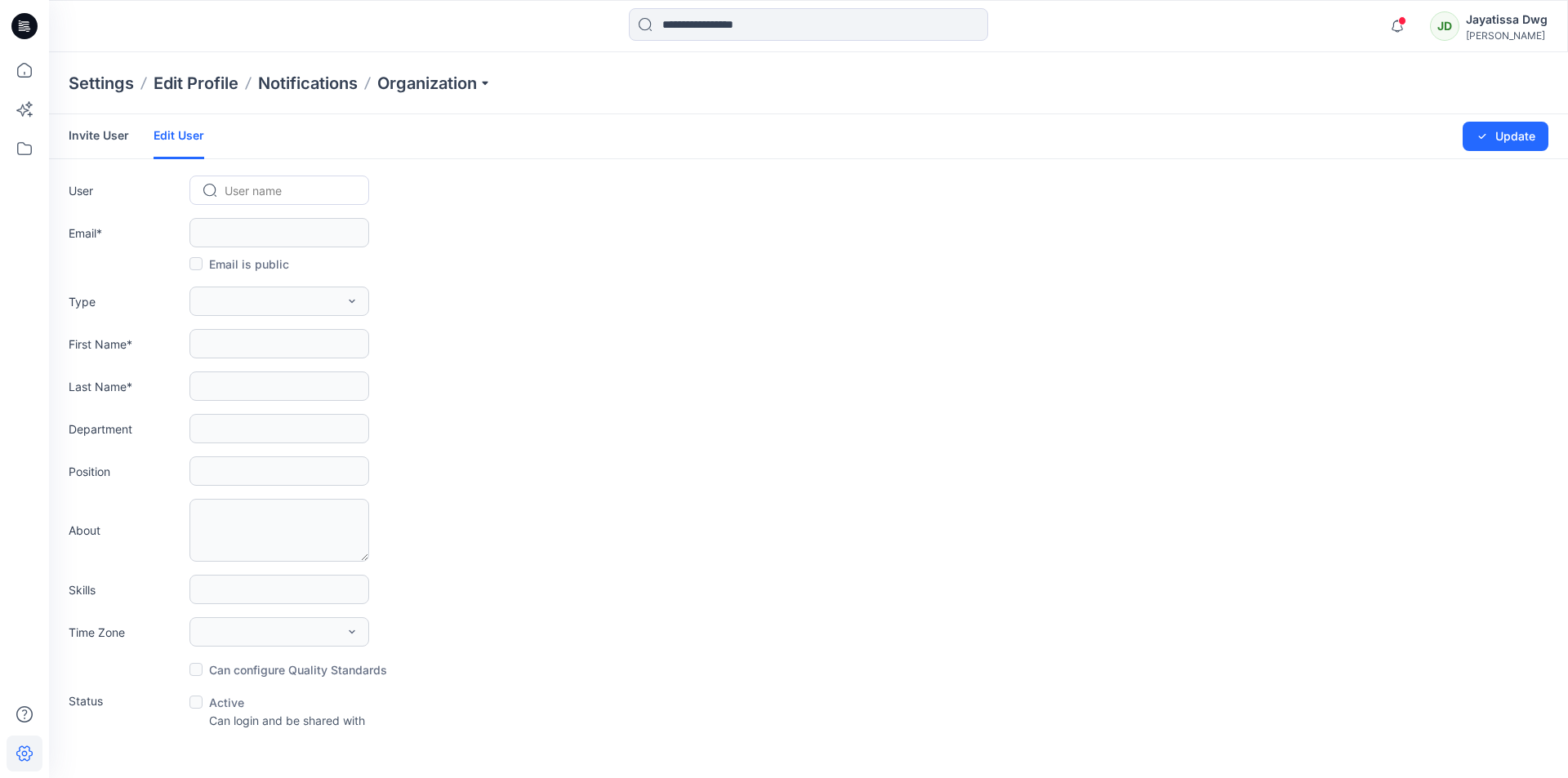
click at [91, 130] on link "Invite User" at bounding box center [98, 135] width 61 height 43
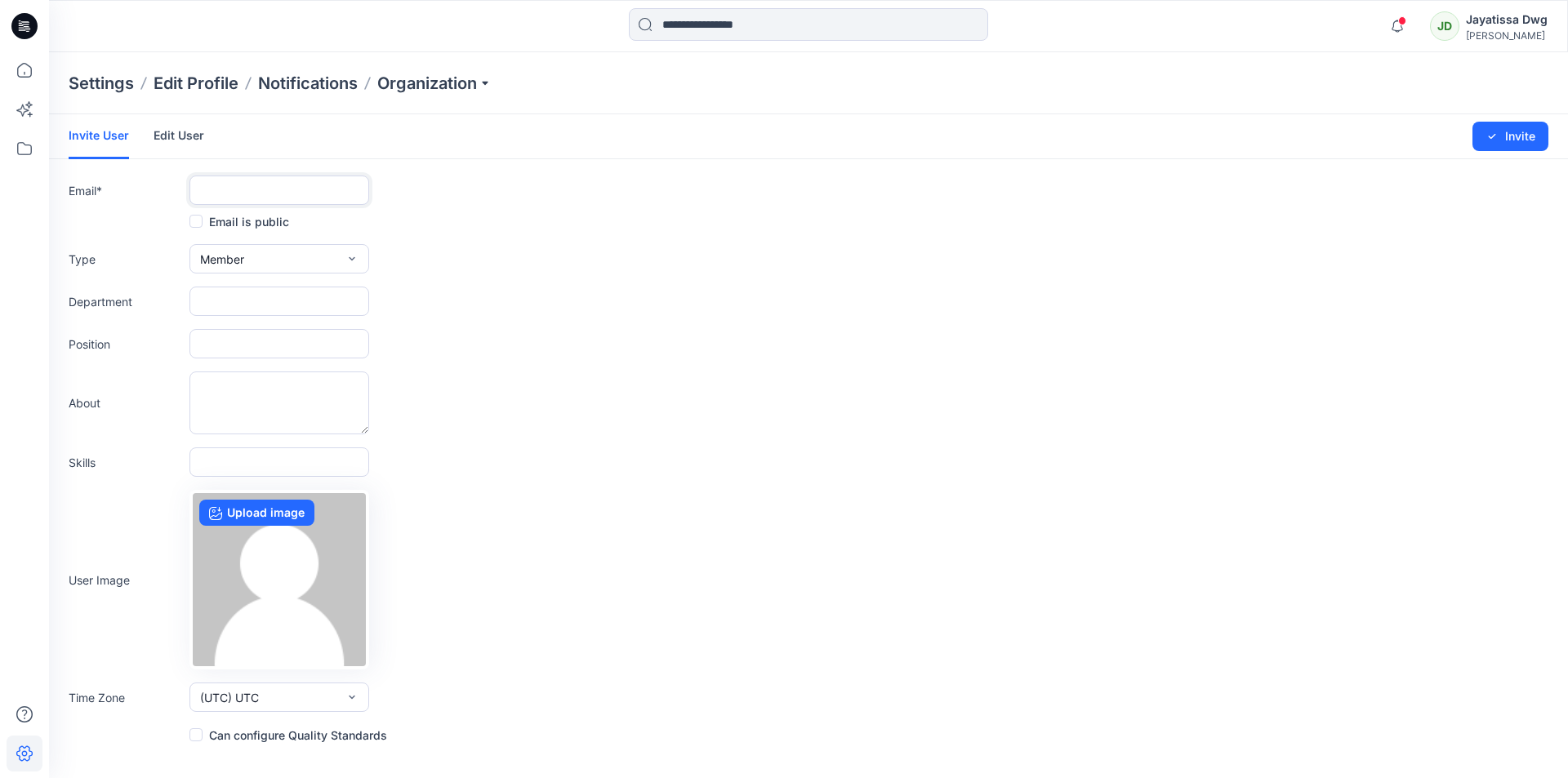
click at [258, 198] on input "text" at bounding box center [279, 190] width 180 height 29
paste input "**********"
type input "**********"
click at [309, 269] on button "Member" at bounding box center [279, 259] width 180 height 29
click at [169, 130] on link "Edit User" at bounding box center [179, 135] width 51 height 43
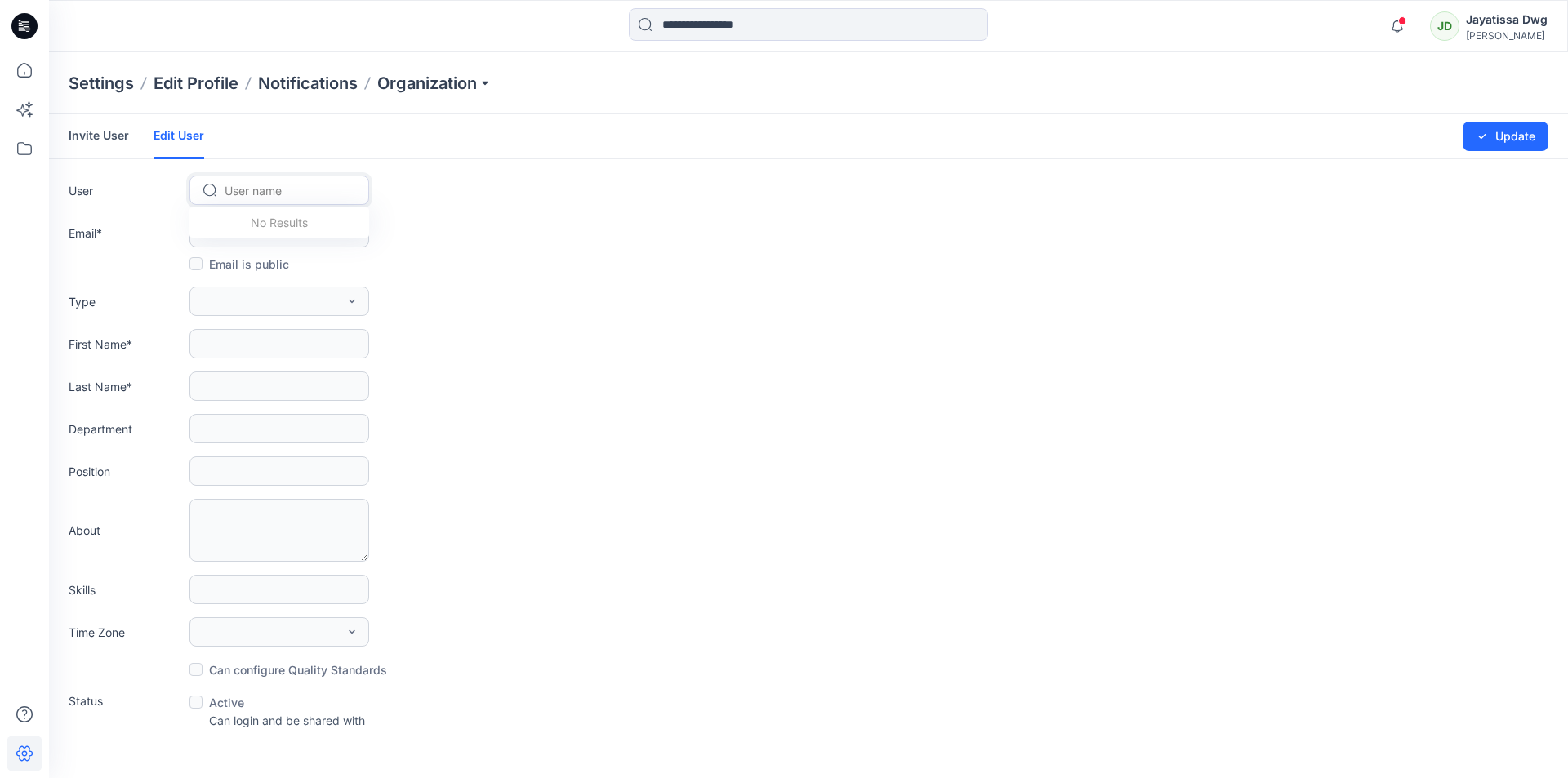
click at [235, 192] on div at bounding box center [289, 191] width 129 height 20
click at [258, 185] on div at bounding box center [289, 191] width 129 height 20
paste input "**********"
type input "**********"
drag, startPoint x: 548, startPoint y: 319, endPoint x: 399, endPoint y: 260, distance: 160.3
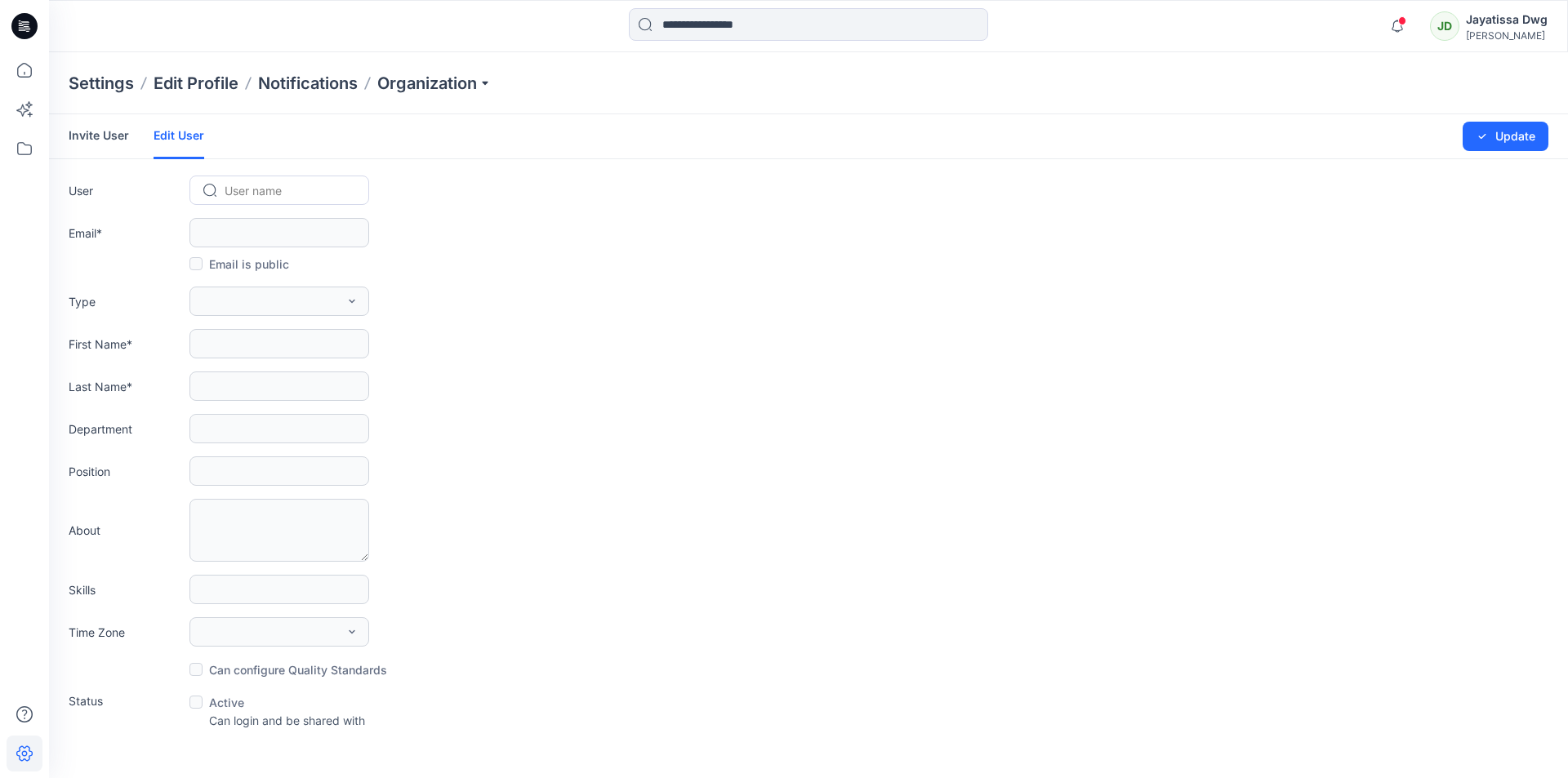
click at [545, 319] on form "Invite User Edit User Changes Saved Update User User name Email * Email is publ…" at bounding box center [809, 422] width 1520 height 615
click at [115, 141] on link "Invite User" at bounding box center [98, 135] width 61 height 43
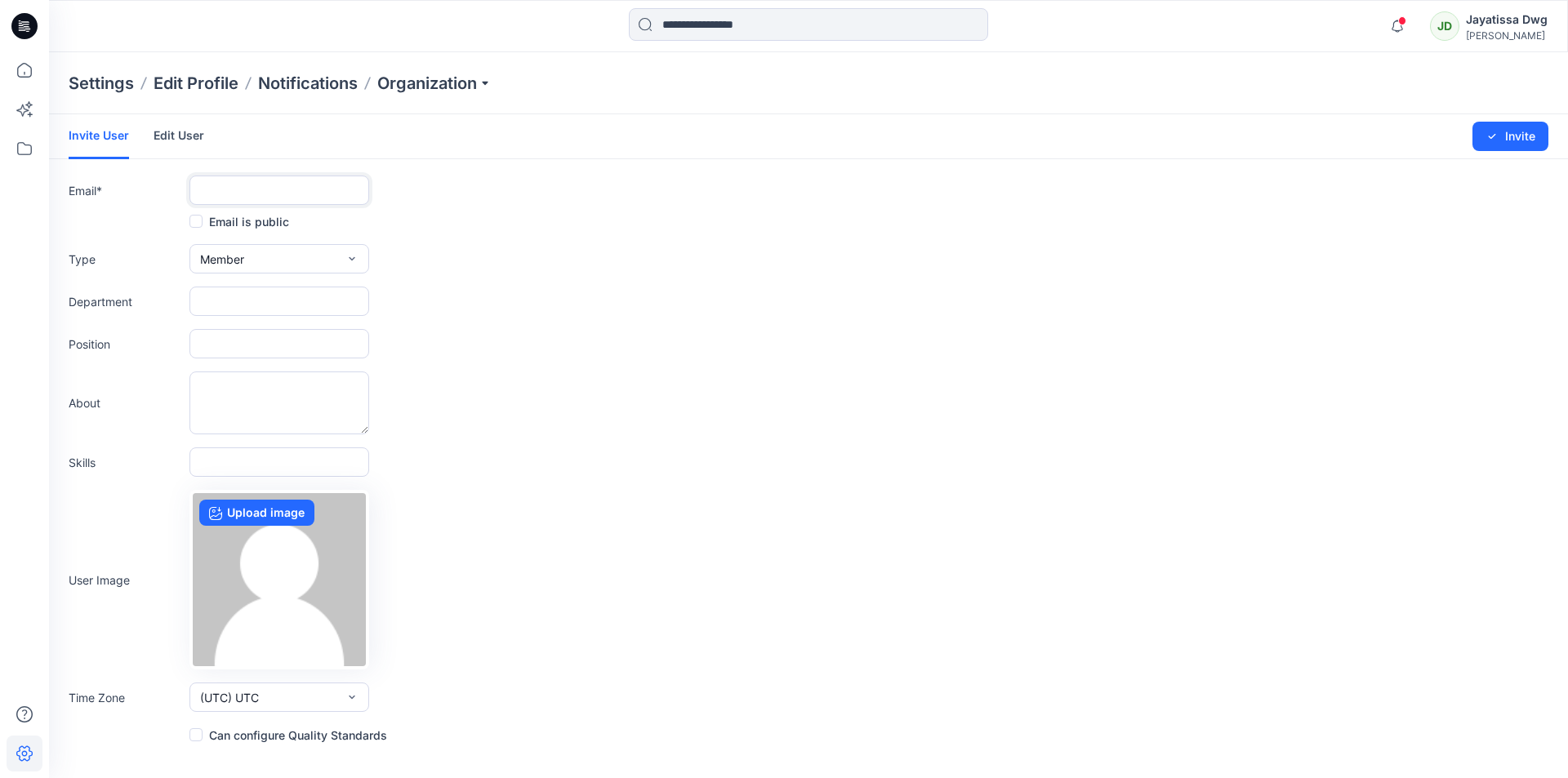
click at [239, 192] on input "text" at bounding box center [279, 190] width 180 height 29
paste input "**********"
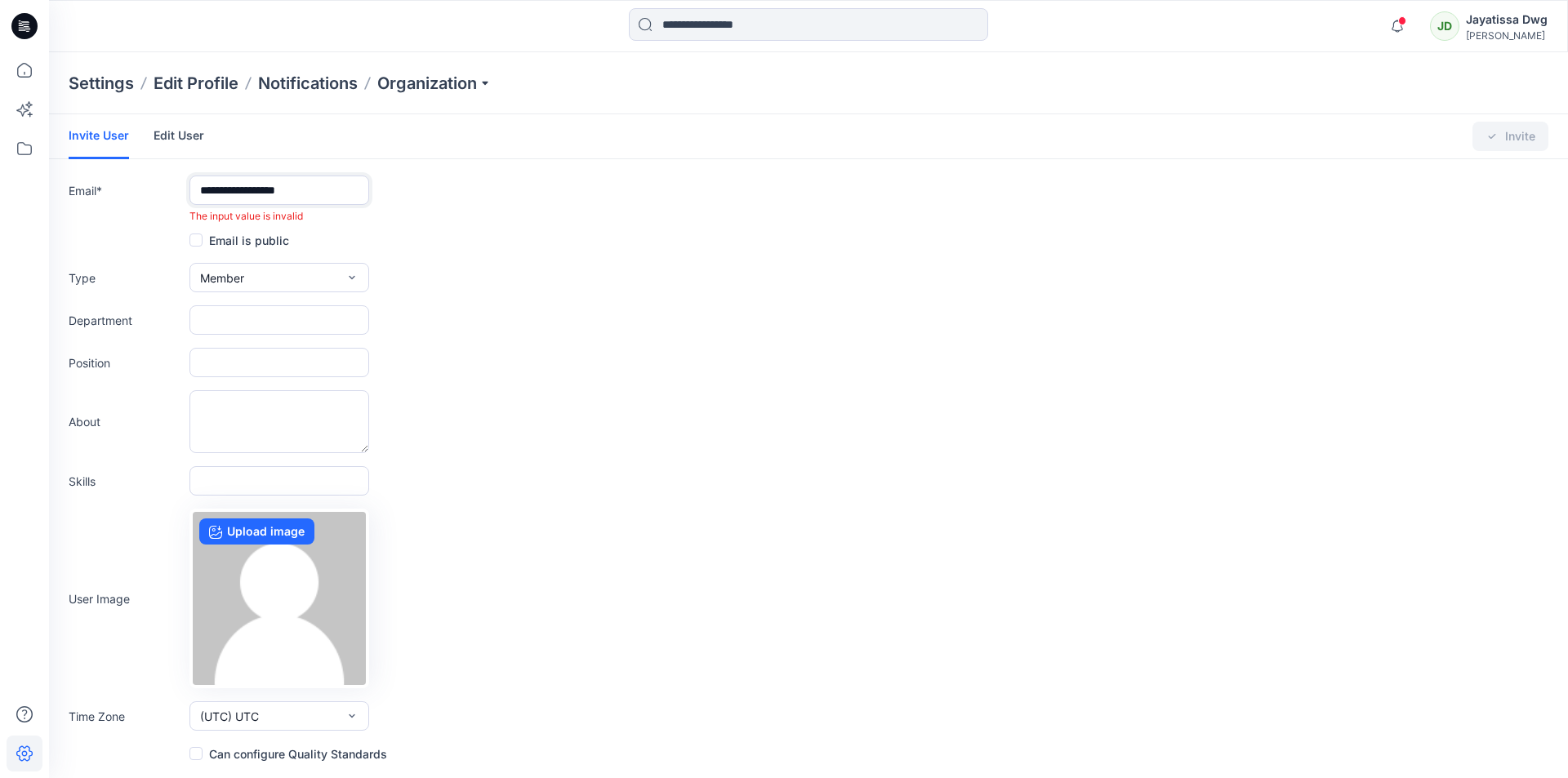
click at [309, 188] on input "**********" at bounding box center [279, 190] width 180 height 29
drag, startPoint x: 343, startPoint y: 188, endPoint x: 179, endPoint y: 183, distance: 164.1
click at [179, 183] on div "**********" at bounding box center [808, 199] width 1480 height 48
paste input "text"
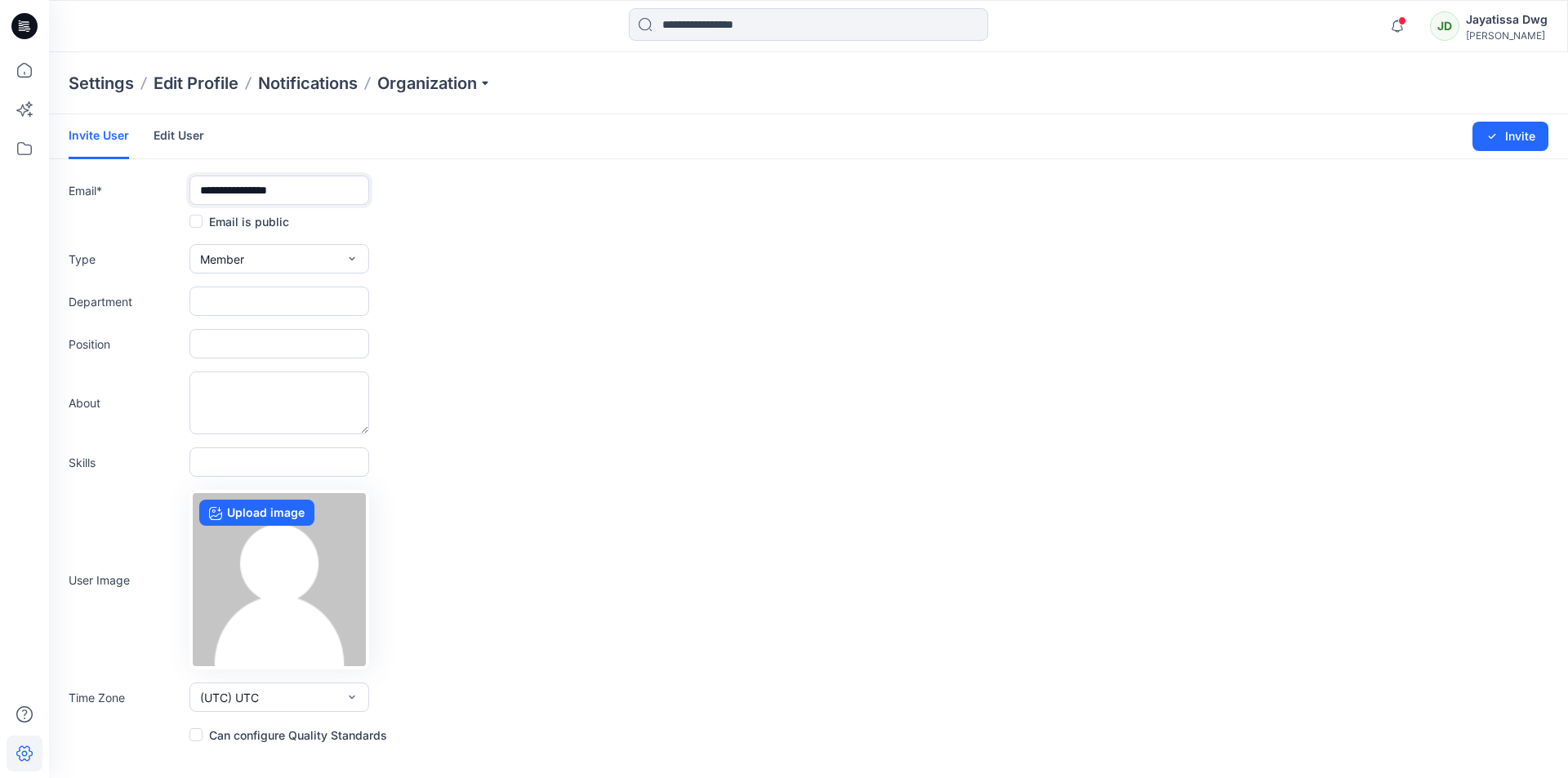
type input "**********"
click at [617, 279] on form "**********" at bounding box center [809, 430] width 1520 height 631
click at [200, 220] on span at bounding box center [195, 221] width 13 height 13
click at [234, 303] on input "text" at bounding box center [279, 301] width 180 height 29
click at [280, 301] on input "text" at bounding box center [279, 301] width 180 height 29
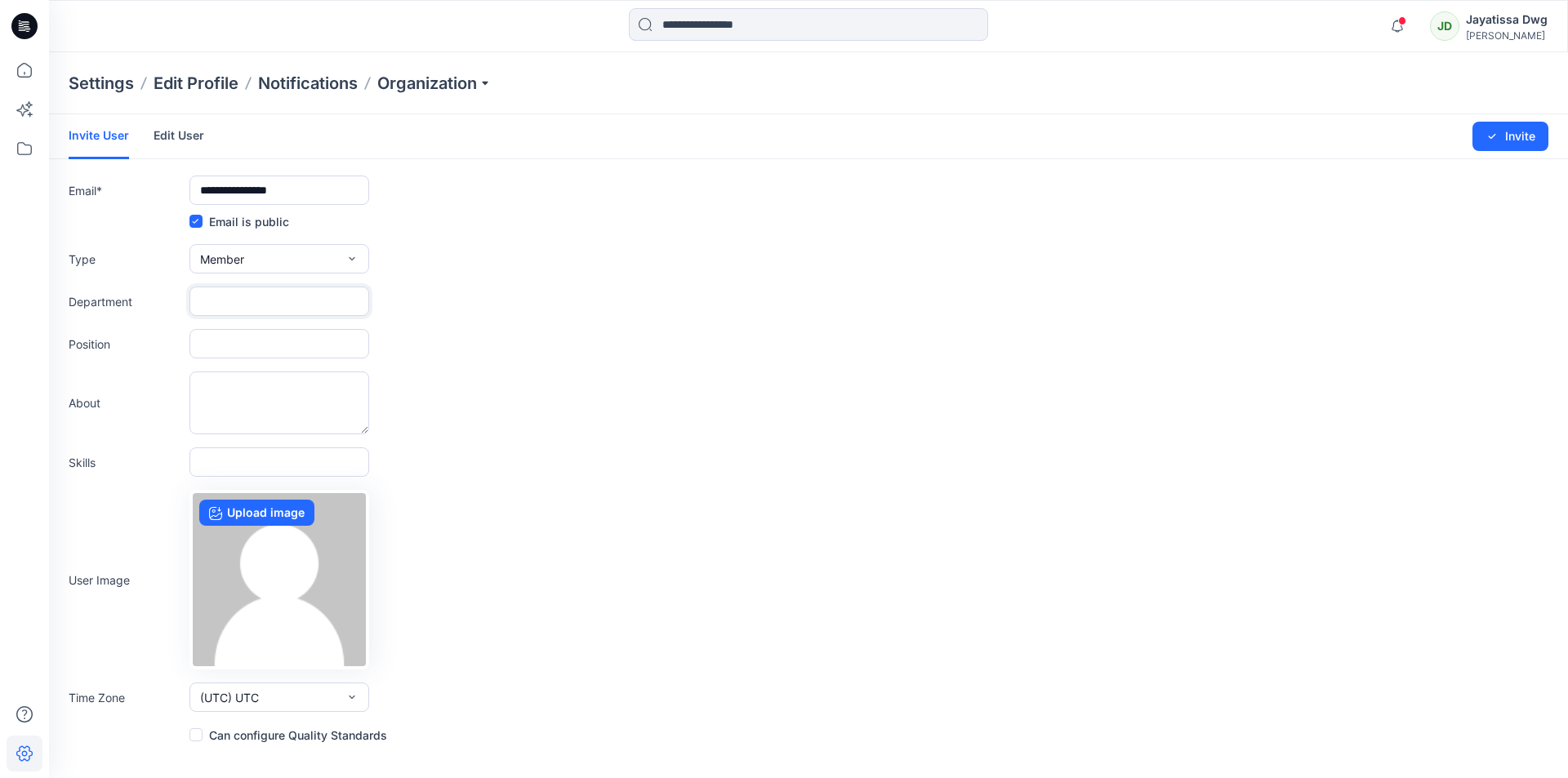
click at [255, 303] on input "text" at bounding box center [279, 301] width 180 height 29
paste input "*******"
type input "*******"
click at [208, 345] on input "text" at bounding box center [279, 344] width 180 height 29
click at [232, 335] on input "text" at bounding box center [279, 344] width 180 height 29
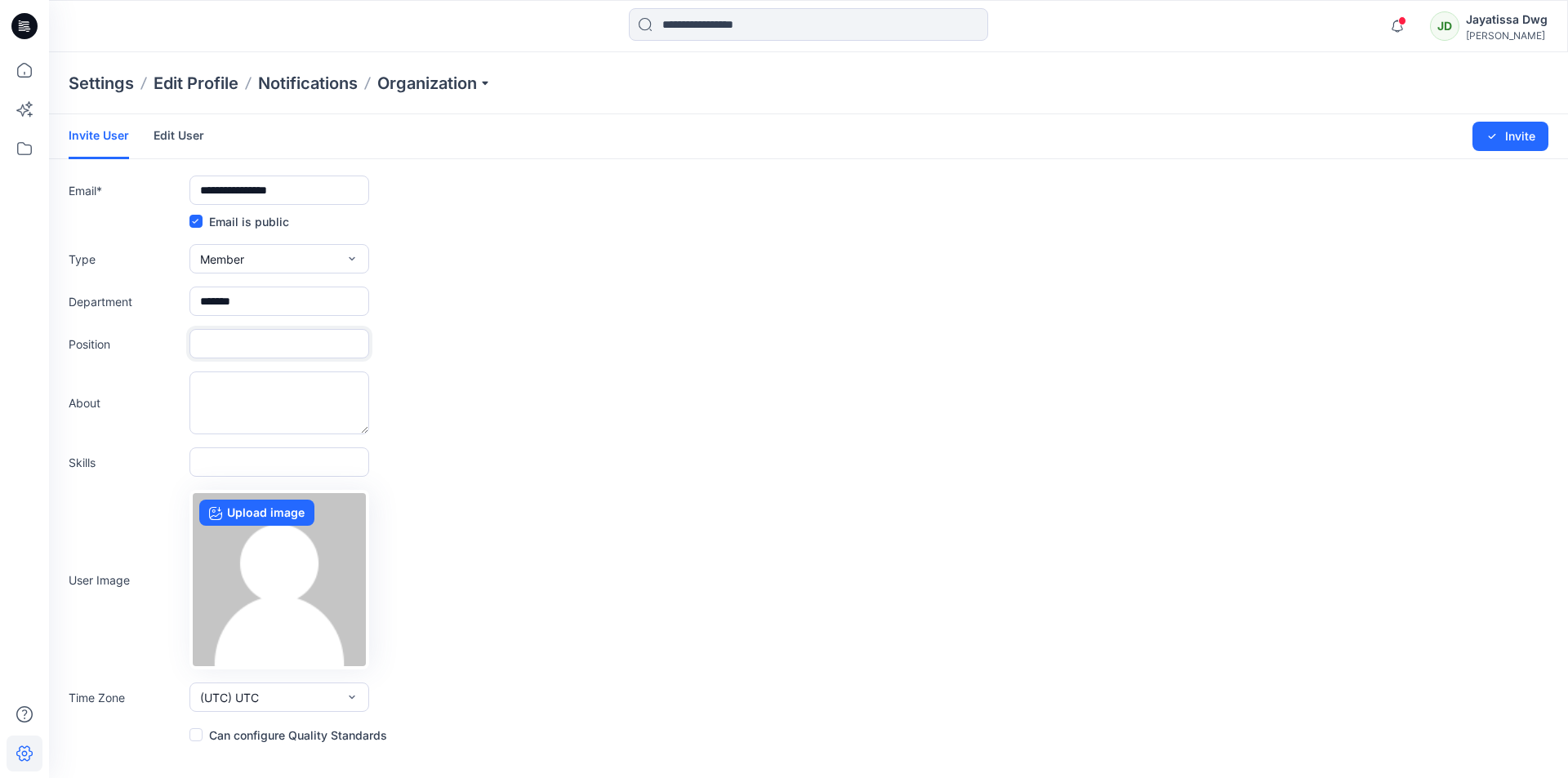
paste input "**********"
type input "**********"
click at [197, 737] on span at bounding box center [195, 735] width 13 height 13
click at [352, 696] on icon "button" at bounding box center [352, 697] width 13 height 13
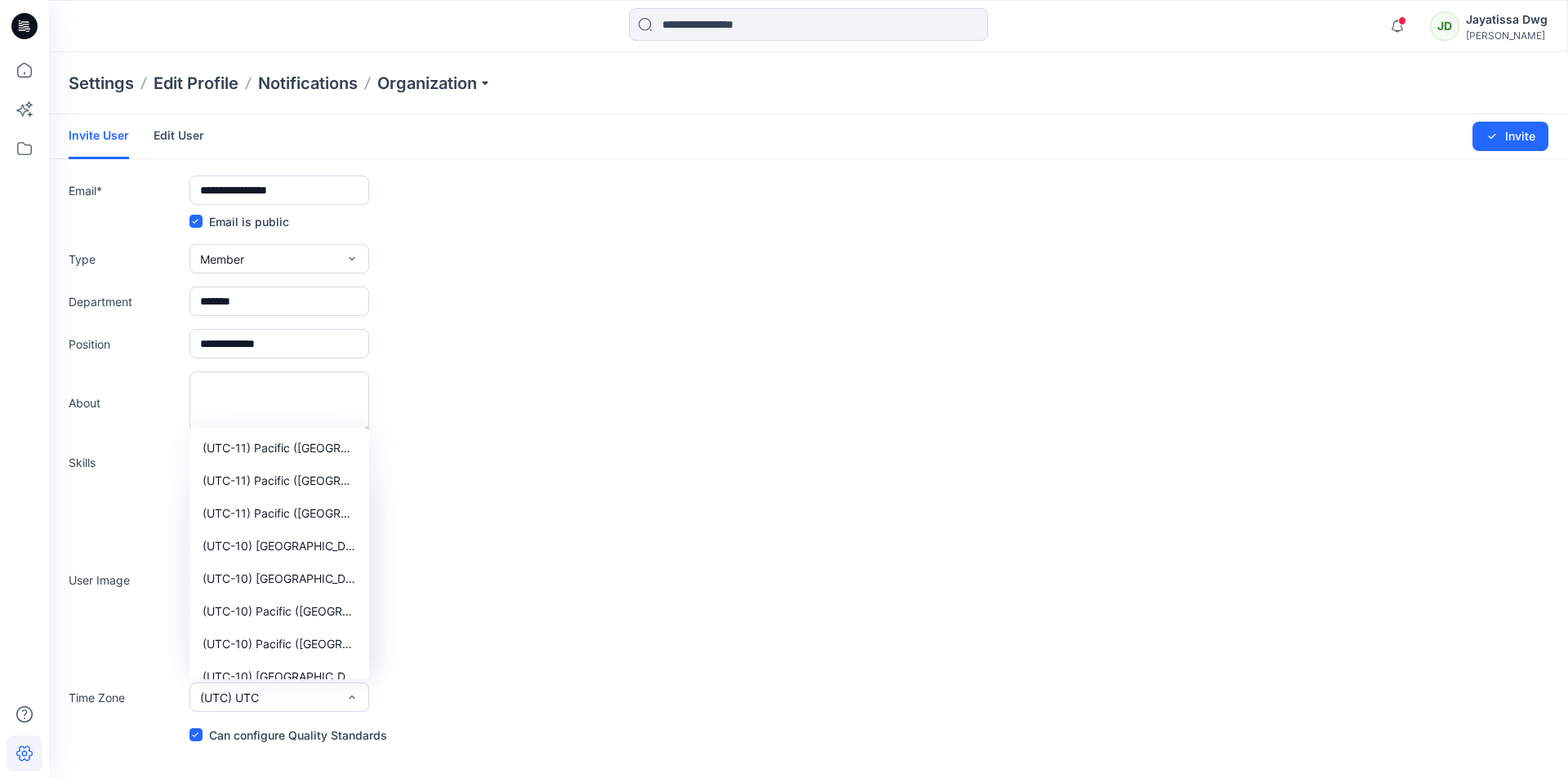
click at [534, 603] on div "User Image Upload image" at bounding box center [808, 580] width 1480 height 180
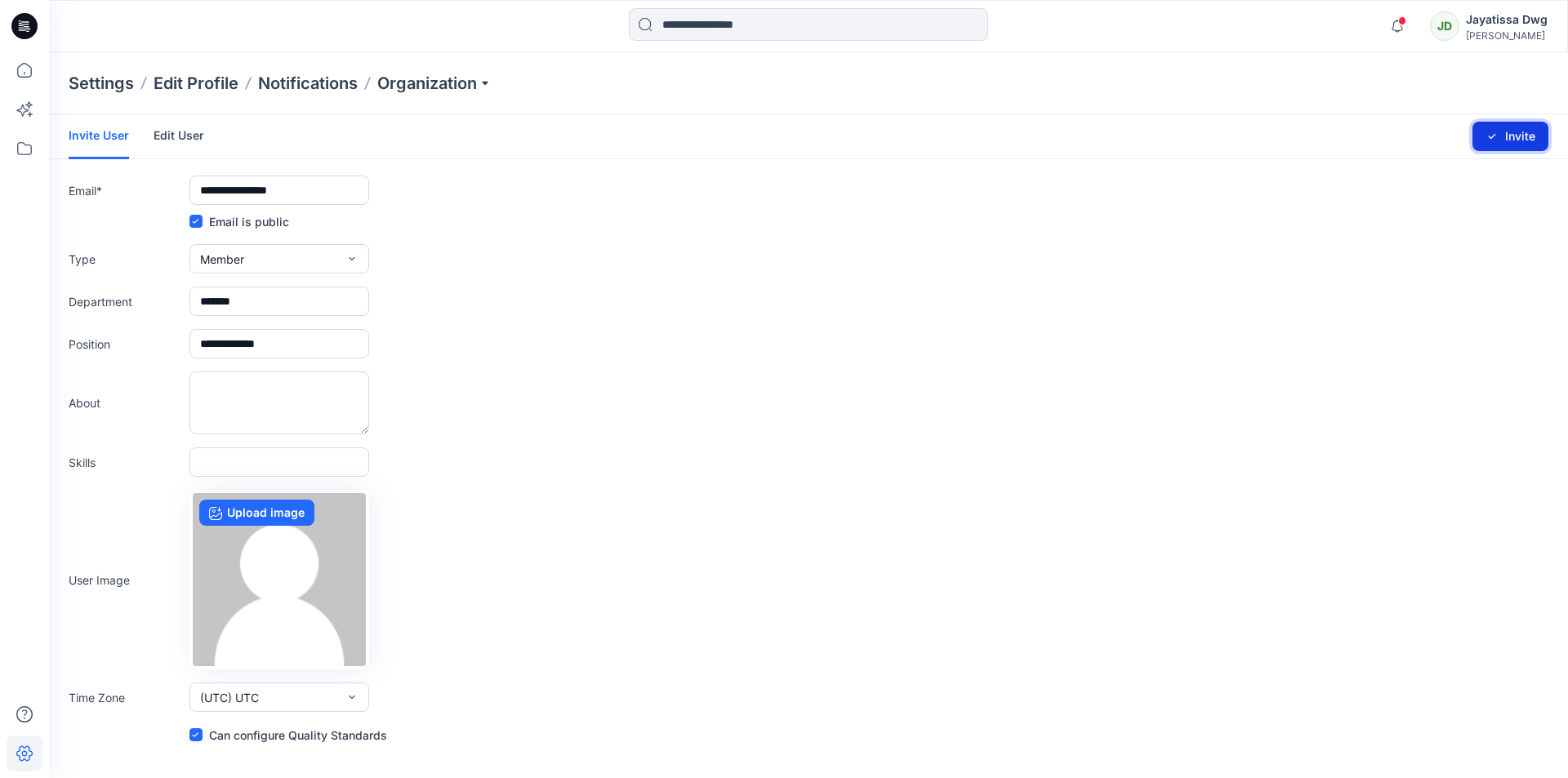
click at [1518, 141] on button "Invite" at bounding box center [1511, 136] width 76 height 29
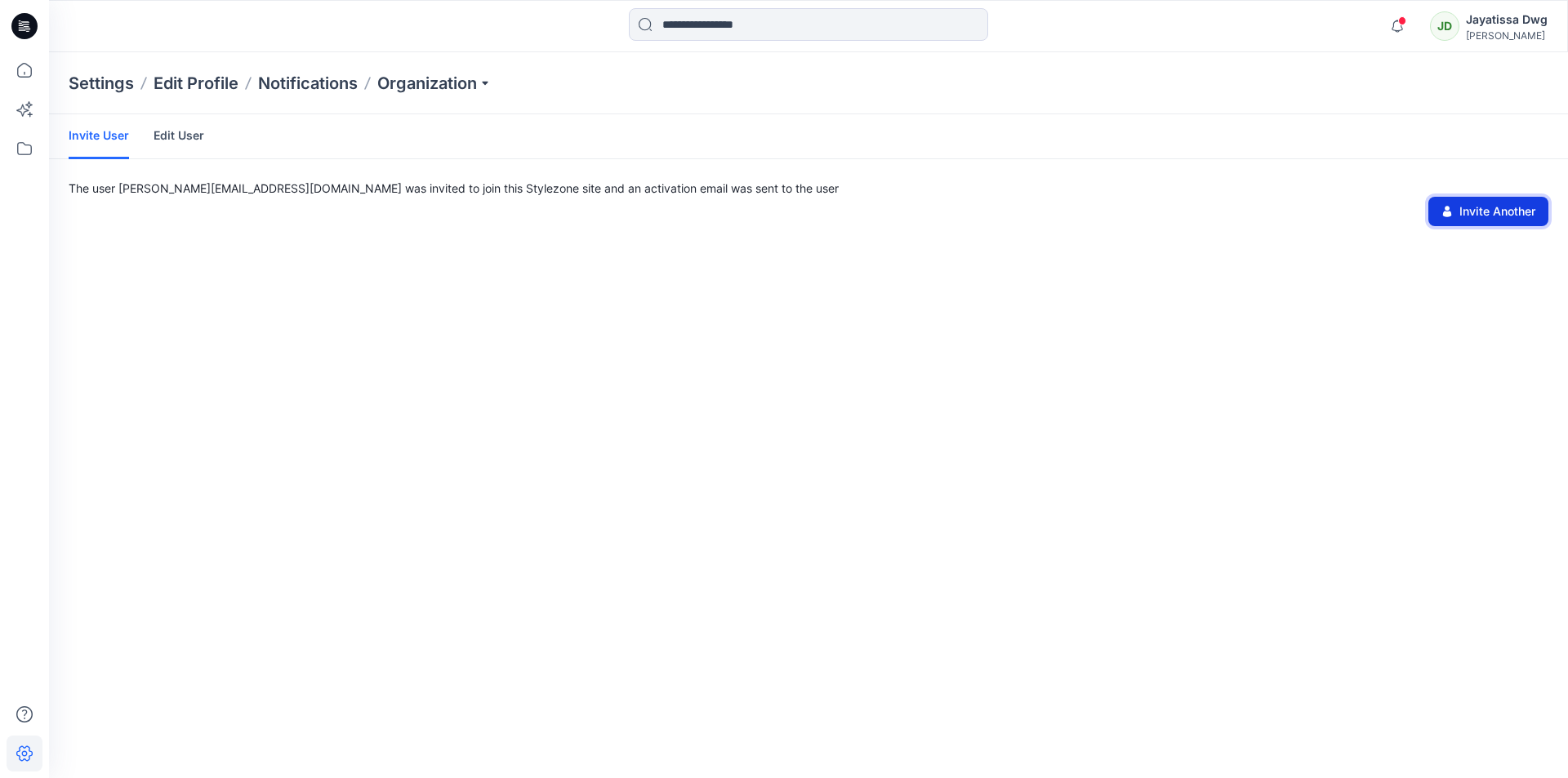
click at [1480, 218] on button "Invite Another" at bounding box center [1489, 212] width 120 height 29
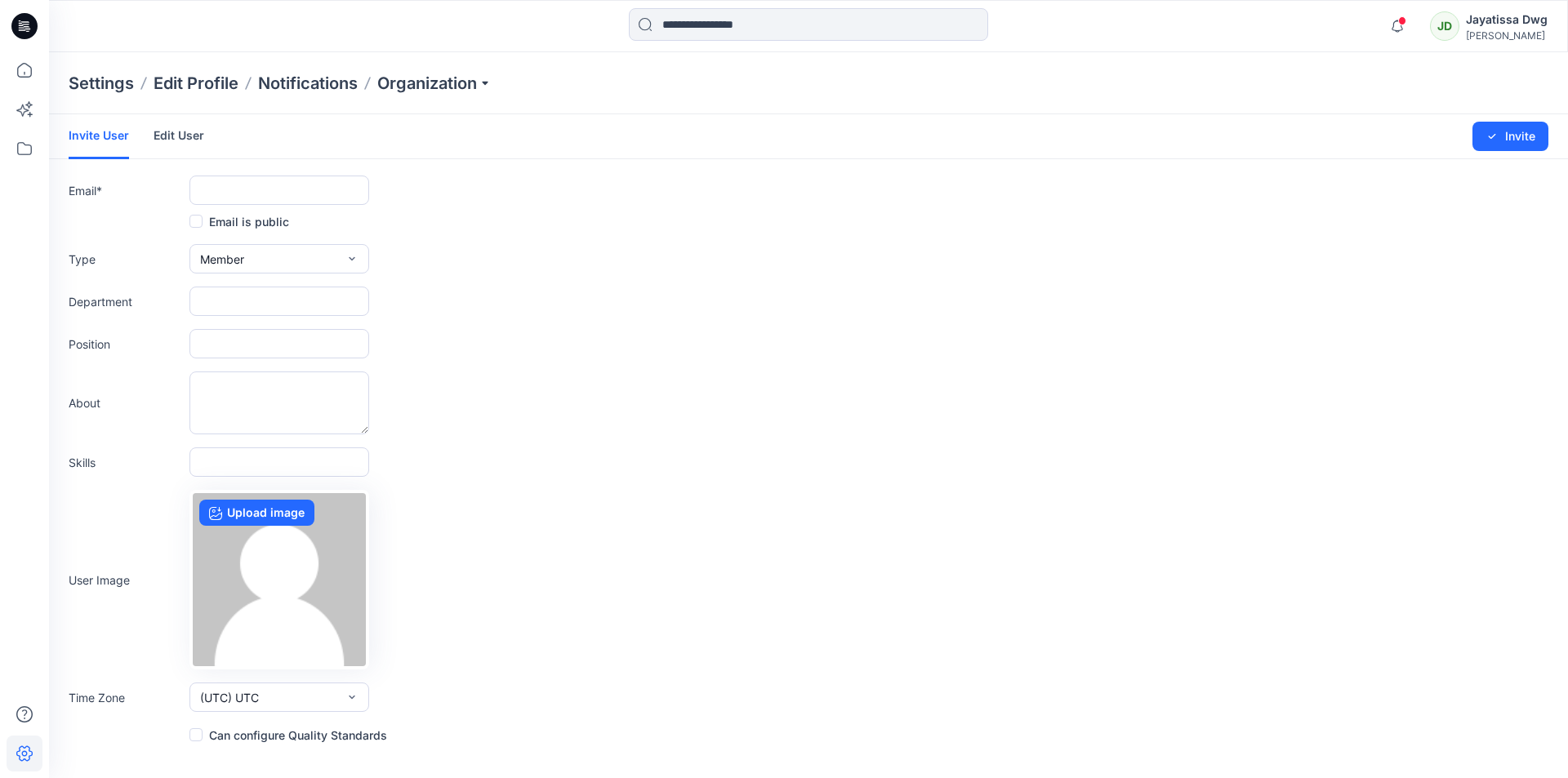
click at [21, 28] on icon at bounding box center [25, 25] width 26 height 26
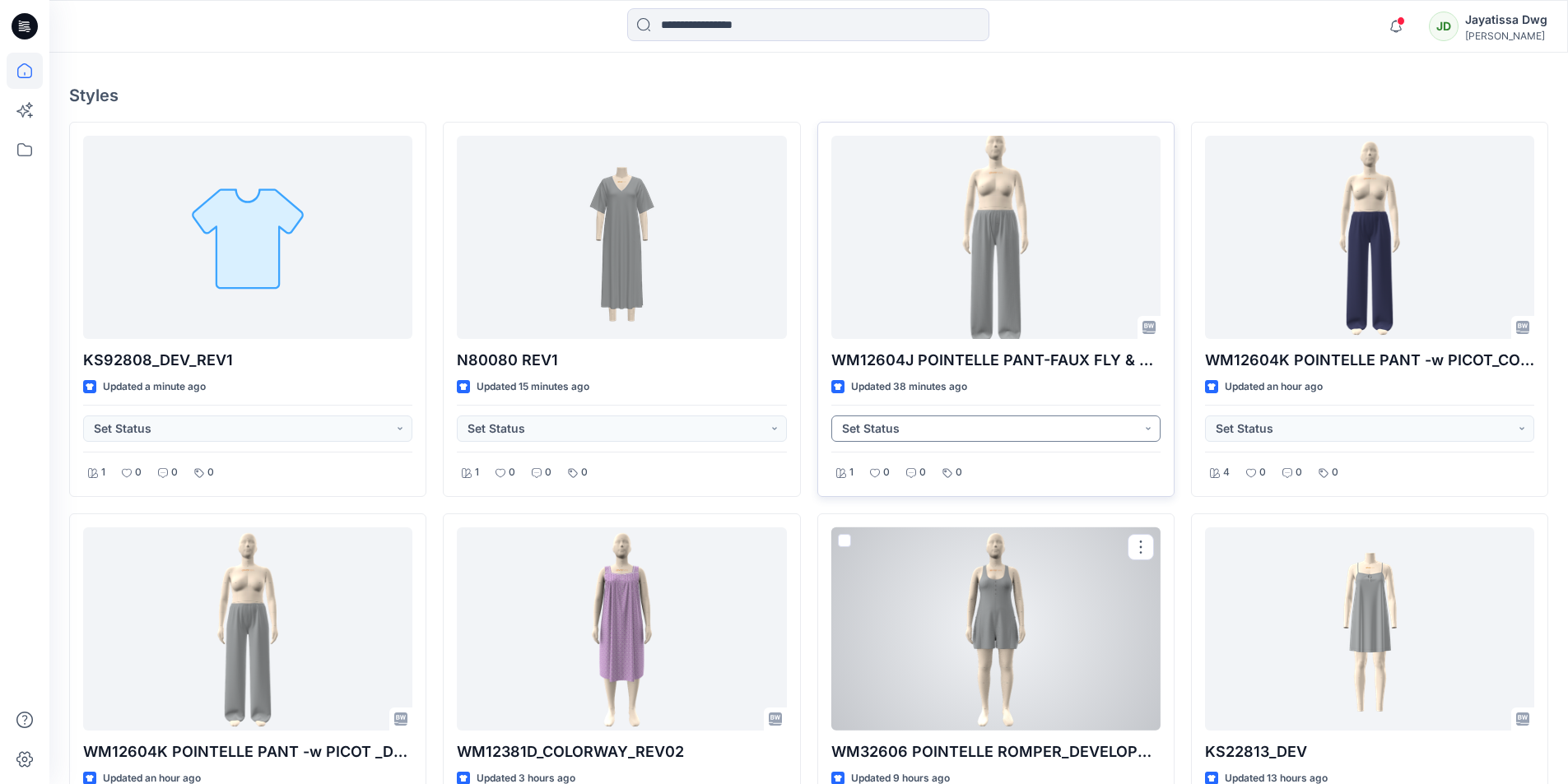
scroll to position [329, 0]
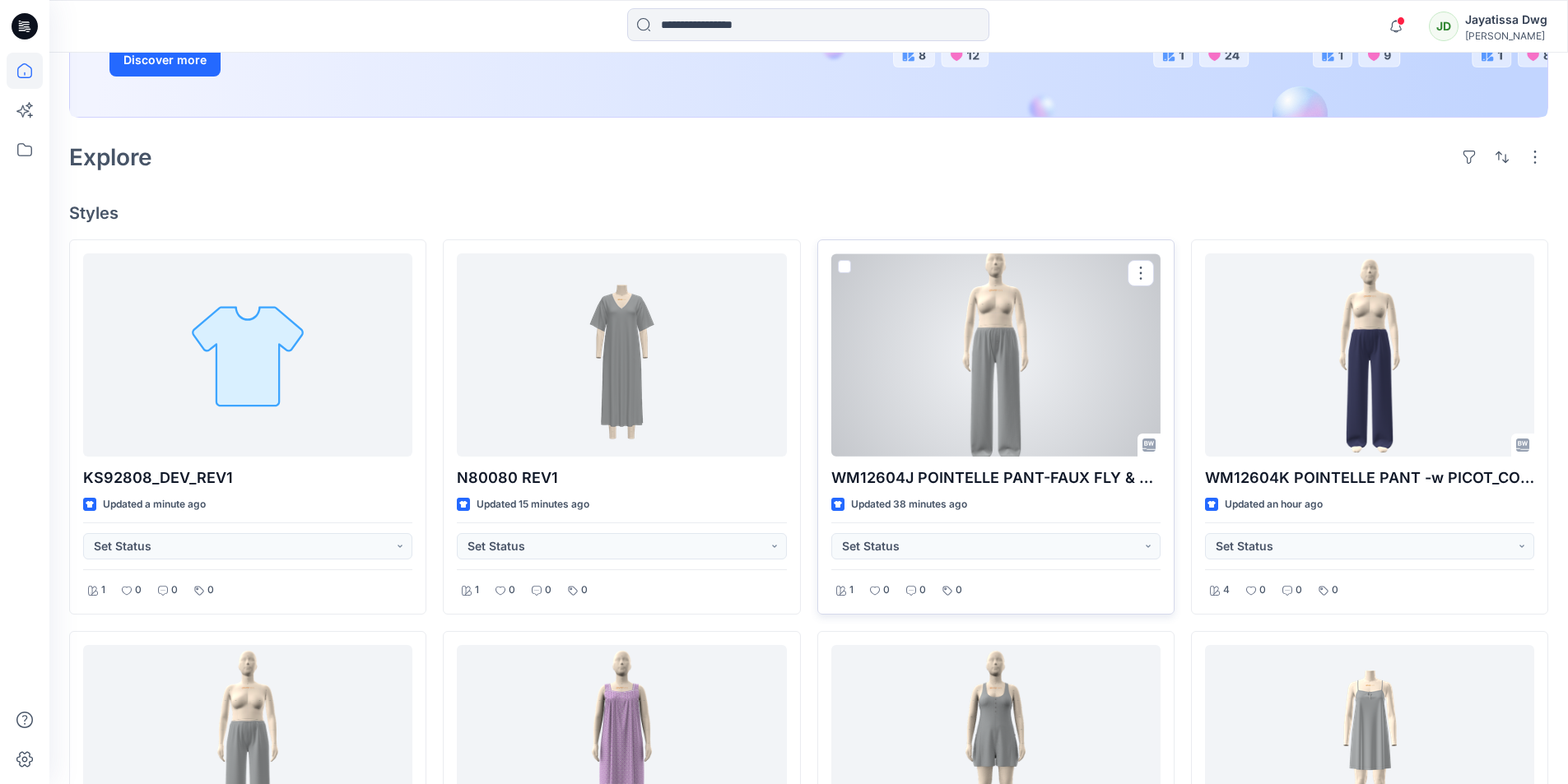
click at [943, 410] on div at bounding box center [996, 355] width 329 height 203
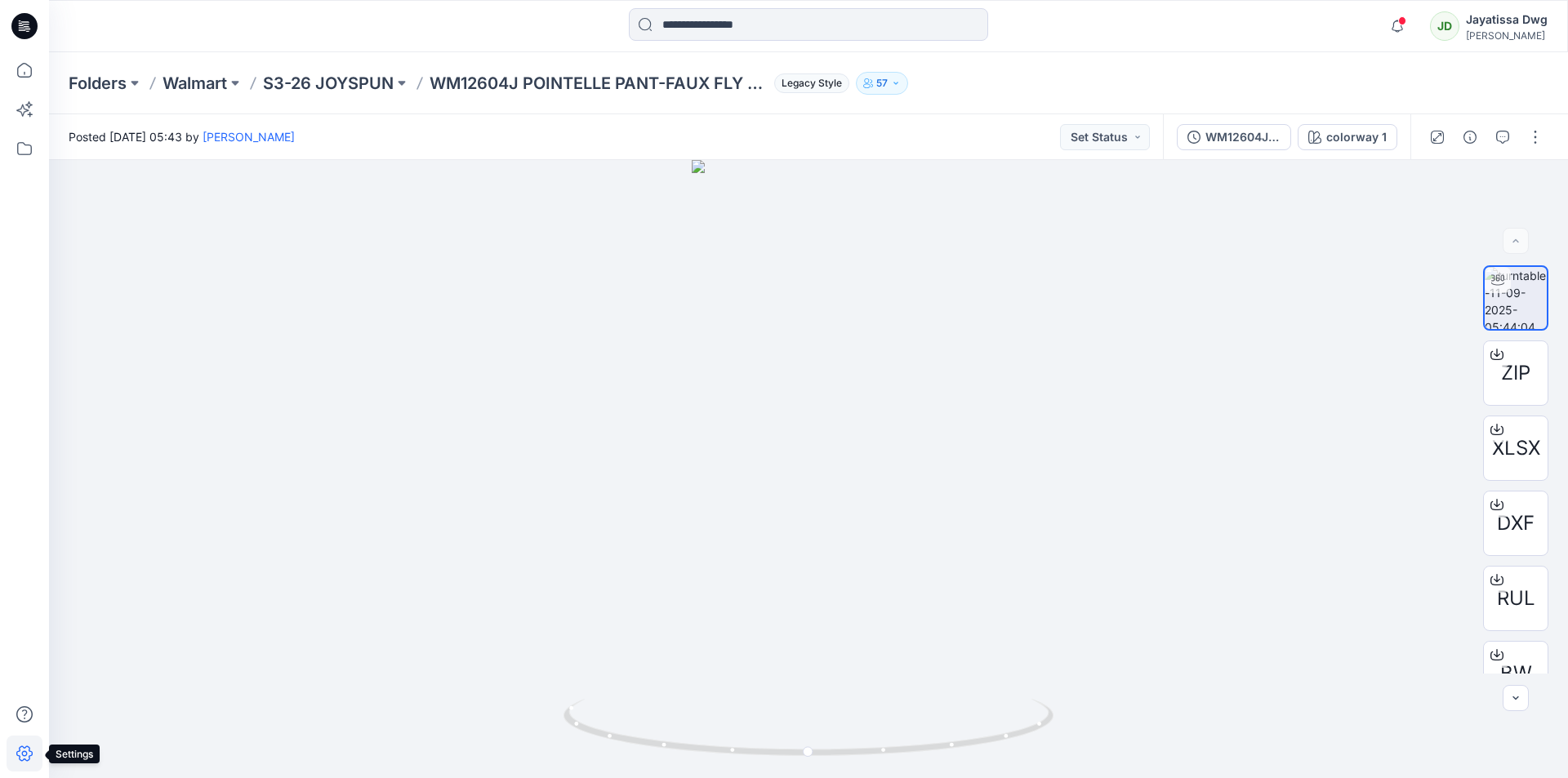
click at [22, 757] on icon at bounding box center [25, 754] width 36 height 36
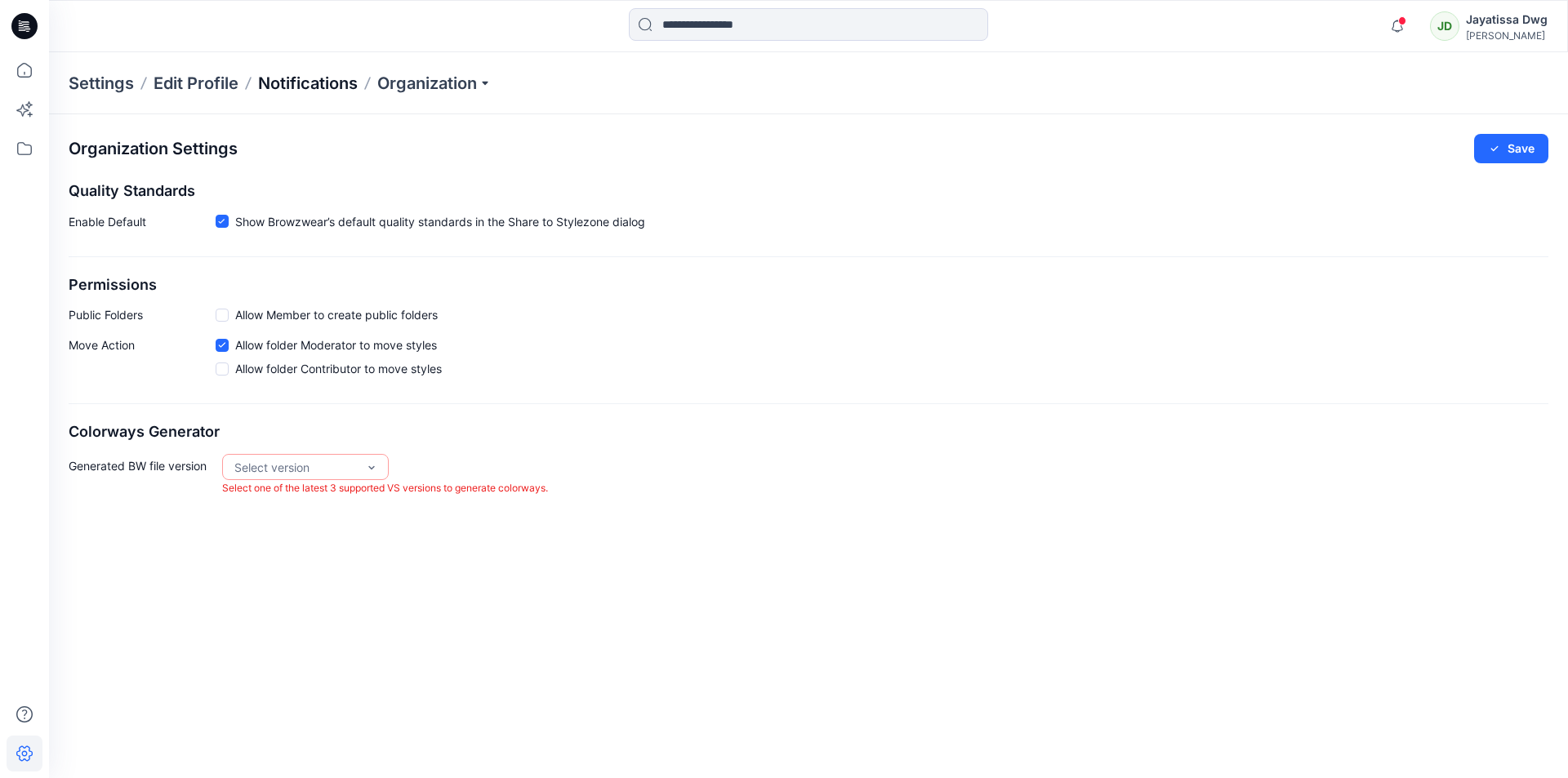
click at [305, 90] on p "Notifications" at bounding box center [308, 83] width 100 height 23
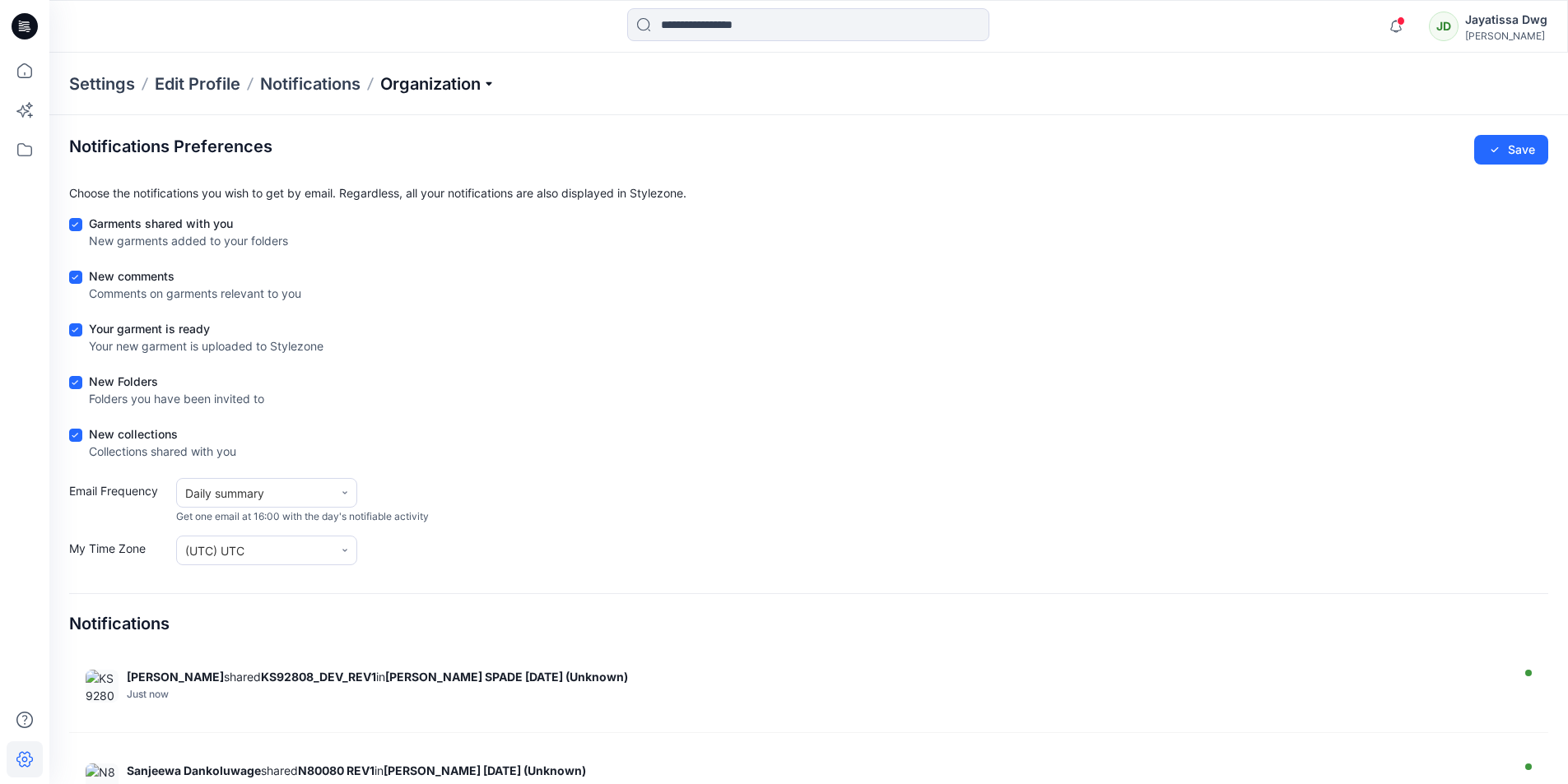
click at [418, 87] on p "Organization" at bounding box center [438, 83] width 115 height 23
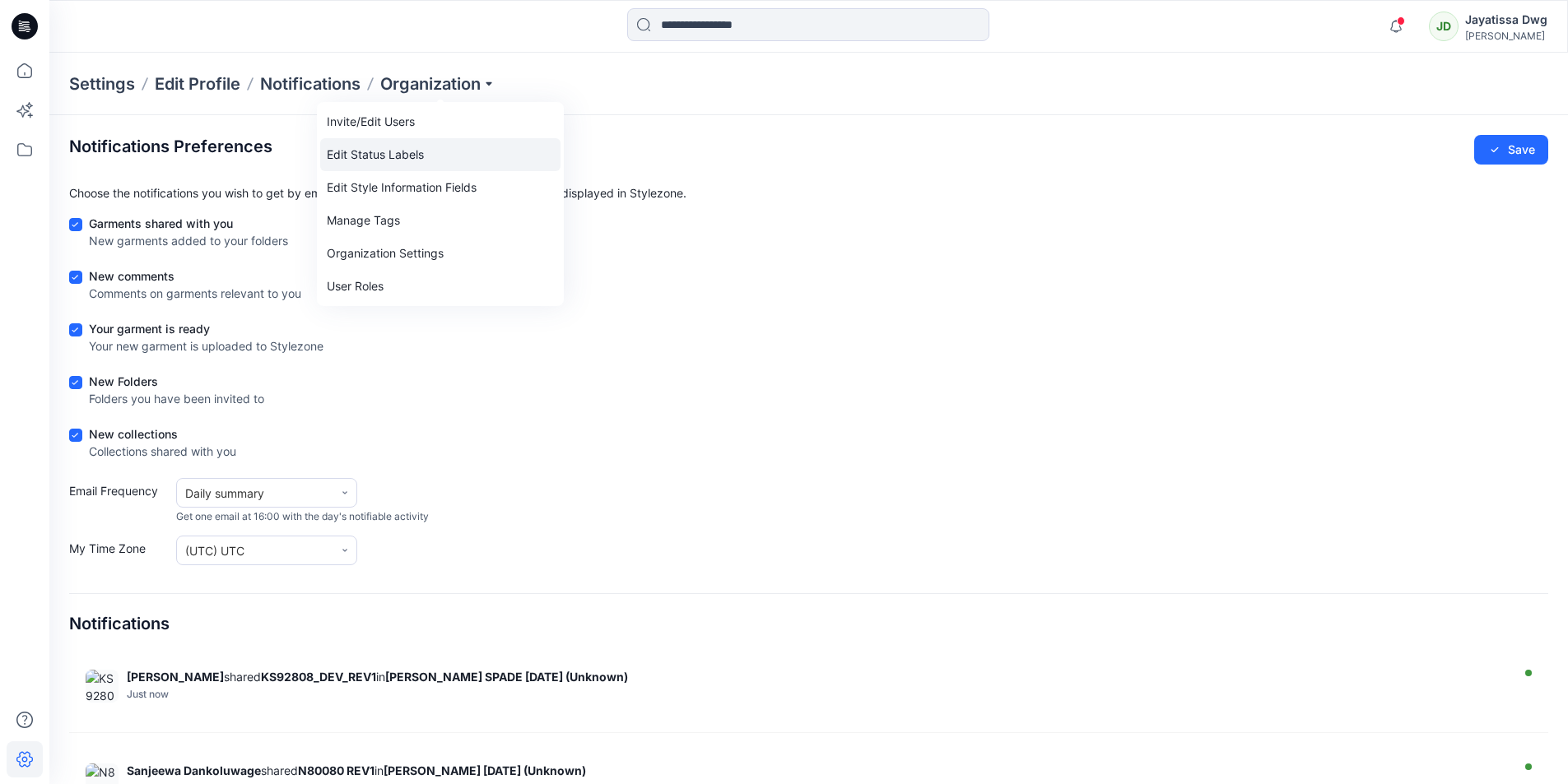
click at [351, 156] on link "Edit Status Labels" at bounding box center [441, 155] width 240 height 33
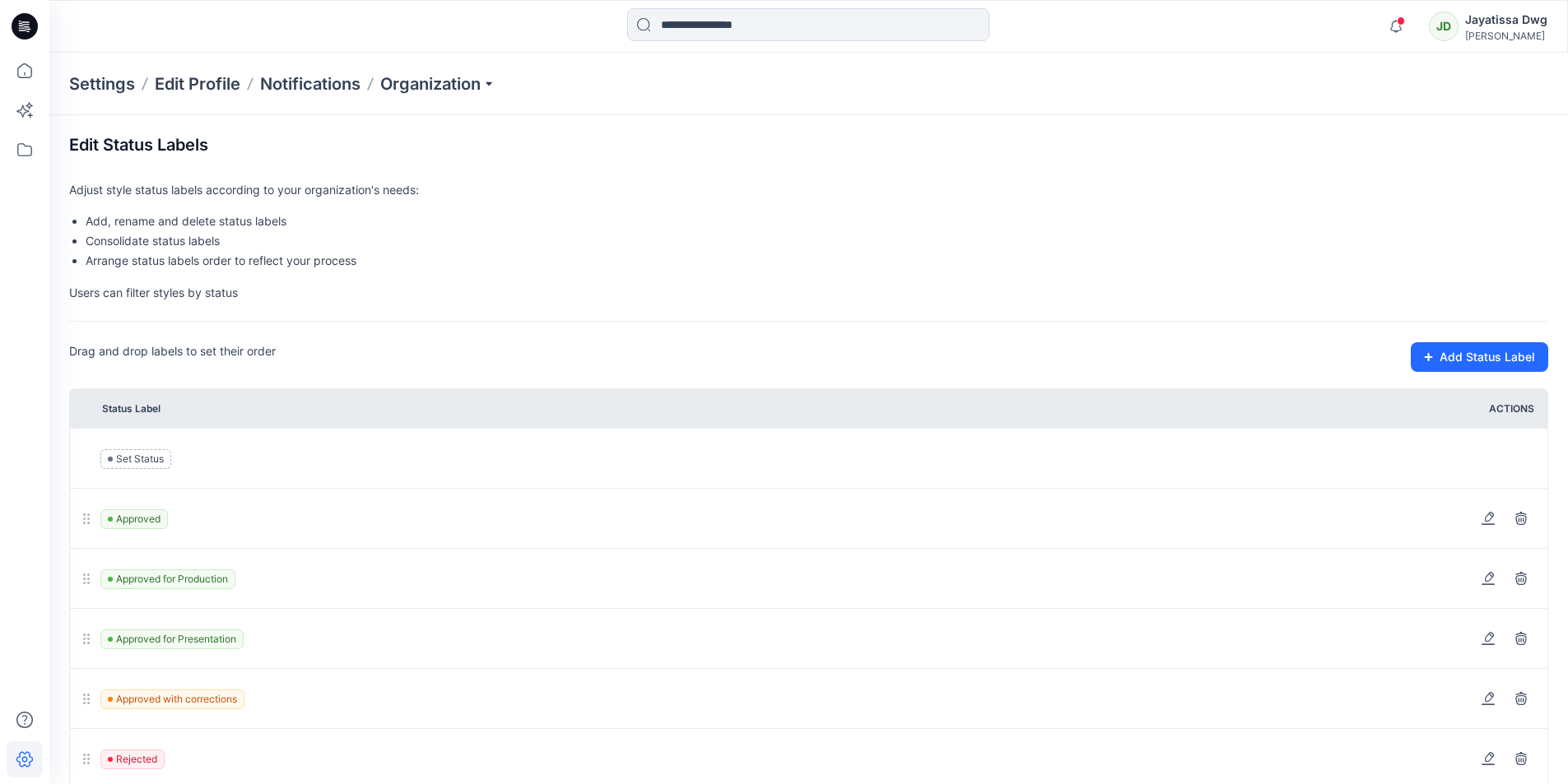
click at [25, 26] on icon at bounding box center [25, 26] width 27 height 27
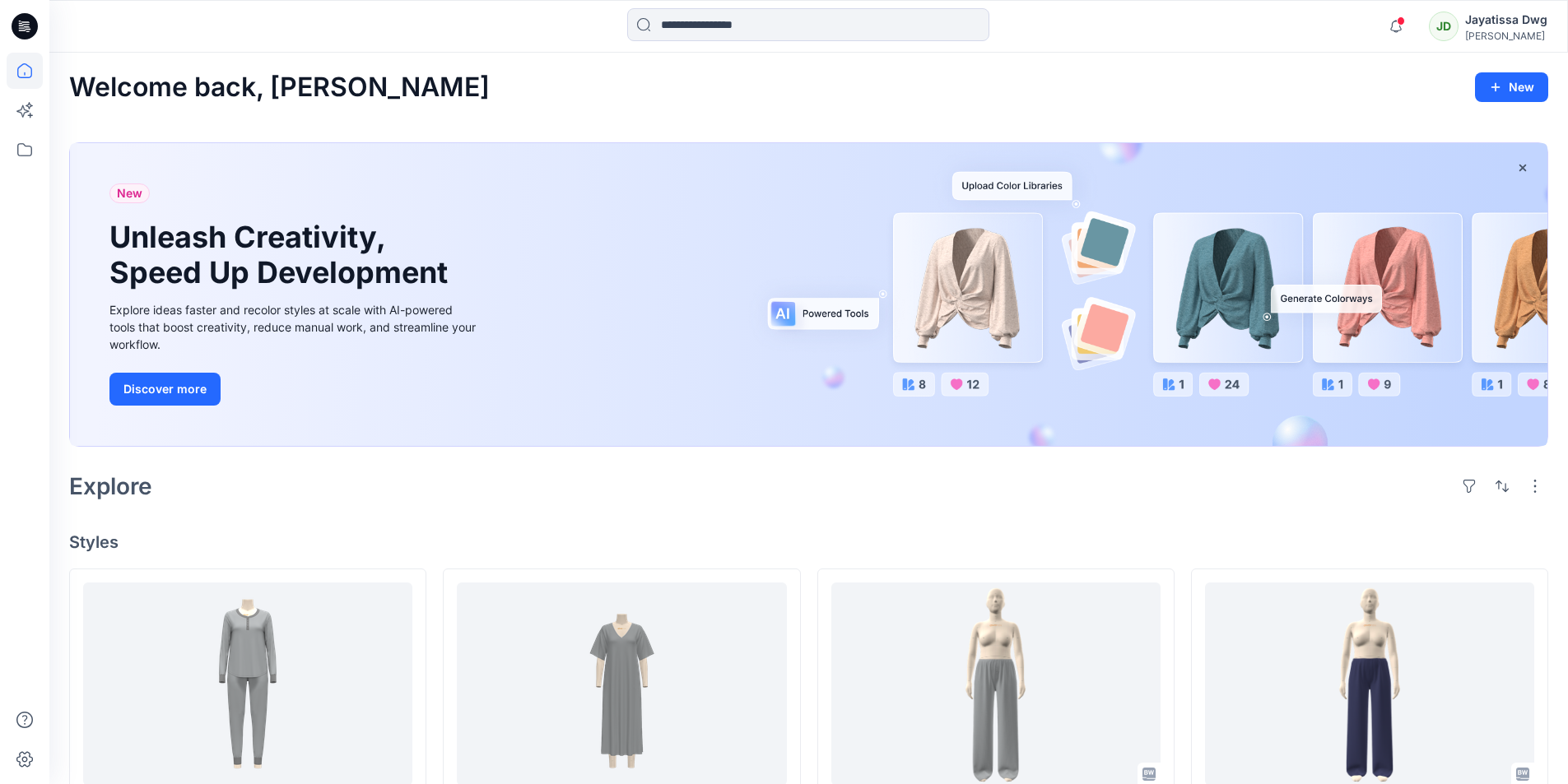
click at [21, 26] on icon at bounding box center [21, 26] width 5 height 1
click at [18, 148] on icon at bounding box center [25, 149] width 15 height 13
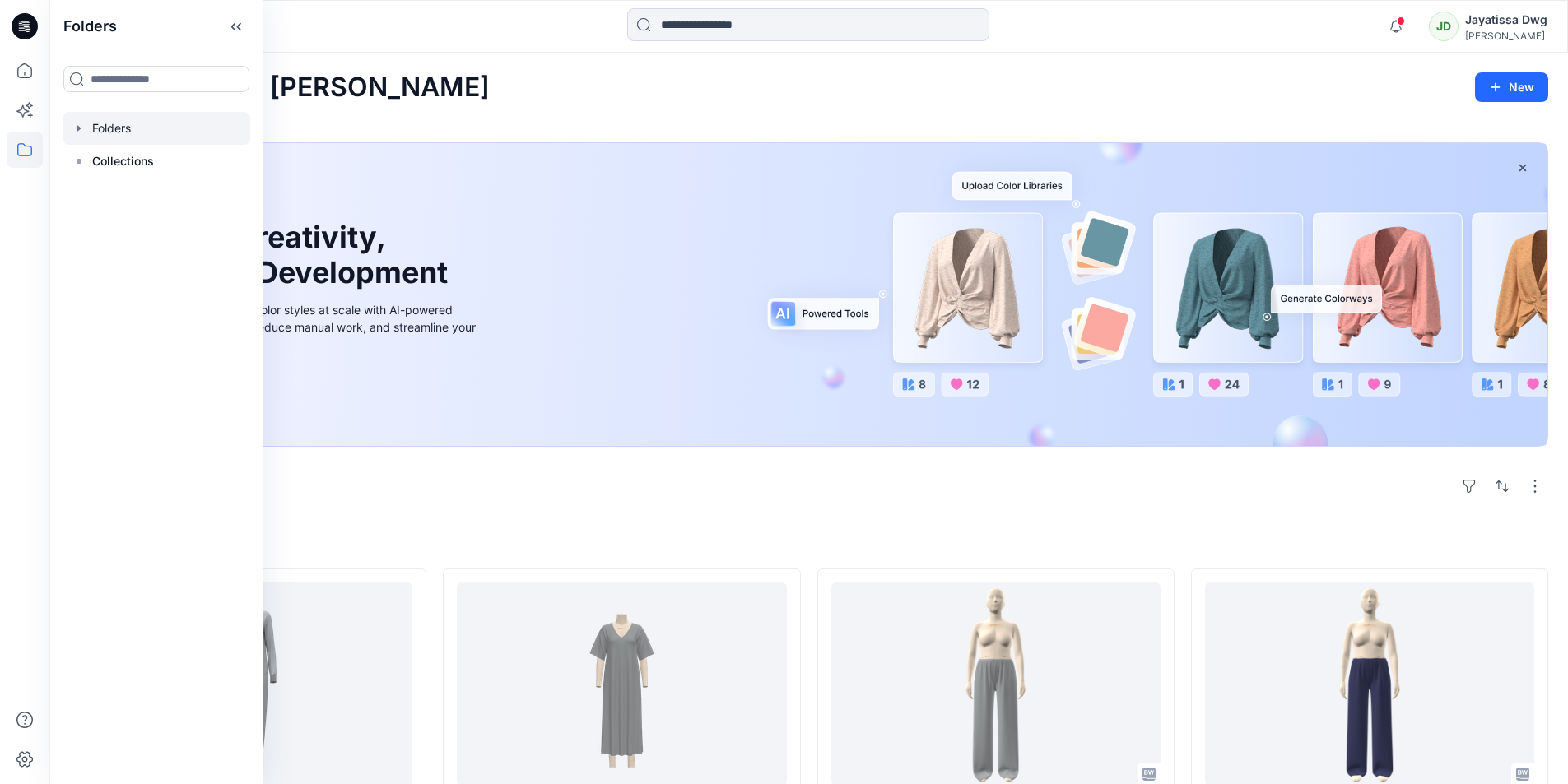
click at [126, 127] on div at bounding box center [156, 128] width 188 height 33
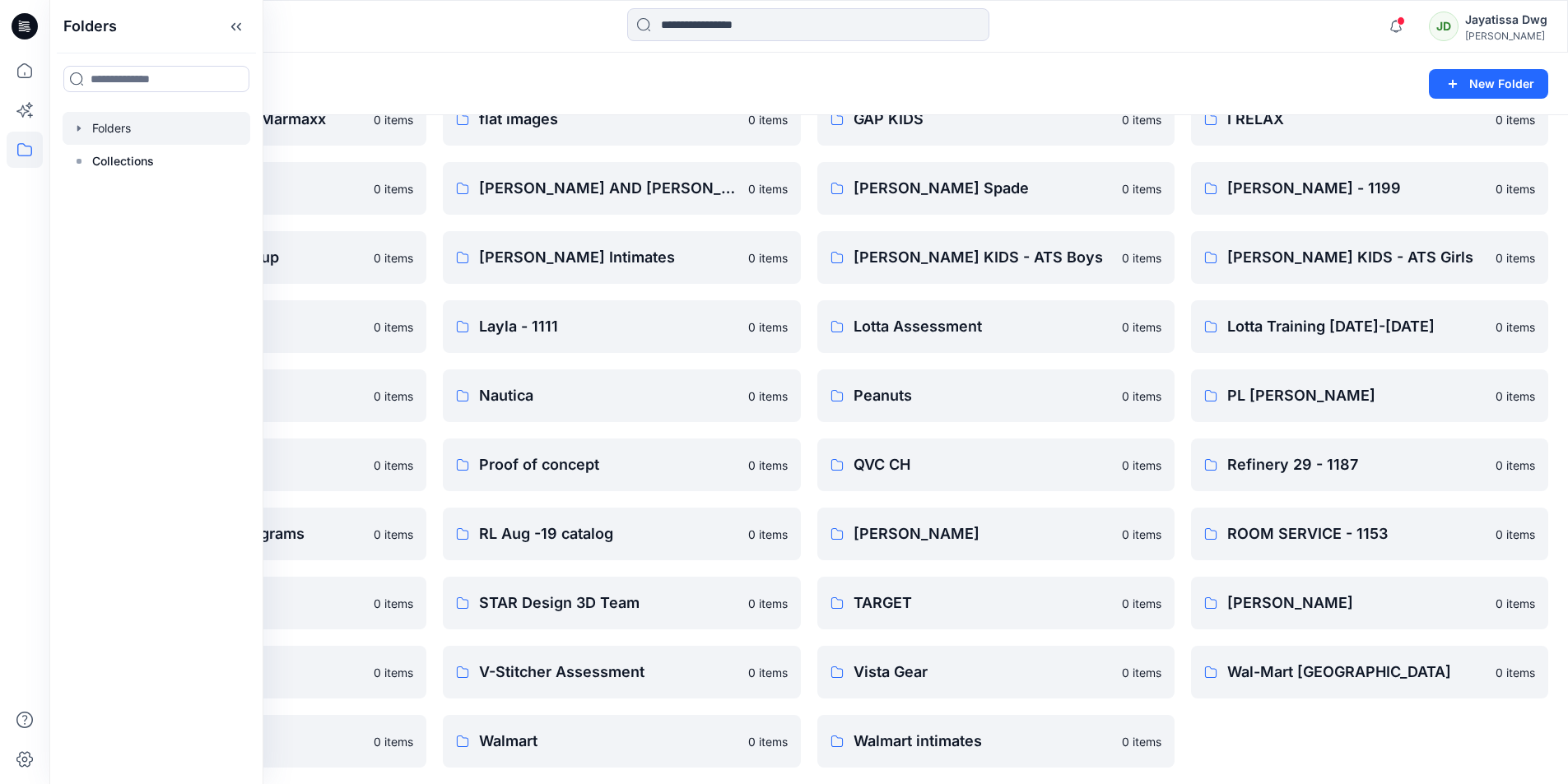
scroll to position [783, 0]
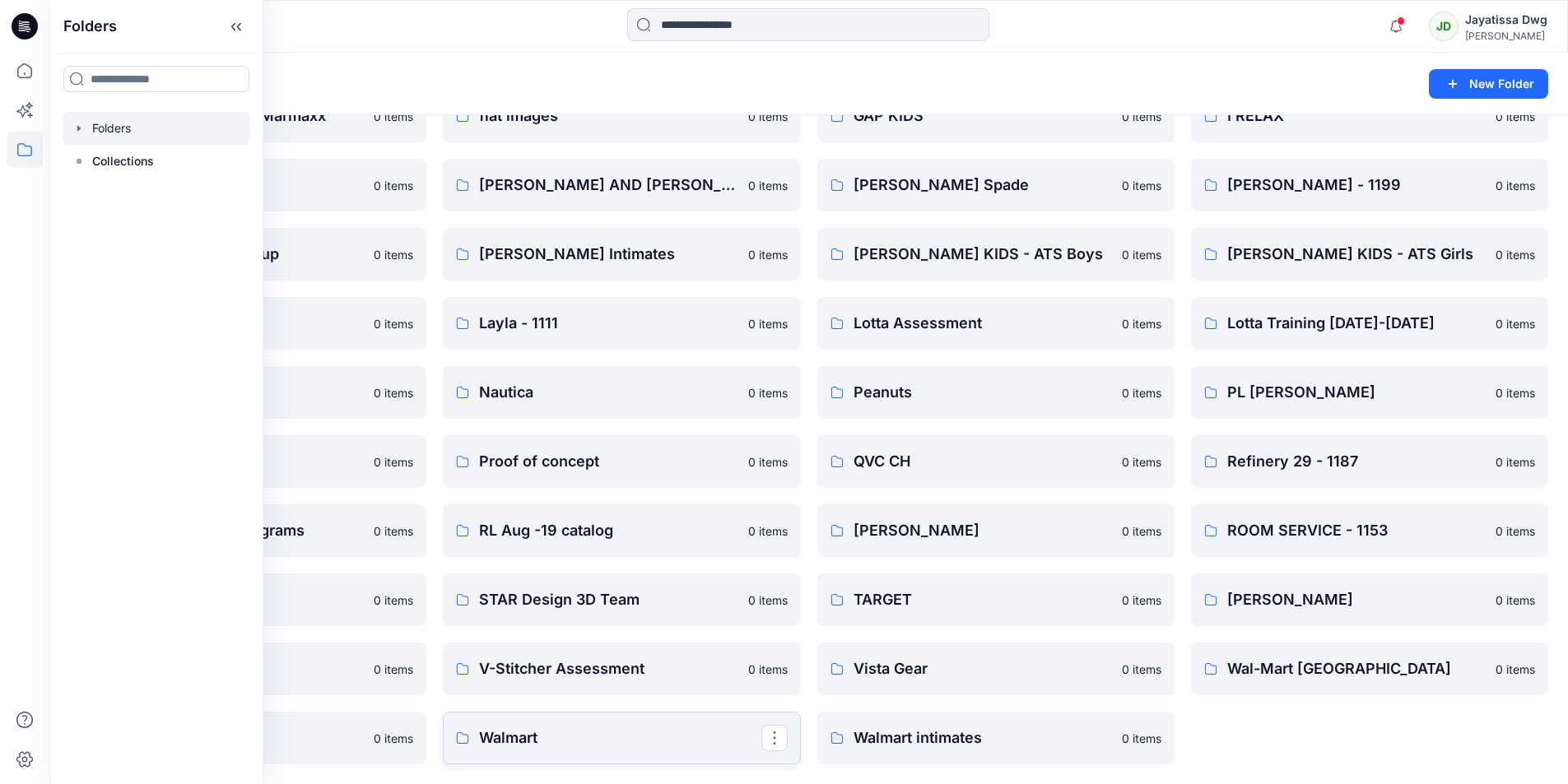
click at [512, 721] on link "Walmart" at bounding box center [621, 738] width 357 height 53
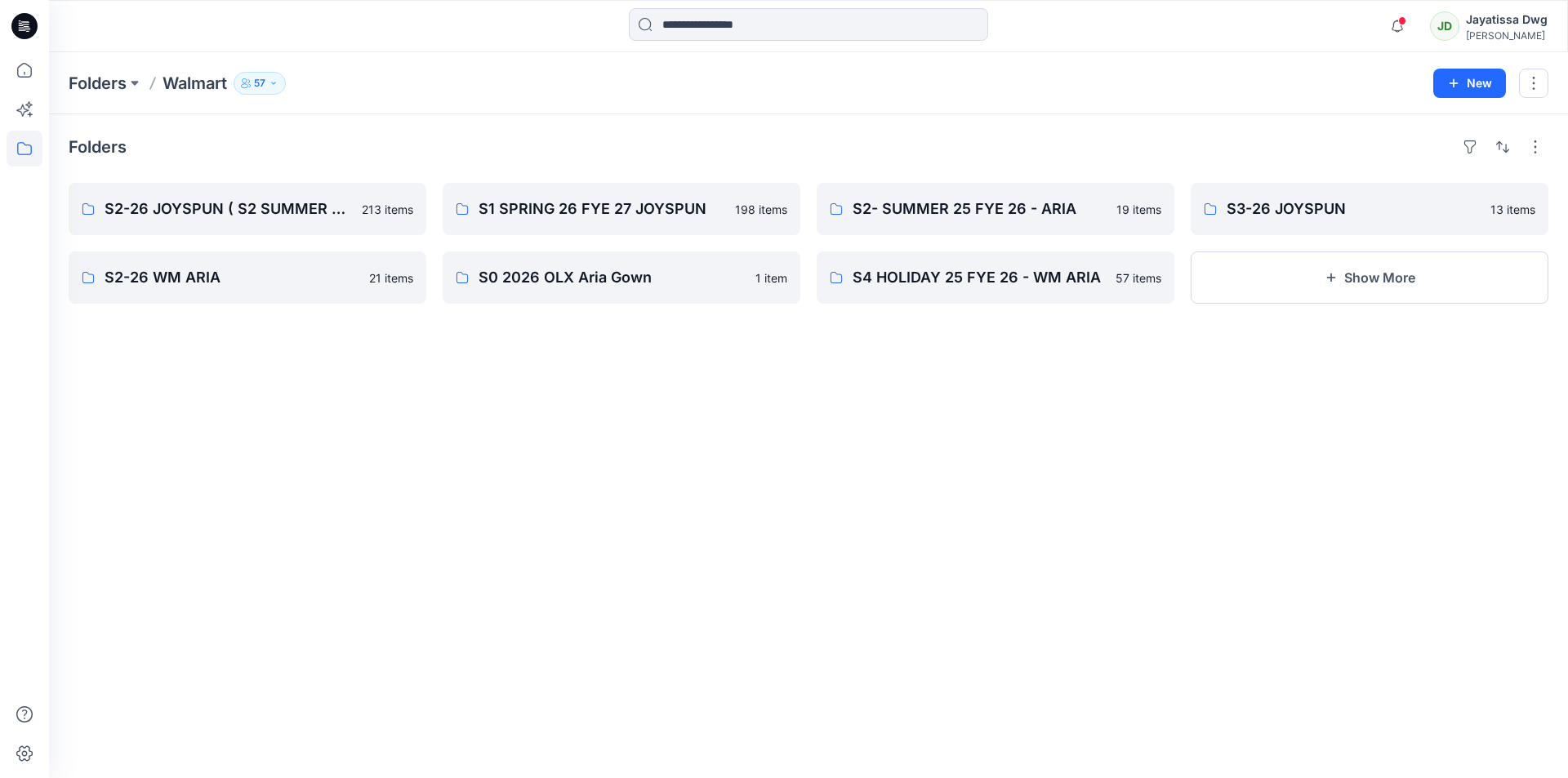
click at [274, 80] on icon "button" at bounding box center [274, 83] width 10 height 10
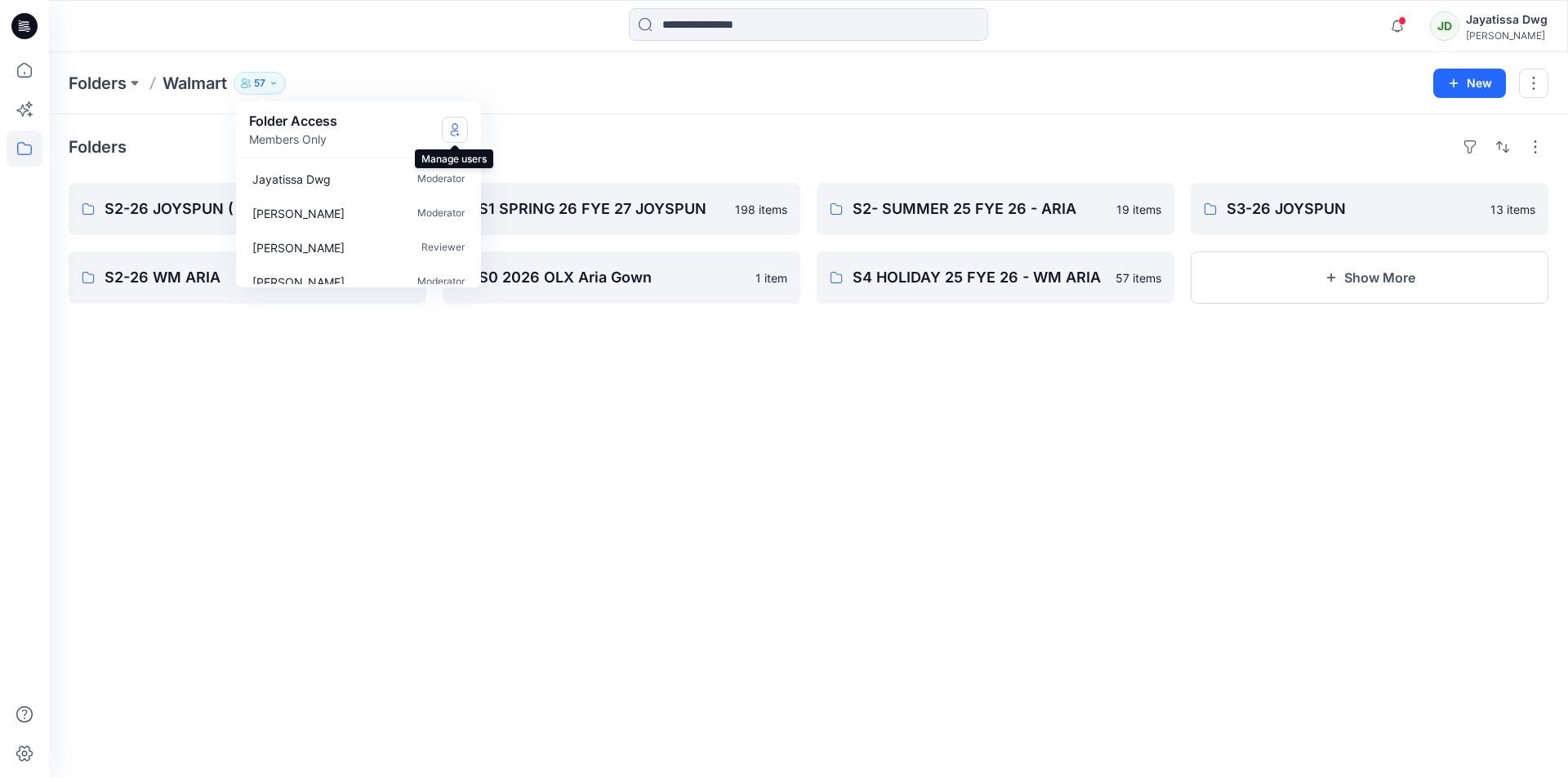
click at [450, 126] on icon "Manage Users" at bounding box center [454, 130] width 13 height 13
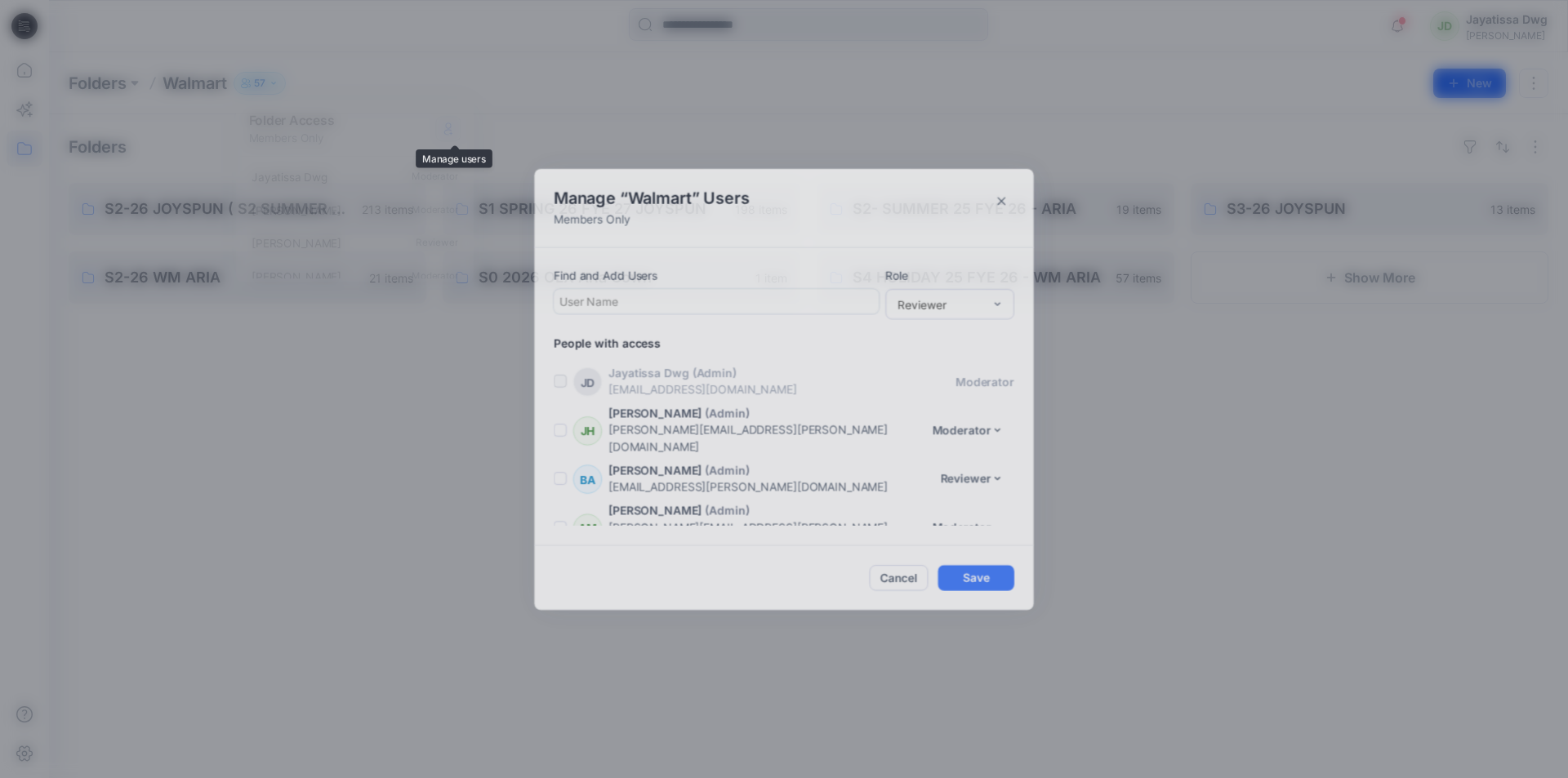
scroll to position [2158, 0]
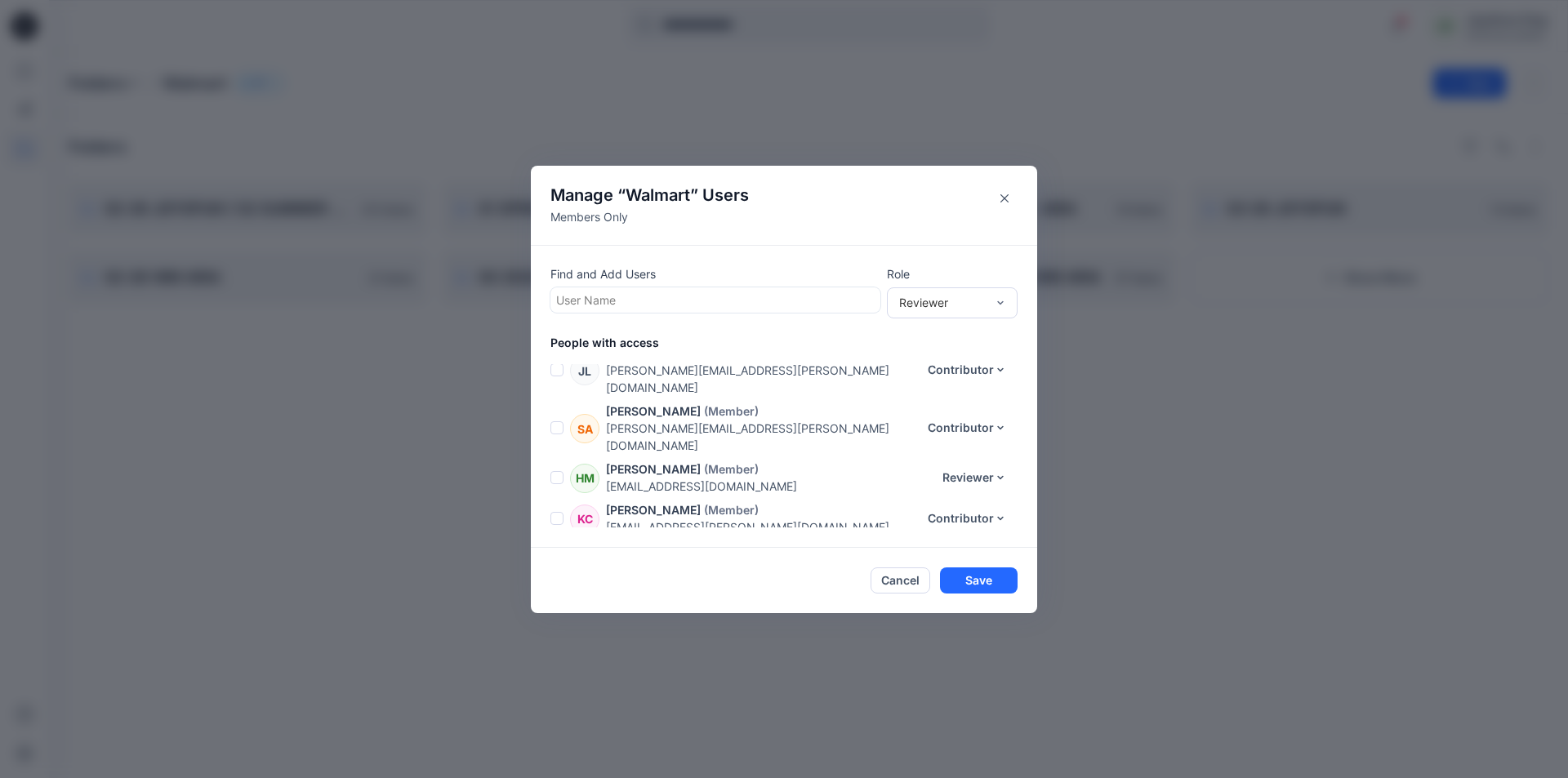
click at [584, 301] on div at bounding box center [715, 300] width 318 height 20
type input "******"
click at [1006, 204] on button "Close" at bounding box center [1004, 198] width 26 height 26
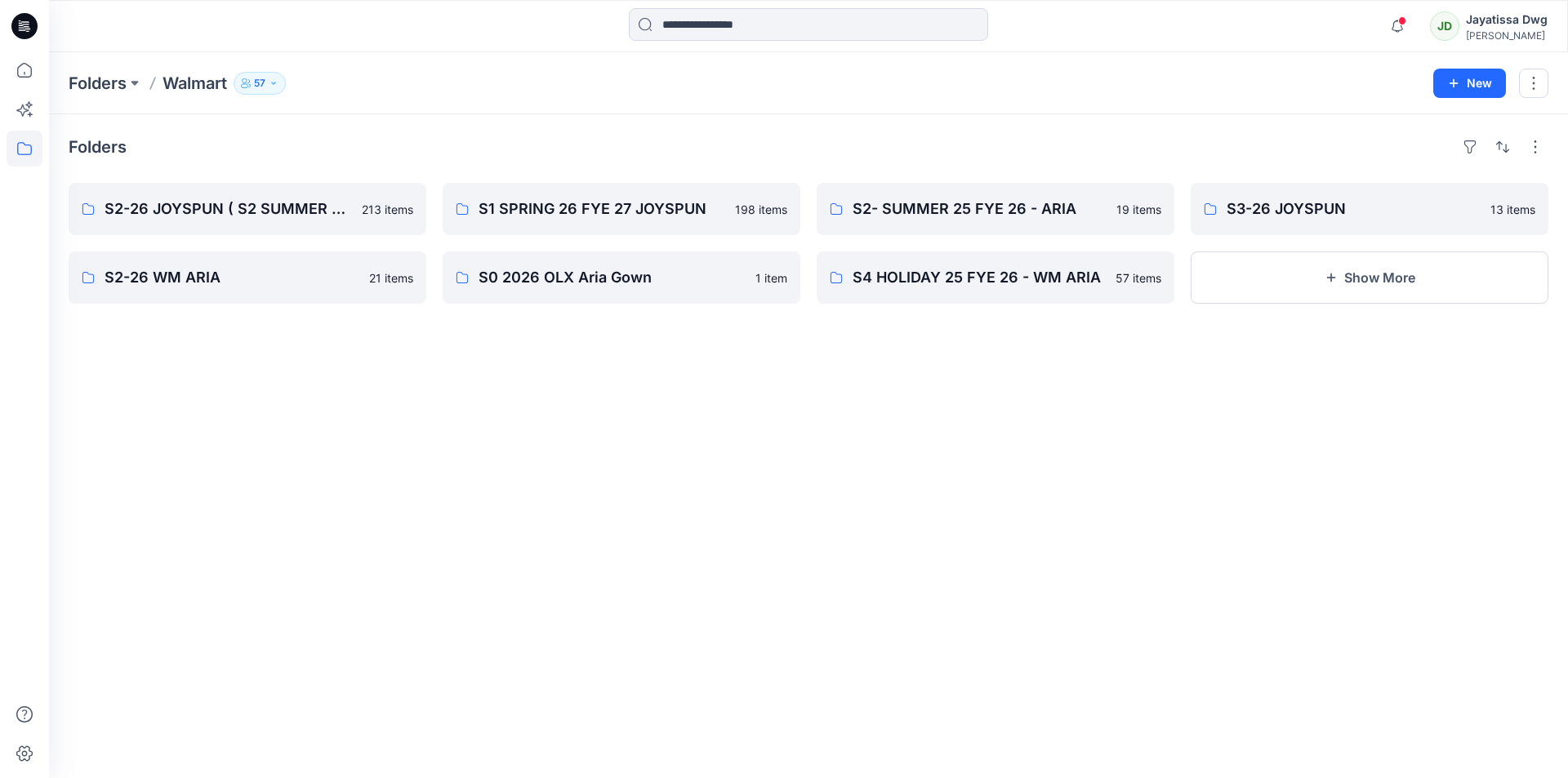
click at [276, 80] on icon "button" at bounding box center [274, 83] width 10 height 10
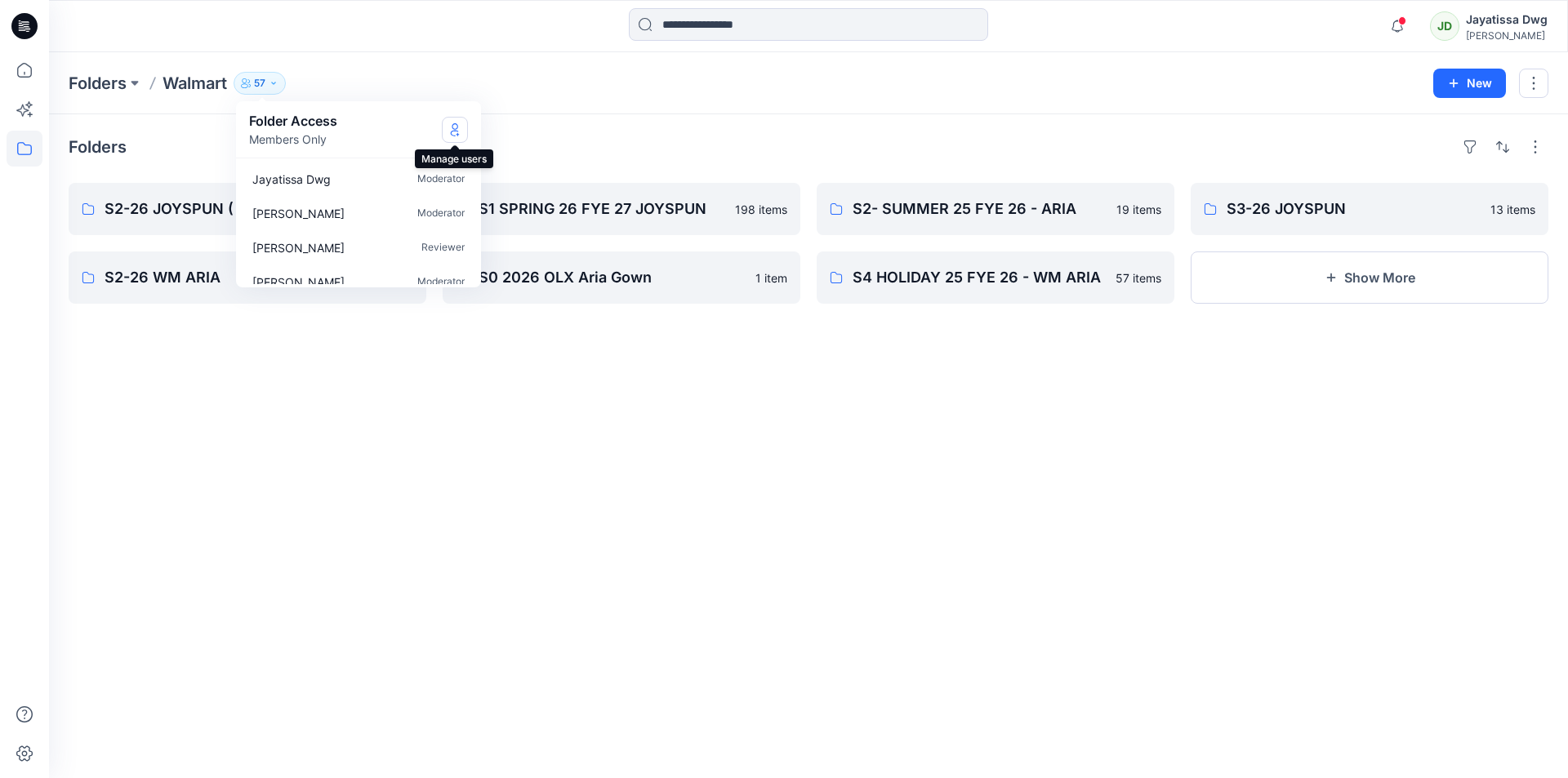
click at [454, 129] on icon "Manage Users" at bounding box center [454, 130] width 6 height 13
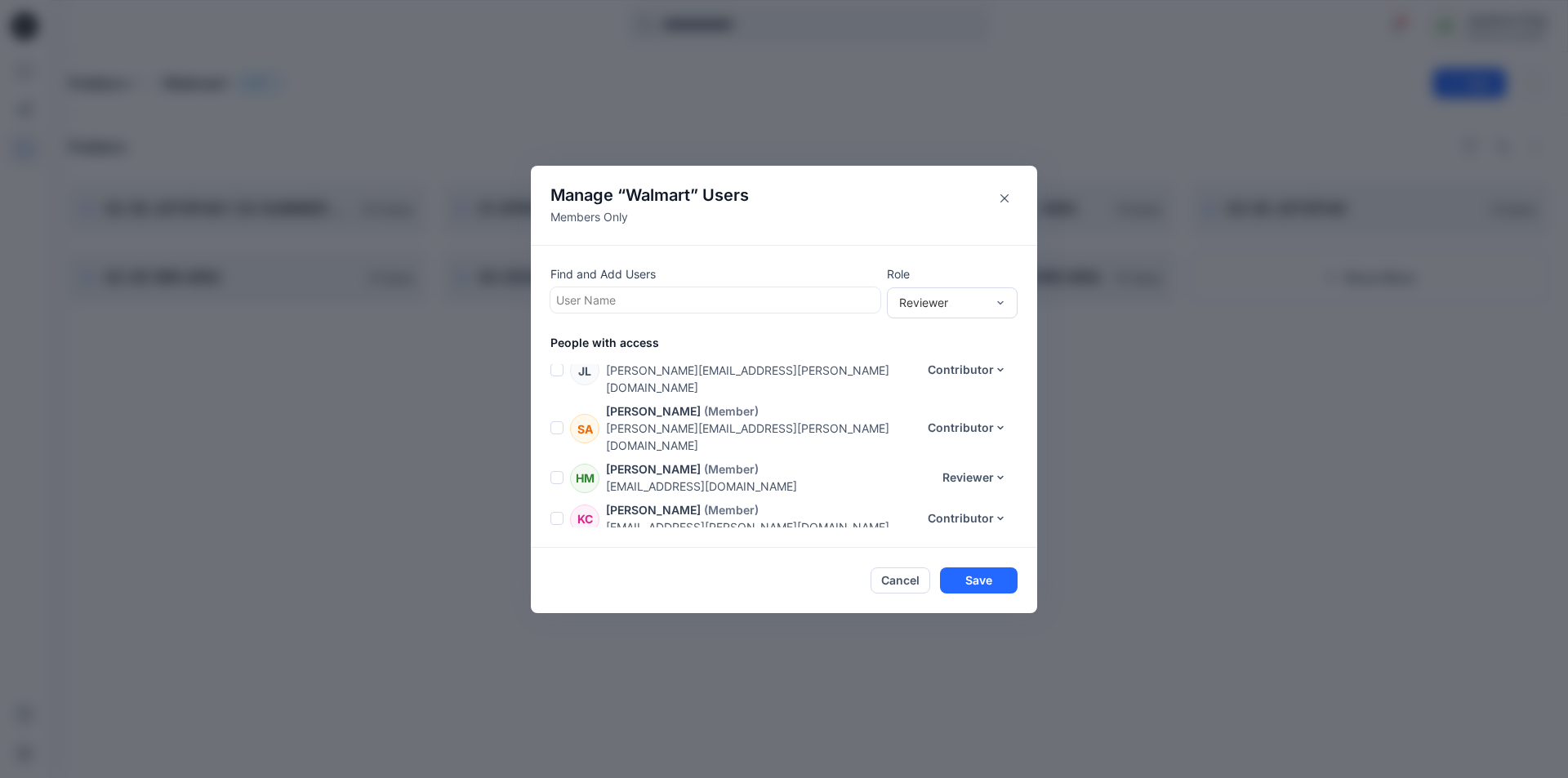
click at [593, 294] on div at bounding box center [715, 300] width 318 height 20
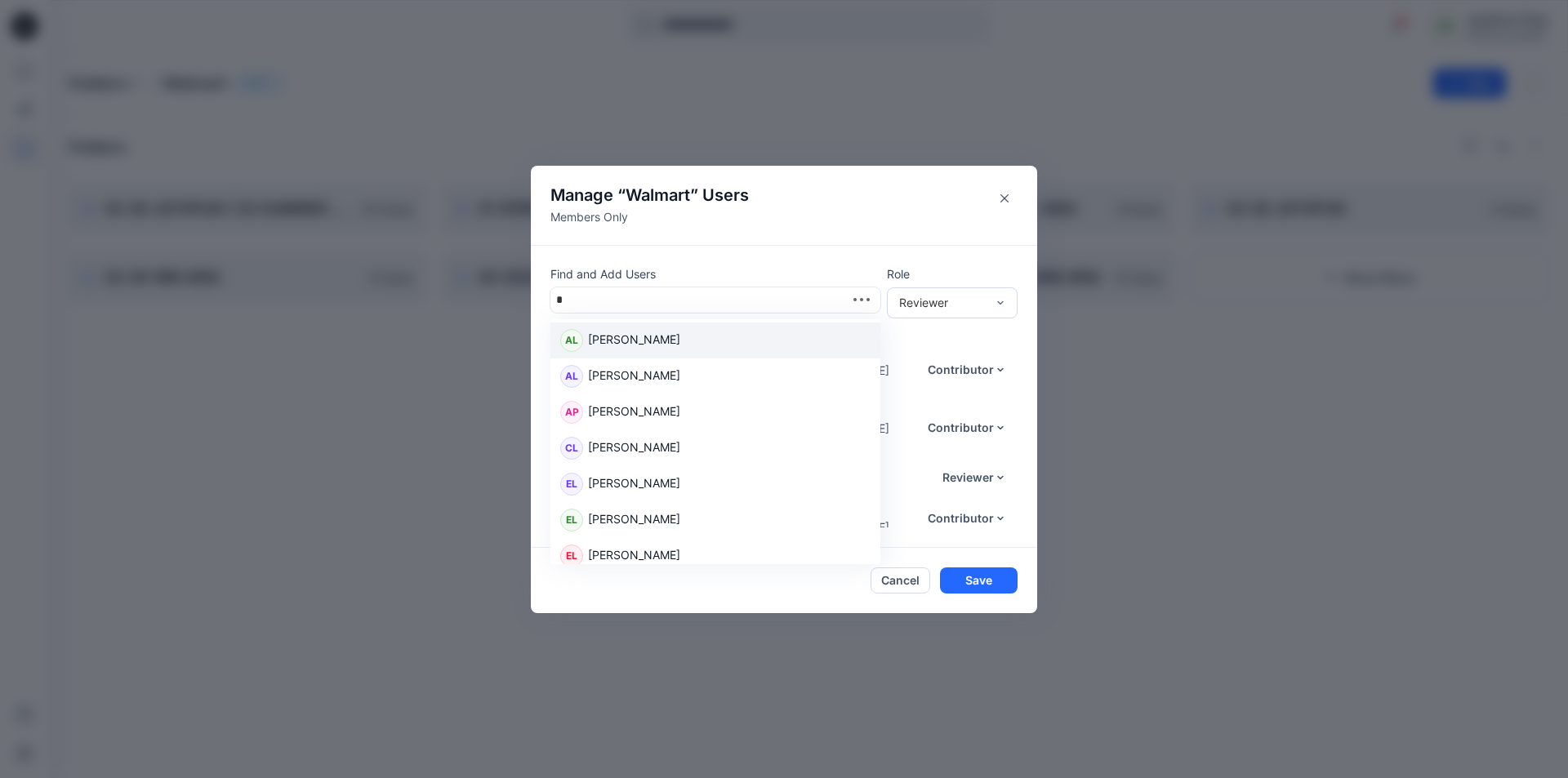
type input "**"
click at [681, 344] on p "Lahiru Weerasinghe" at bounding box center [634, 341] width 93 height 21
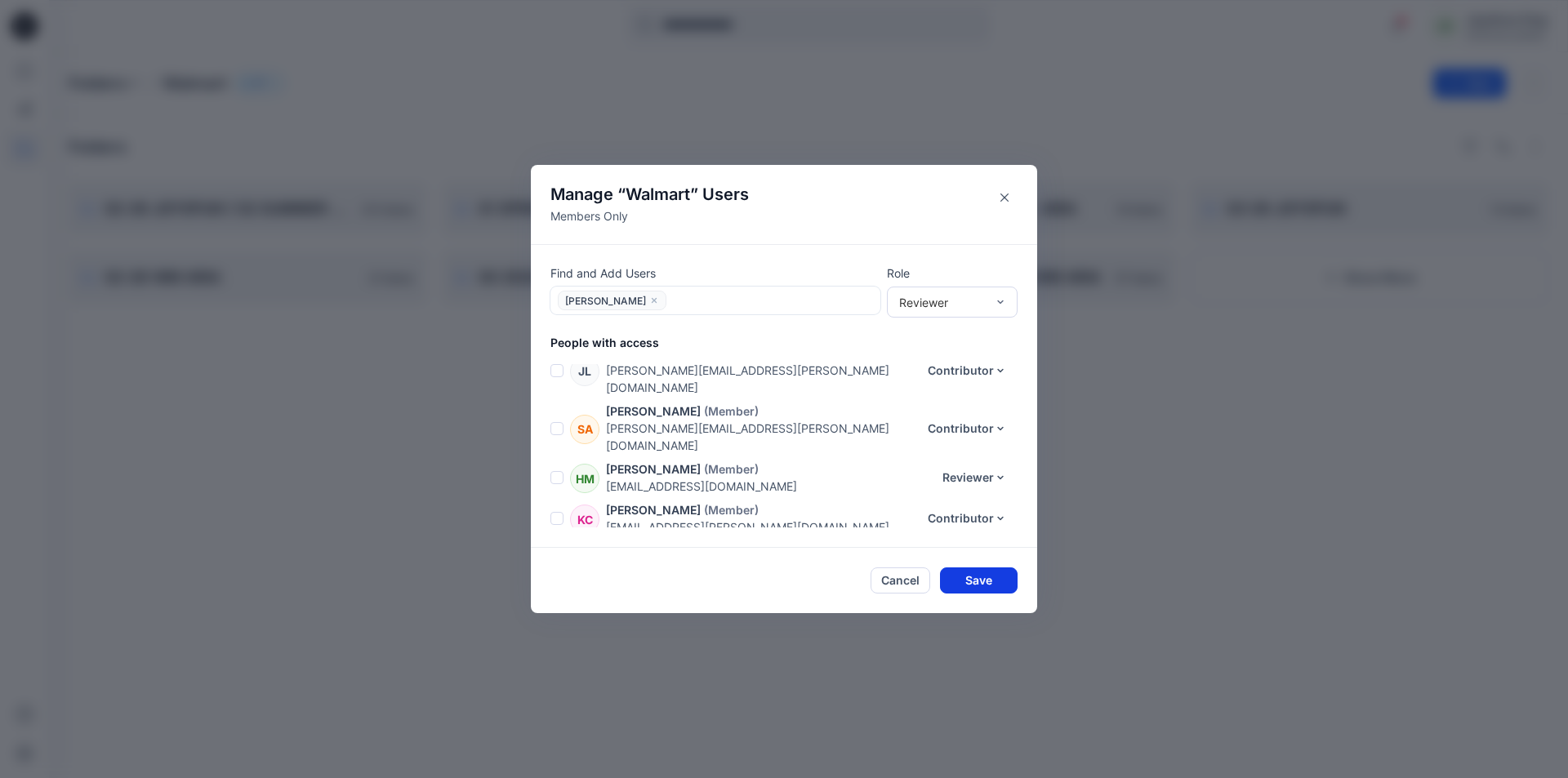
click at [984, 583] on button "Save" at bounding box center [978, 581] width 77 height 26
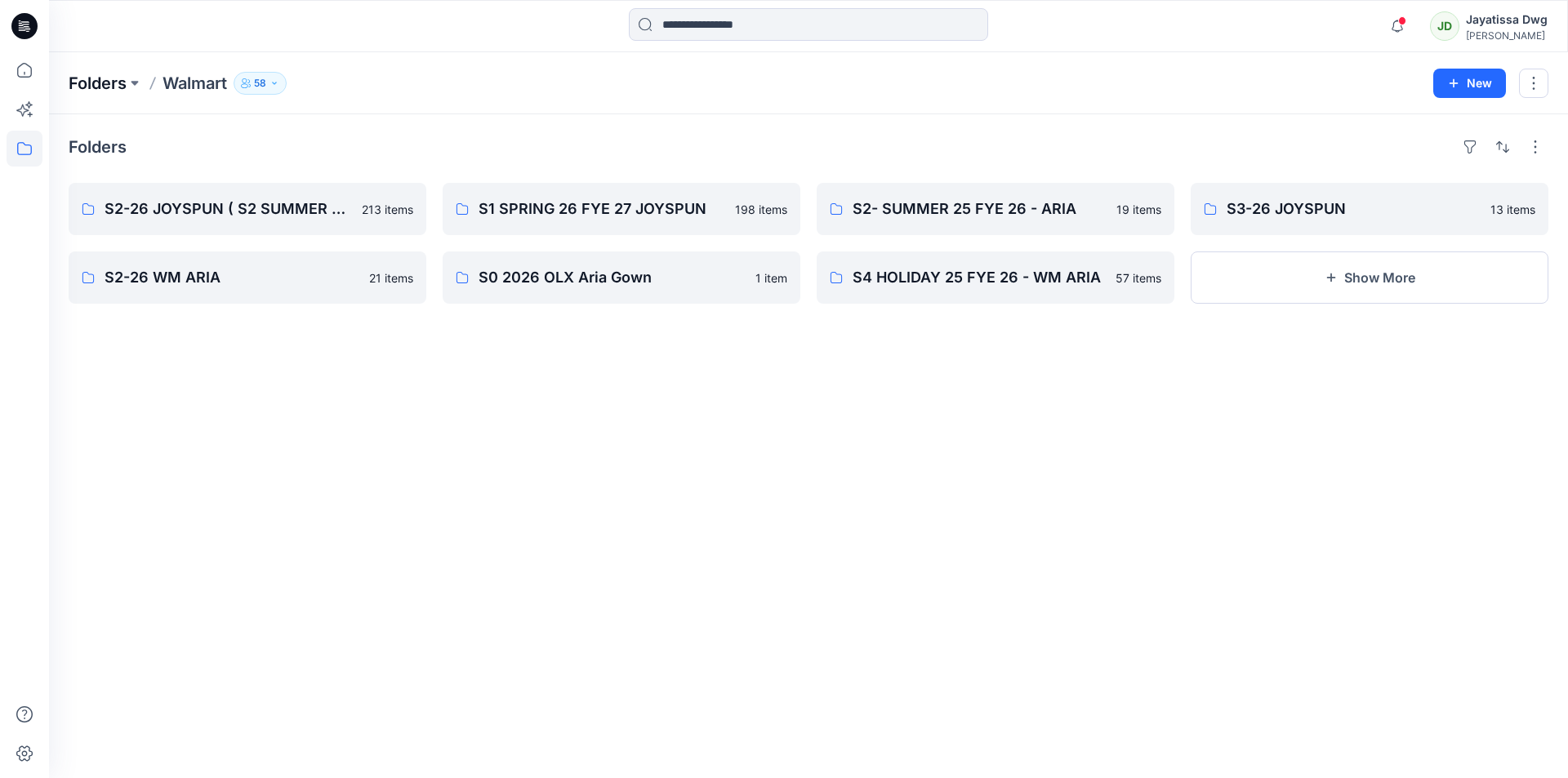
click at [98, 85] on p "Folders" at bounding box center [97, 83] width 58 height 23
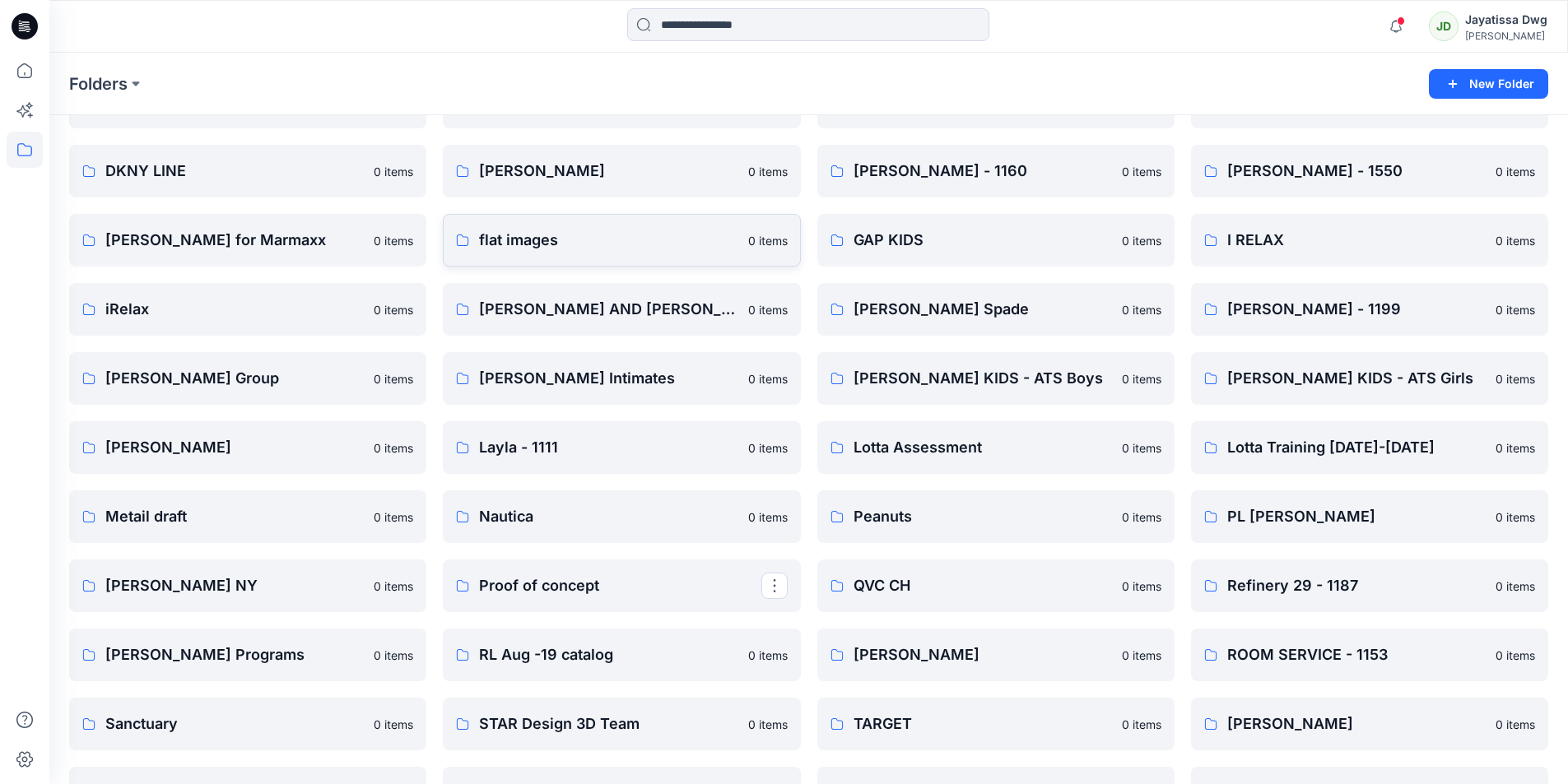
scroll to position [783, 0]
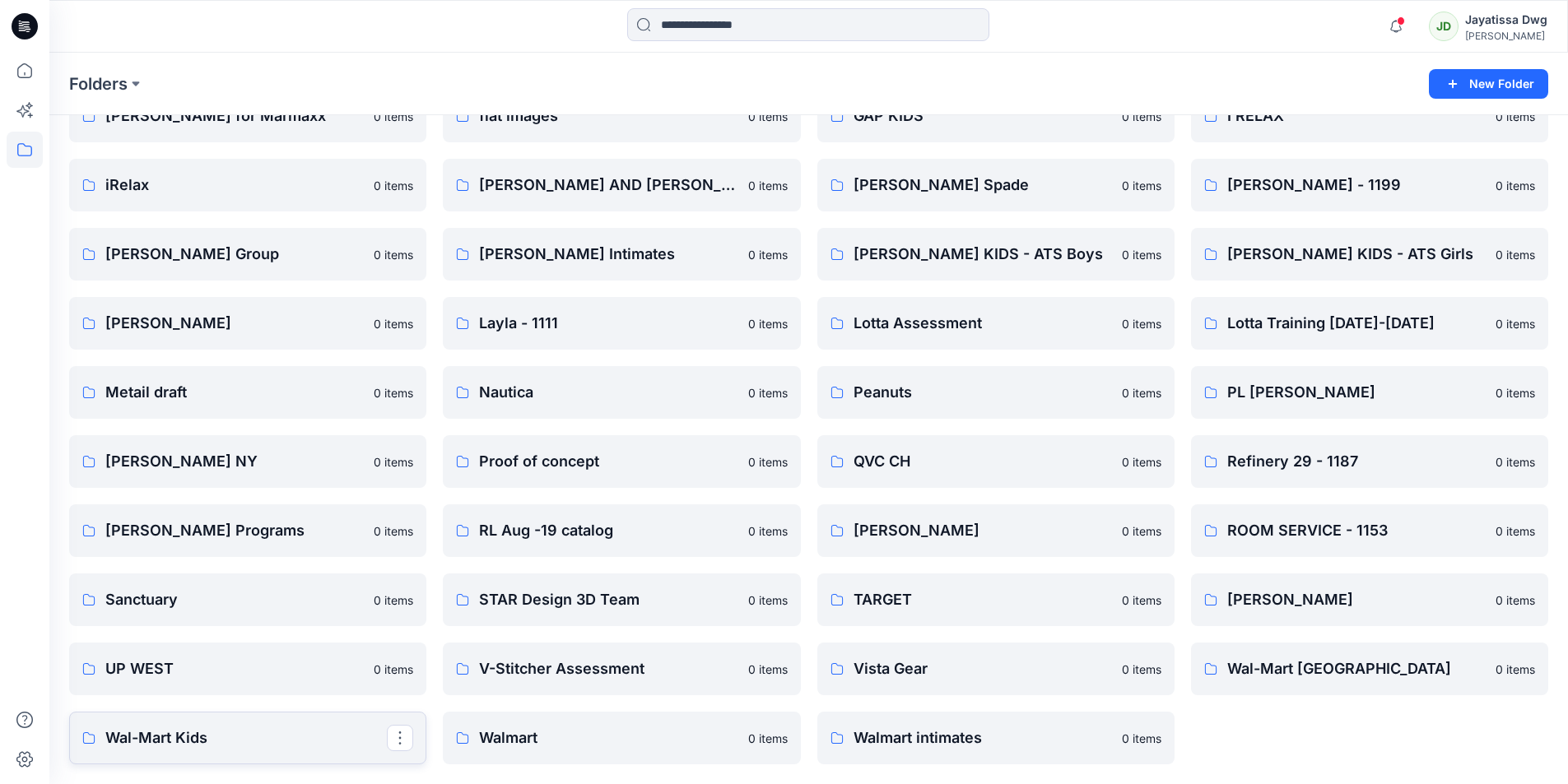
click at [152, 736] on p "Wal-Mart Kids" at bounding box center [245, 738] width 281 height 23
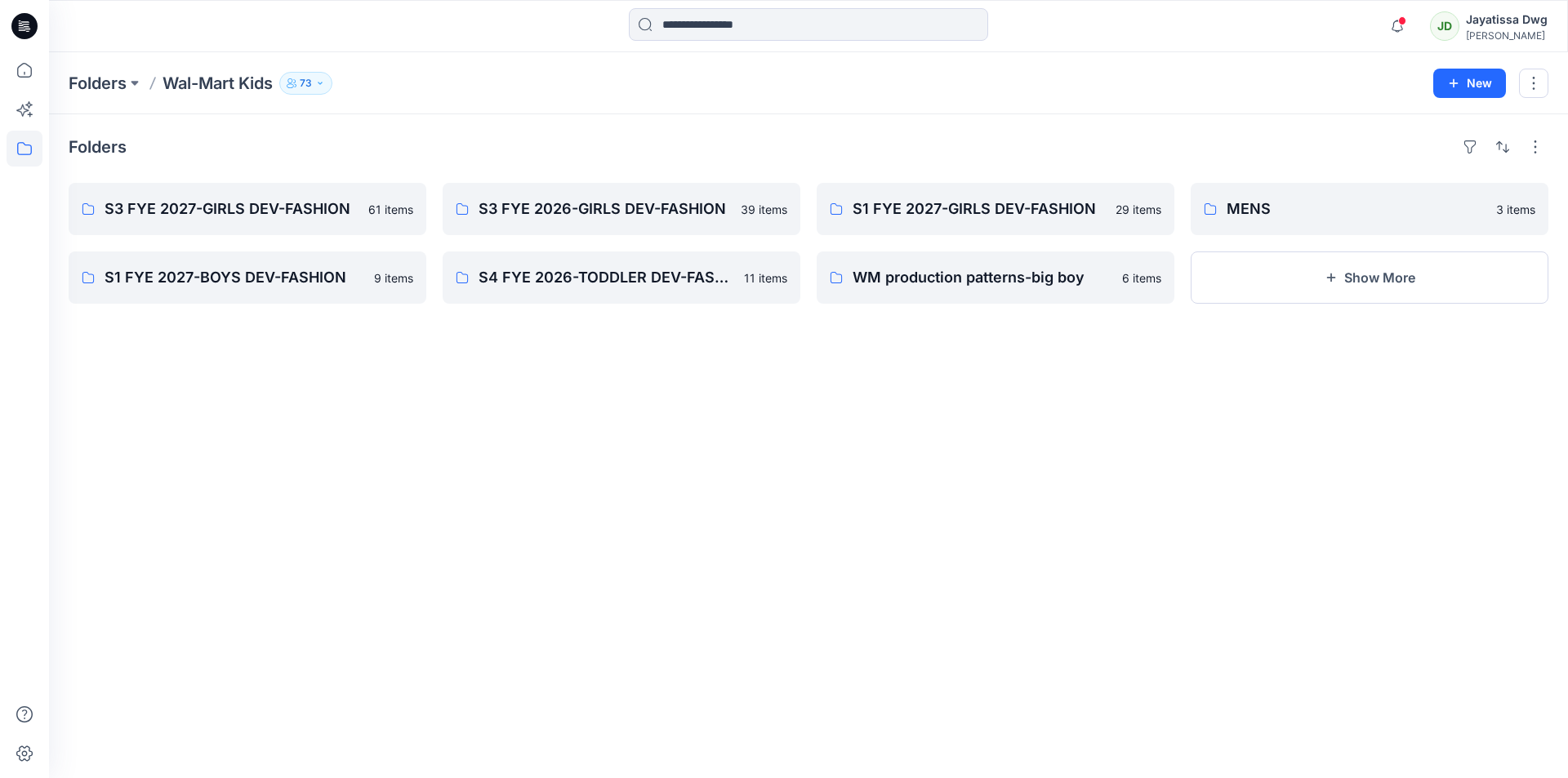
click at [322, 80] on icon "button" at bounding box center [320, 83] width 10 height 10
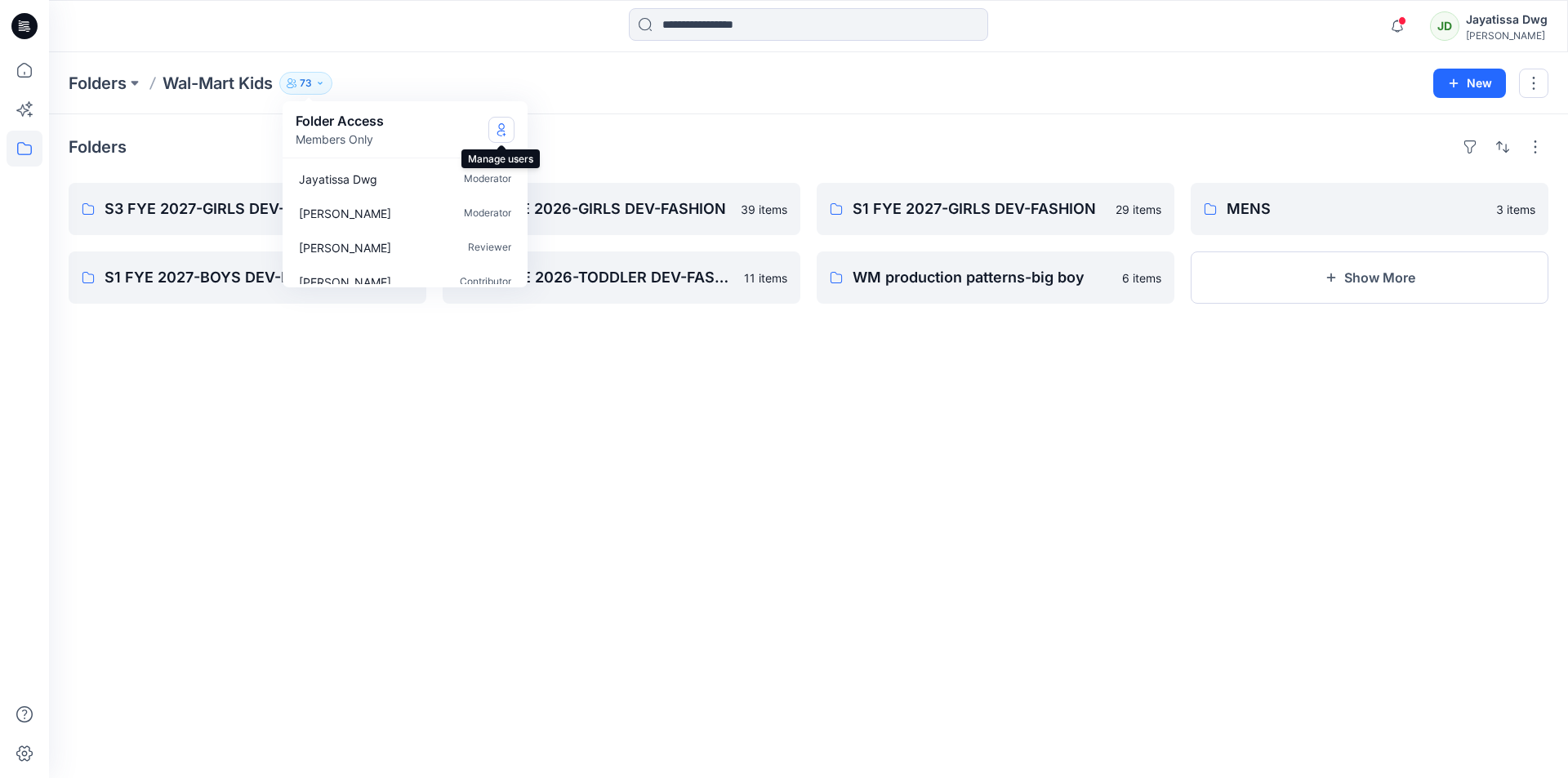
click at [504, 129] on icon "Manage Users" at bounding box center [502, 130] width 13 height 13
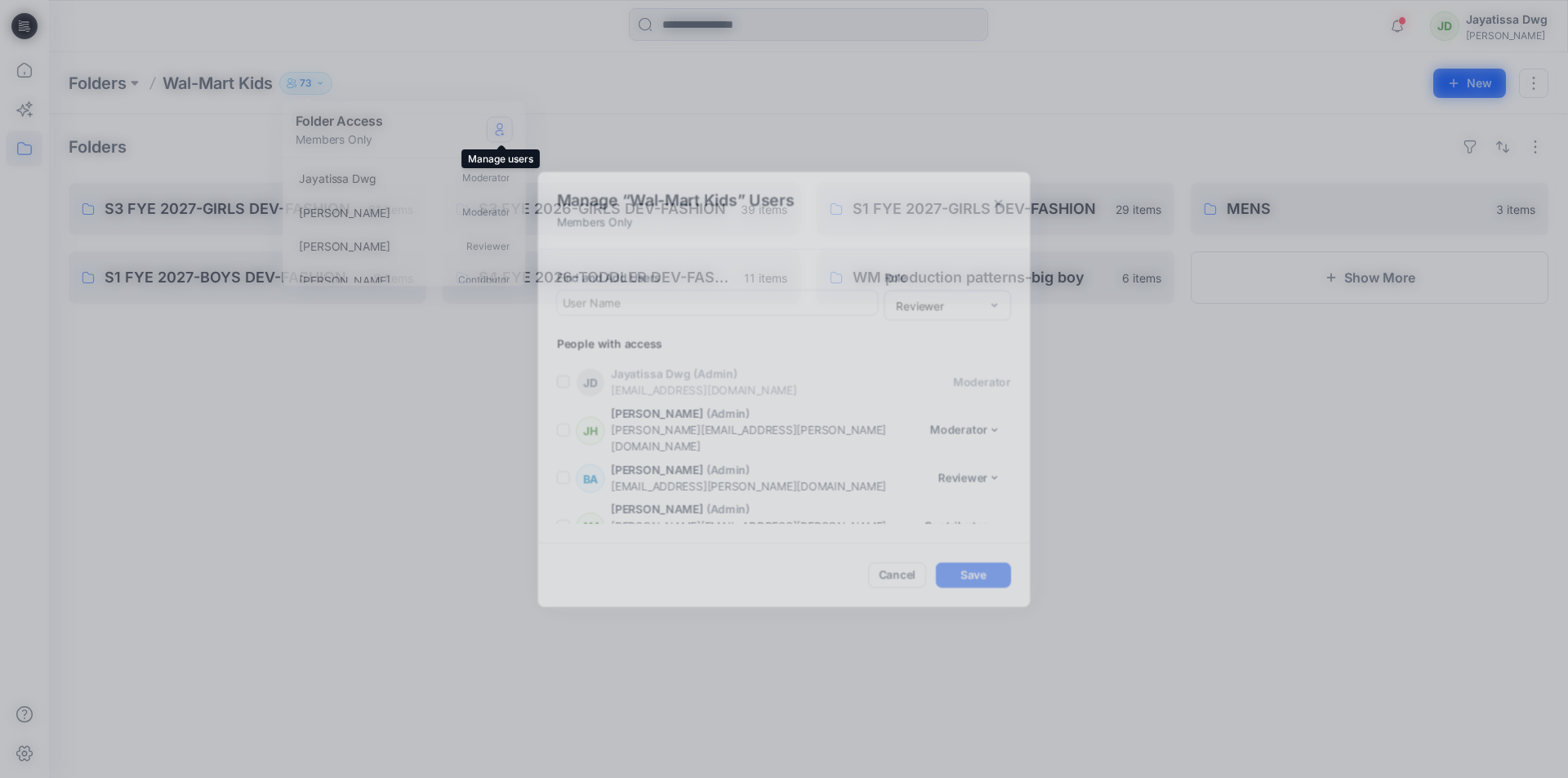
scroll to position [2811, 0]
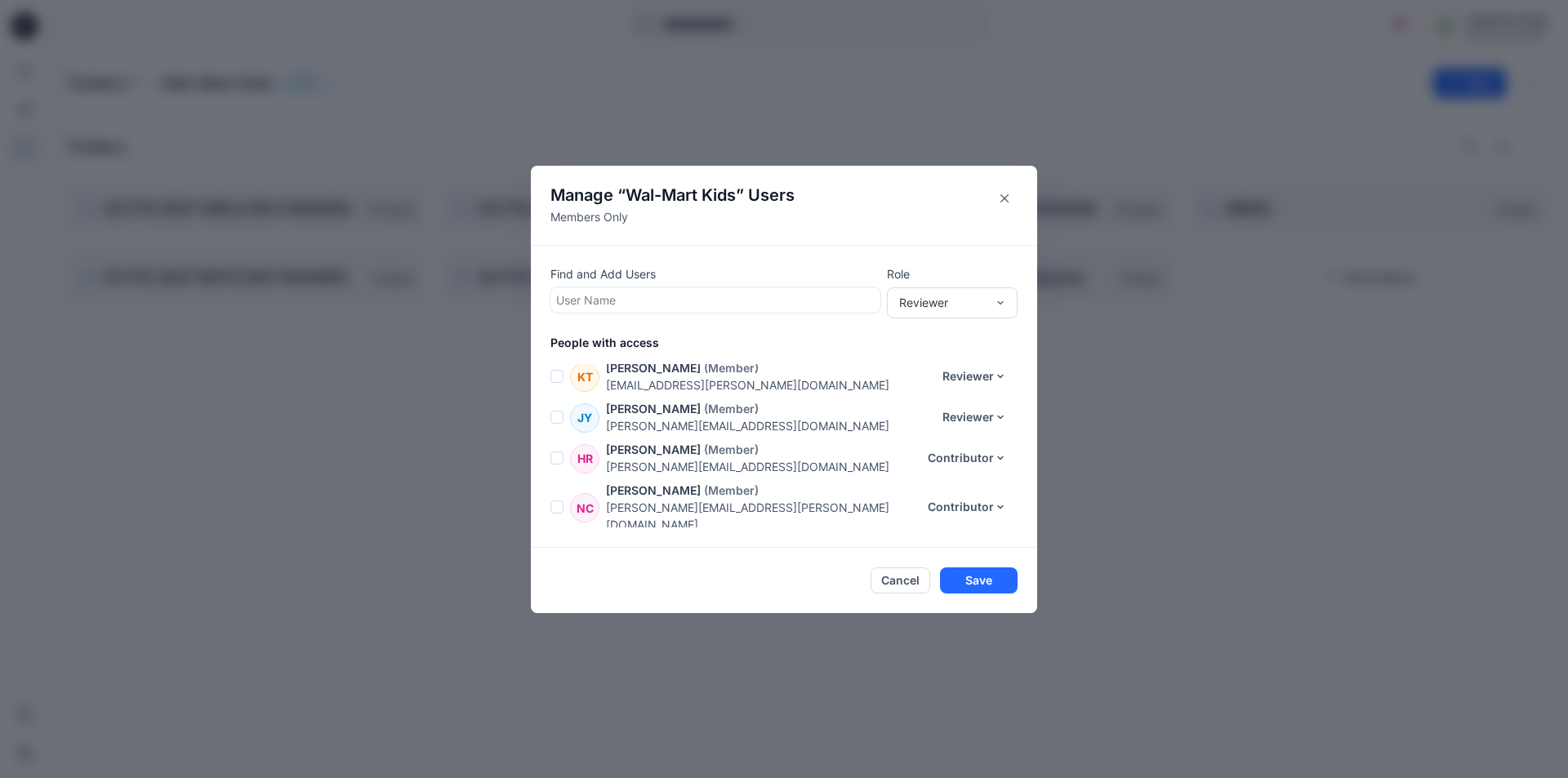
click at [623, 295] on div at bounding box center [715, 300] width 318 height 20
type input "*"
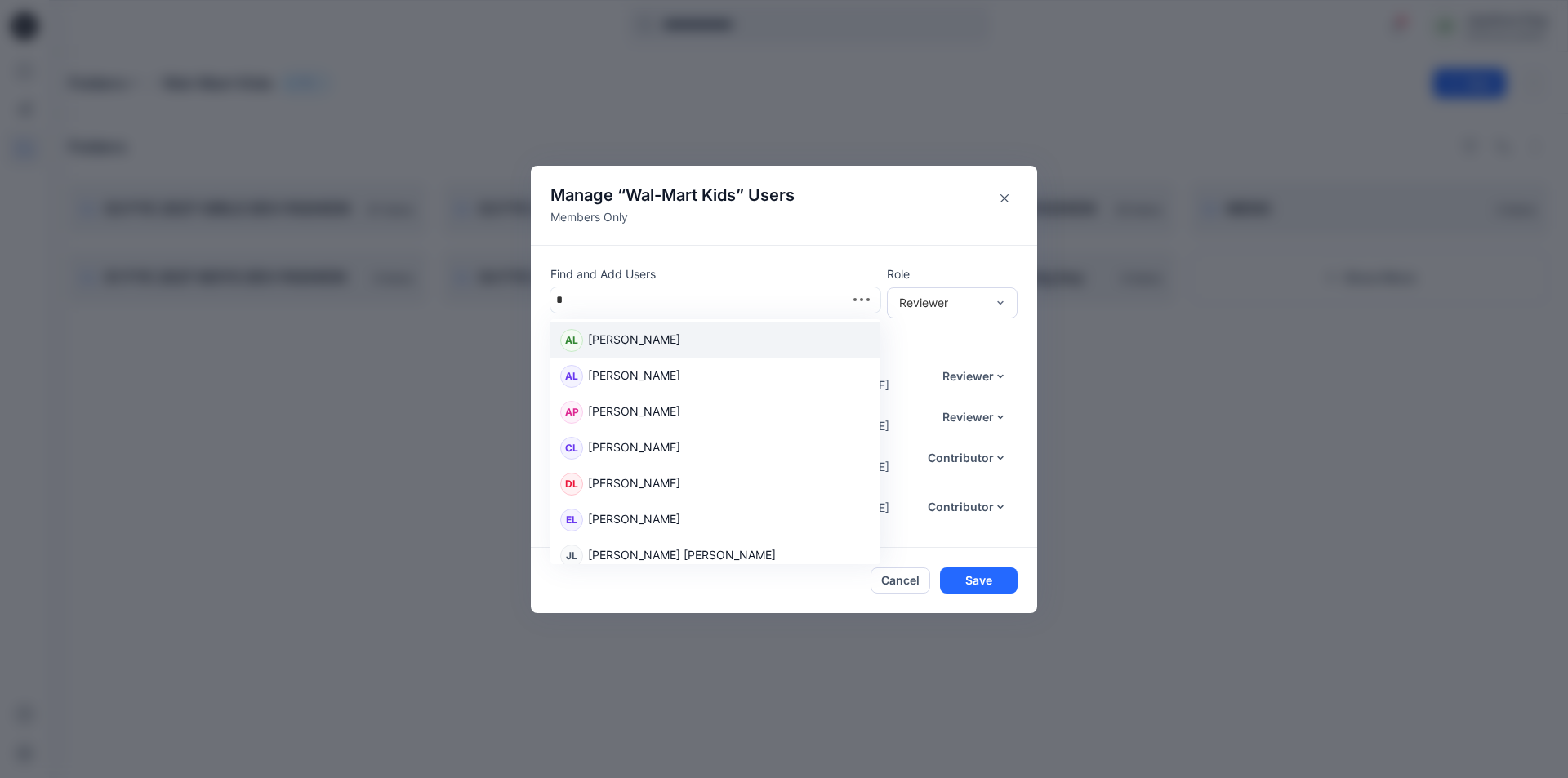
type input "**"
click at [639, 334] on p "Lahiru Weerasinghe" at bounding box center [634, 341] width 93 height 21
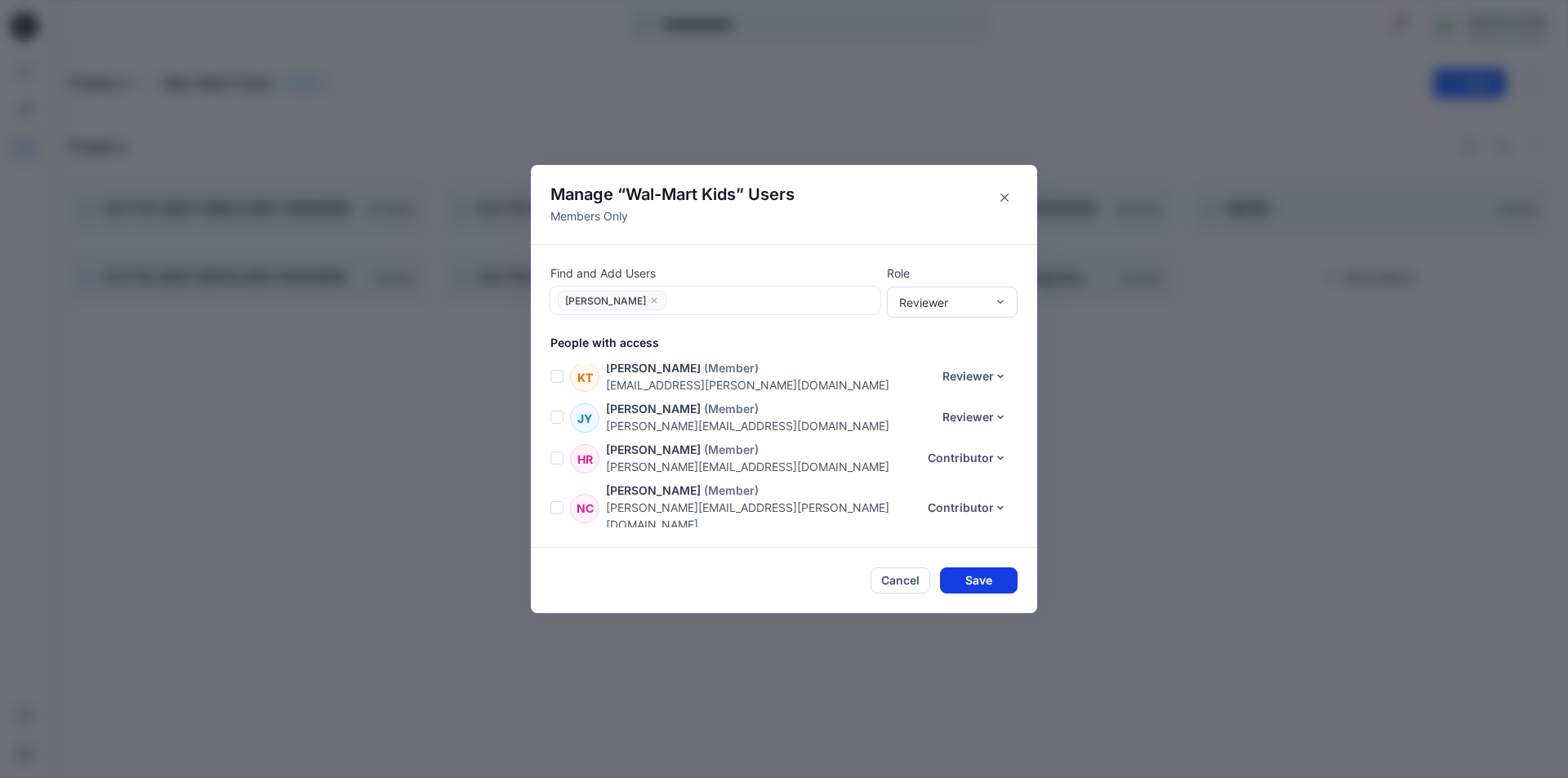
click at [995, 577] on button "Save" at bounding box center [978, 581] width 77 height 26
